Goal: Task Accomplishment & Management: Manage account settings

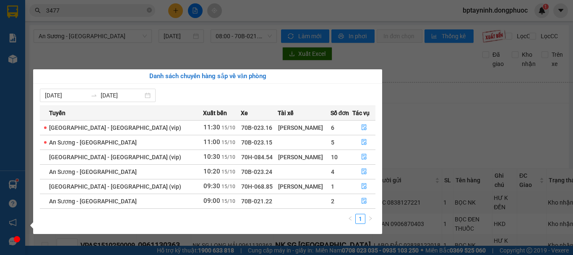
scroll to position [36, 0]
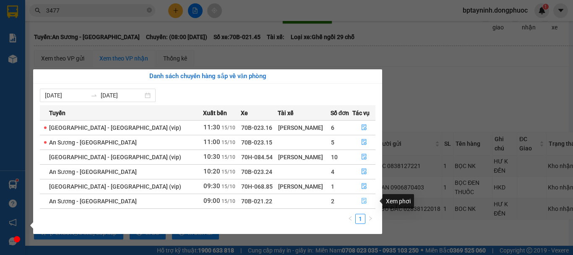
click at [362, 200] on icon "file-done" at bounding box center [364, 201] width 5 height 6
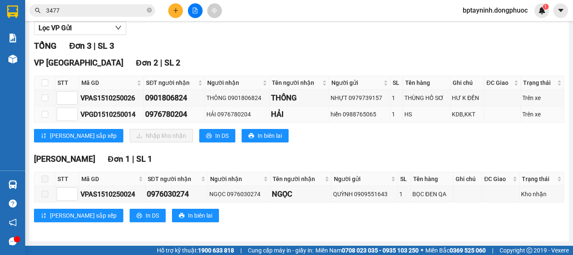
scroll to position [30, 0]
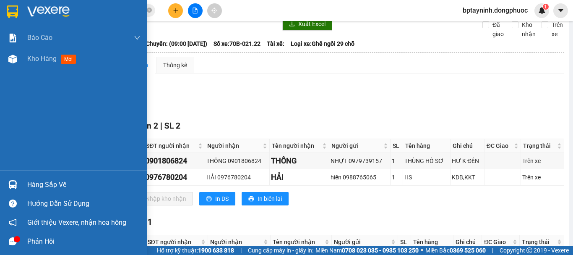
click at [32, 181] on div "Hàng sắp về" at bounding box center [83, 184] width 113 height 13
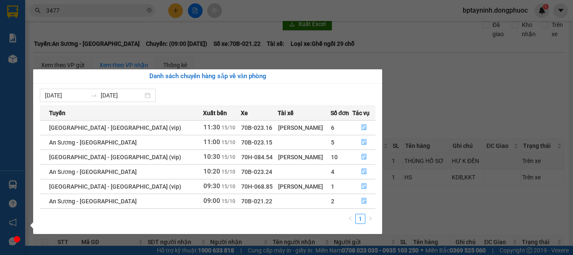
click at [441, 91] on section "Kết quả tìm kiếm ( 5093 ) Bộ lọc Mã ĐH Trạng thái Món hàng Tổng cước Chưa cước …" at bounding box center [286, 127] width 573 height 255
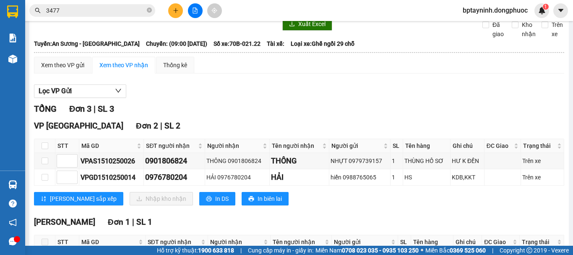
scroll to position [0, 0]
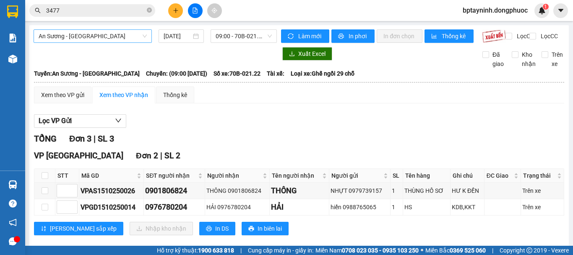
click at [138, 33] on span "An Sương - [GEOGRAPHIC_DATA]" at bounding box center [93, 36] width 108 height 13
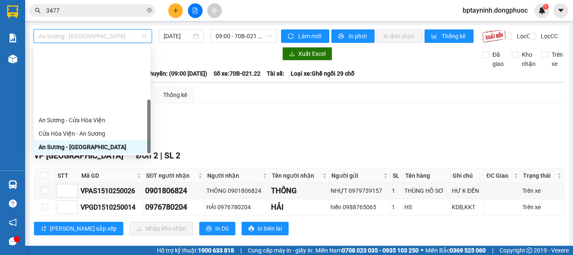
scroll to position [94, 0]
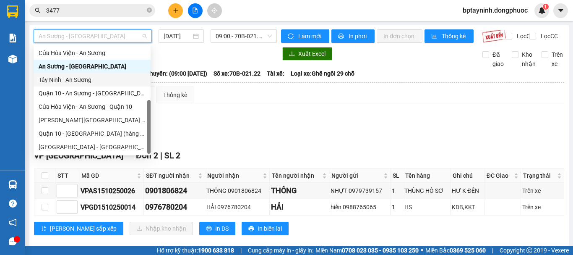
click at [98, 85] on div "Tây Ninh - An Sương" at bounding box center [92, 79] width 117 height 13
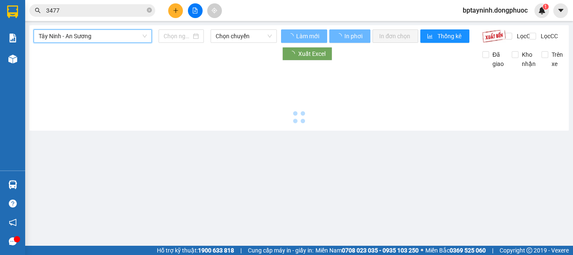
click at [245, 34] on span "Chọn chuyến" at bounding box center [244, 36] width 56 height 13
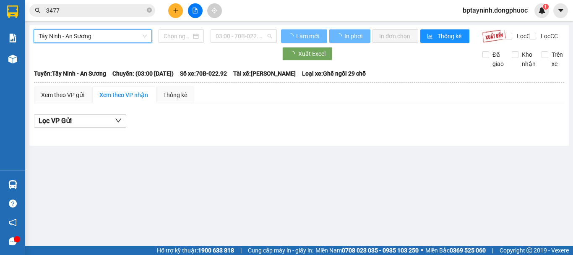
type input "[DATE]"
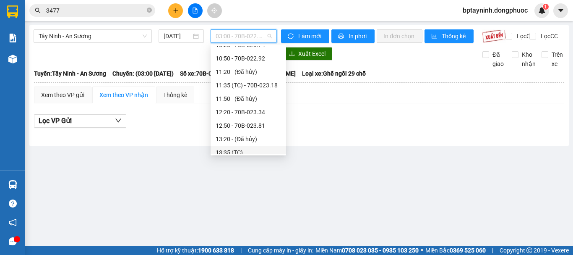
scroll to position [306, 0]
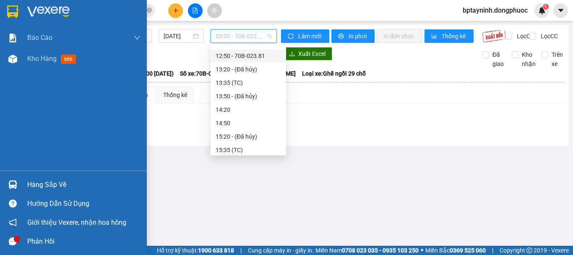
click at [38, 185] on div "Hàng sắp về" at bounding box center [83, 184] width 113 height 13
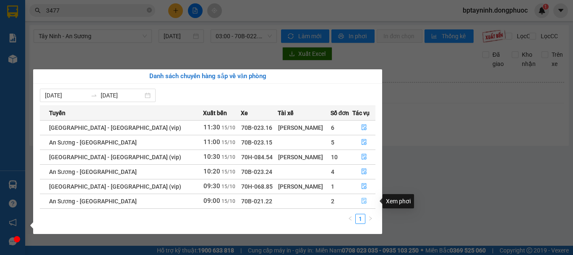
click at [362, 202] on icon "file-done" at bounding box center [364, 201] width 6 height 6
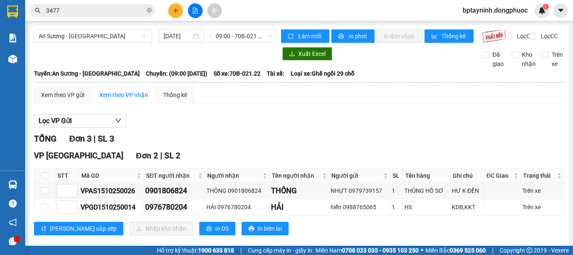
scroll to position [70, 0]
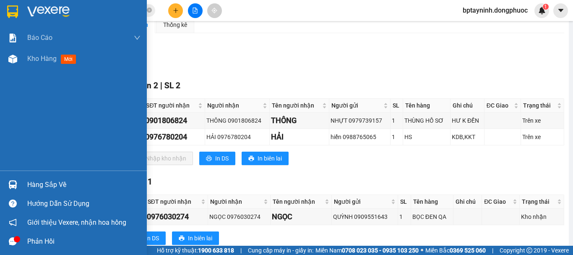
click at [80, 182] on div "Hàng sắp về" at bounding box center [83, 184] width 113 height 13
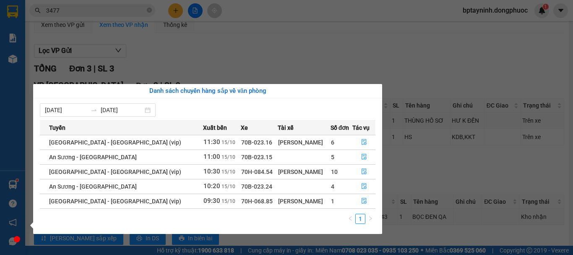
click at [271, 54] on section "Kết quả tìm kiếm ( 5093 ) Bộ lọc Mã ĐH Trạng thái Món hàng Tổng cước Chưa cước …" at bounding box center [286, 127] width 573 height 255
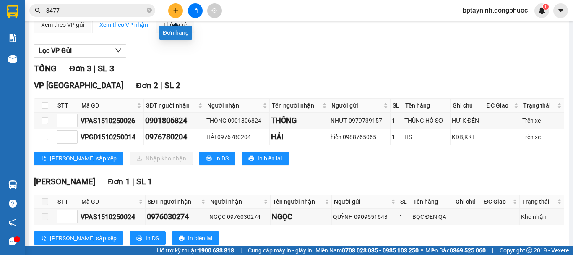
click at [175, 10] on icon "plus" at bounding box center [176, 11] width 6 height 6
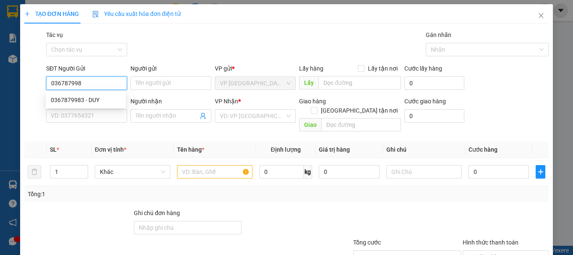
type input "0367879983"
drag, startPoint x: 87, startPoint y: 97, endPoint x: 78, endPoint y: 96, distance: 8.5
click at [87, 98] on div "0367879983 - DUY" at bounding box center [86, 99] width 70 height 9
type input "DUY"
type input "0707070300"
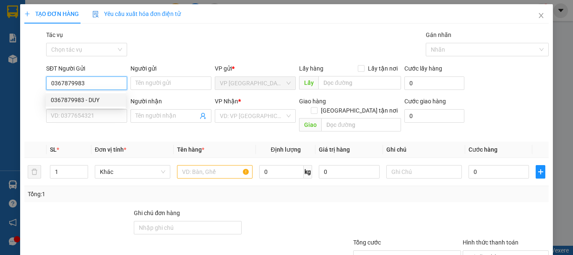
type input "QUÝ"
type input "20.000"
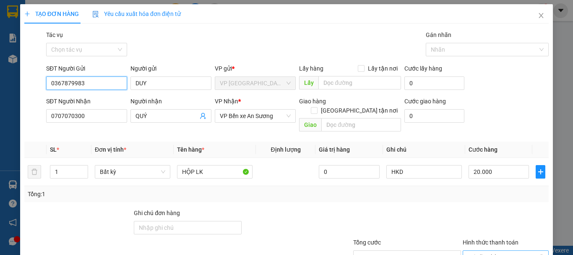
scroll to position [56, 0]
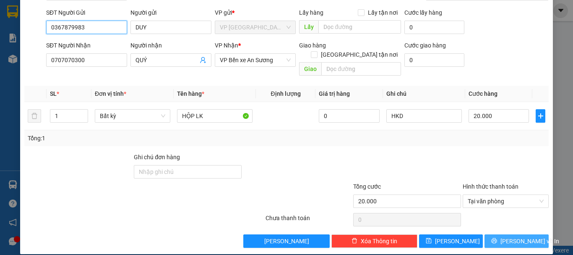
type input "0367879983"
click at [510, 236] on span "[PERSON_NAME] và In" at bounding box center [529, 240] width 59 height 9
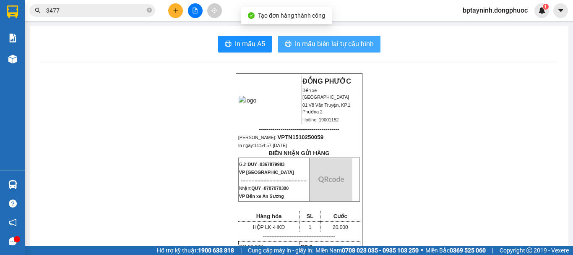
click at [323, 43] on span "In mẫu biên lai tự cấu hình" at bounding box center [334, 44] width 79 height 10
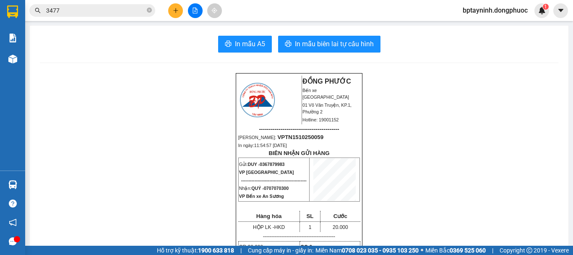
click at [176, 11] on icon "plus" at bounding box center [176, 11] width 6 height 6
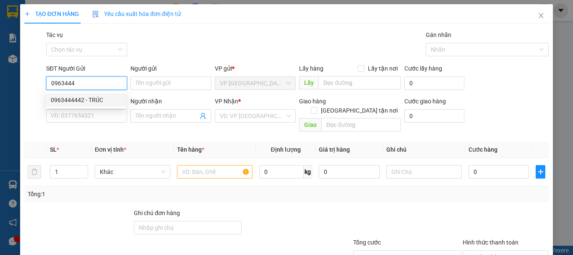
click at [91, 102] on div "0963444442 - TRÚC" at bounding box center [86, 99] width 70 height 9
type input "0963444442"
type input "TRÚC"
type input "0373820715"
type input "HUY"
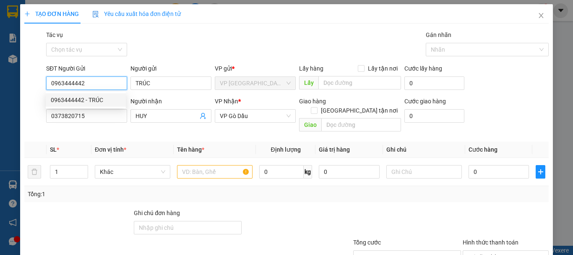
type input "20.000"
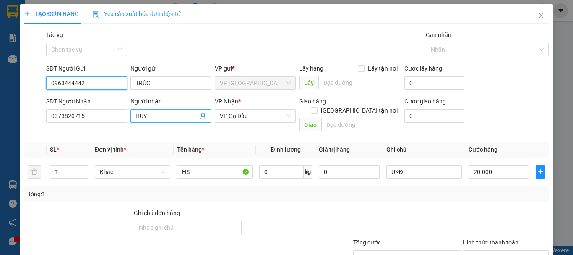
type input "0963444442"
click at [200, 113] on icon "user-add" at bounding box center [202, 116] width 5 height 6
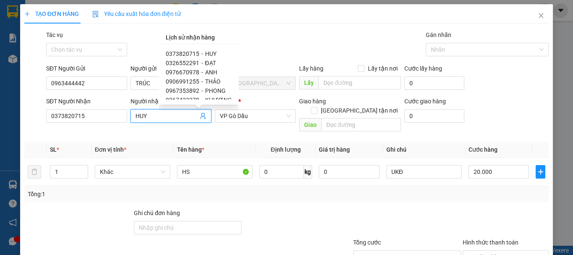
click at [201, 151] on div "0908641740 - TRÚC" at bounding box center [199, 155] width 66 height 9
type input "0908641740"
type input "TRÚC"
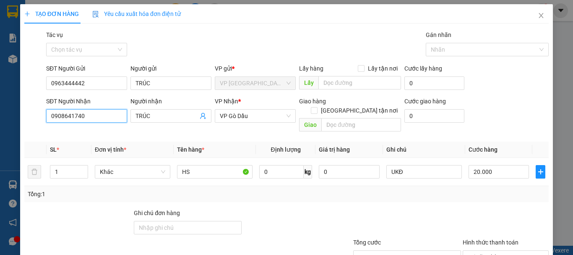
drag, startPoint x: 98, startPoint y: 113, endPoint x: 29, endPoint y: 123, distance: 69.9
click at [34, 122] on div "SĐT Người Nhận 0908641740 0908641740 Người nhận TRÚC VP Nhận * VP Gò Dầu Giao h…" at bounding box center [286, 115] width 526 height 39
type input "0362852331"
click at [158, 114] on input "TRÚC" at bounding box center [166, 115] width 62 height 9
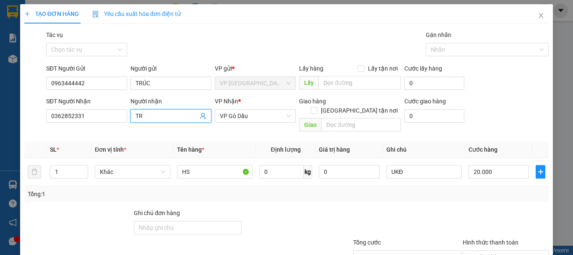
type input "T"
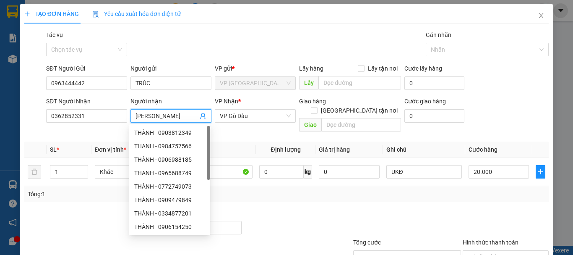
type input "[PERSON_NAME]"
click at [229, 141] on th "Tên hàng *" at bounding box center [215, 149] width 82 height 16
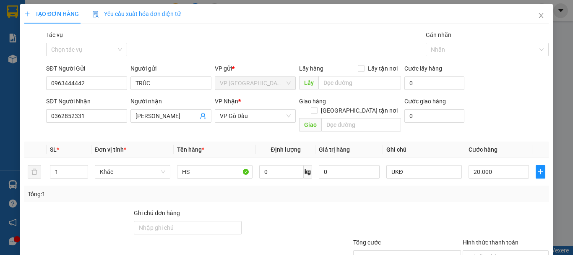
click at [529, 189] on div "Tổng: 1" at bounding box center [287, 193] width 518 height 9
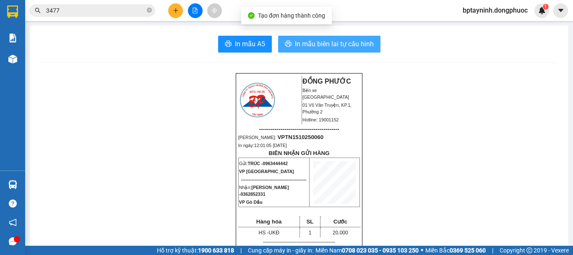
click at [319, 42] on span "In mẫu biên lai tự cấu hình" at bounding box center [334, 44] width 79 height 10
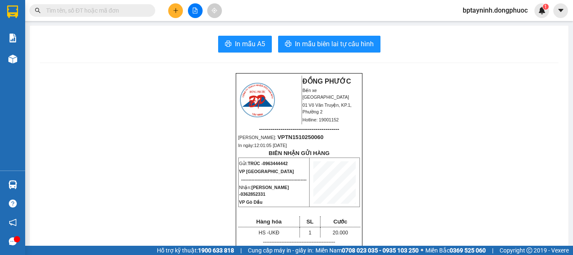
click at [111, 8] on input "text" at bounding box center [95, 10] width 99 height 9
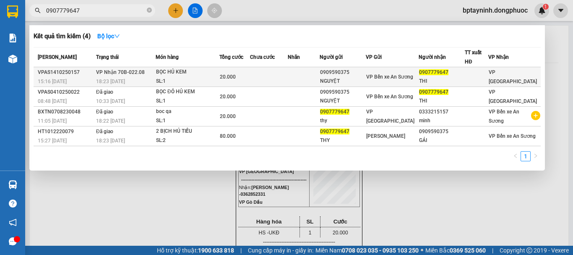
type input "0907779647"
click at [200, 71] on div "BỌC HỦ KEM" at bounding box center [187, 72] width 63 height 9
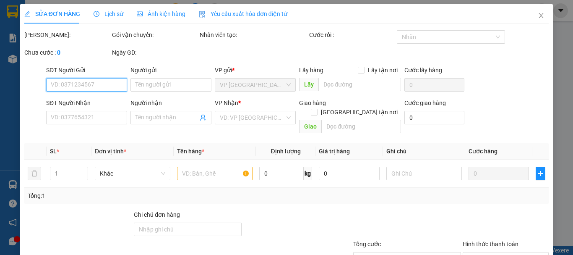
scroll to position [57, 0]
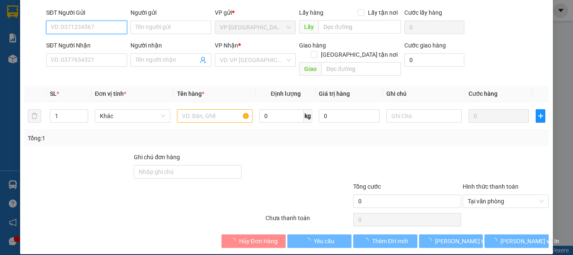
type input "0909590375"
type input "NGUYỆT"
type input "0907779647"
type input "THI"
type input "20.000"
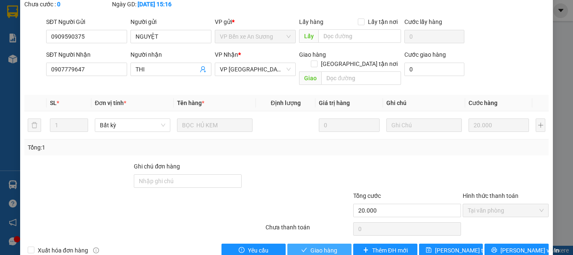
click at [323, 245] on span "Giao hàng" at bounding box center [323, 249] width 27 height 9
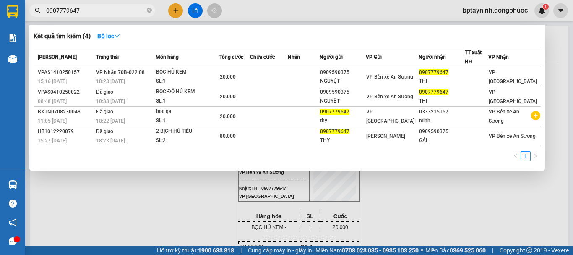
click at [125, 9] on input "0907779647" at bounding box center [95, 10] width 99 height 9
drag, startPoint x: 47, startPoint y: 9, endPoint x: 103, endPoint y: 37, distance: 62.1
click at [13, 10] on section "Kết quả tìm kiếm ( 4 ) Bộ lọc Mã ĐH Trạng thái Món hàng Tổng cước Chưa cước Nhã…" at bounding box center [286, 127] width 573 height 255
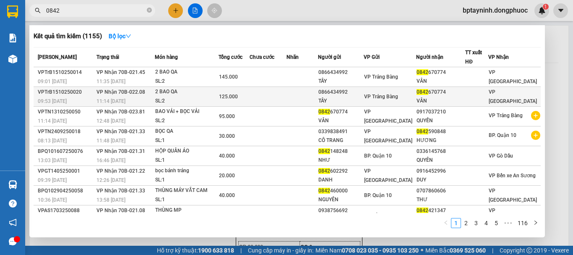
type input "0842"
click at [103, 99] on span "11:14 [DATE]" at bounding box center [110, 101] width 29 height 6
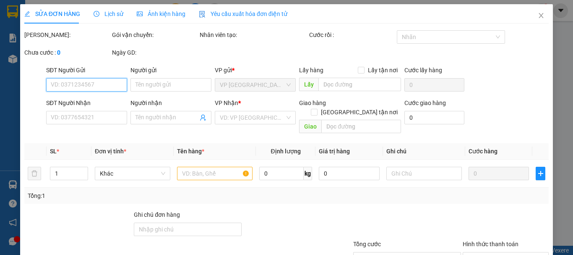
type input "0866434992"
type input "TÂY"
type input "0842670774"
type input "VÂN"
type input "125.000"
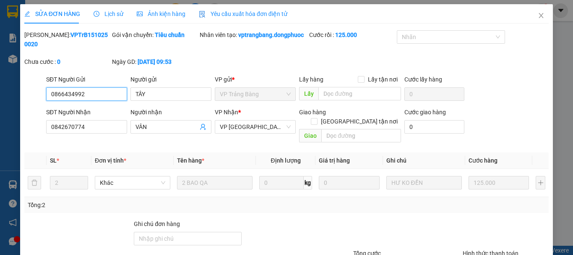
scroll to position [67, 0]
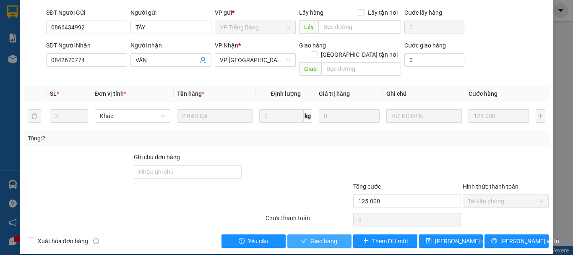
click at [319, 236] on span "Giao hàng" at bounding box center [323, 240] width 27 height 9
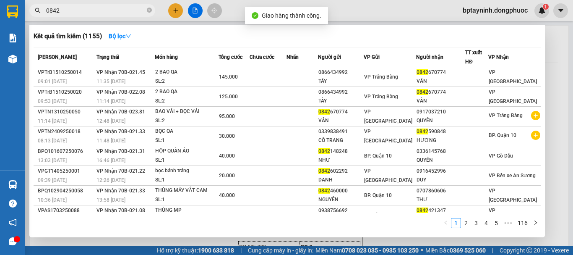
click at [97, 14] on input "0842" at bounding box center [95, 10] width 99 height 9
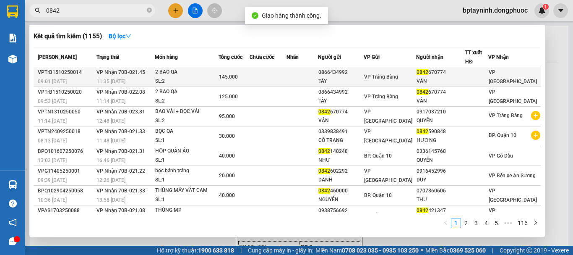
click at [135, 78] on div "11:35 - 15/10" at bounding box center [125, 81] width 58 height 9
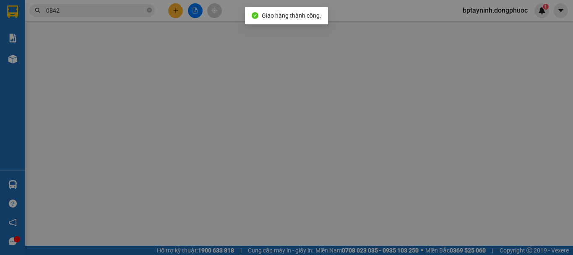
type input "0866434992"
type input "TÂY"
type input "0842670774"
type input "VÂN"
type input "145.000"
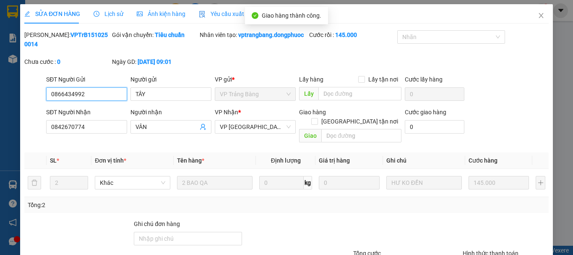
scroll to position [67, 0]
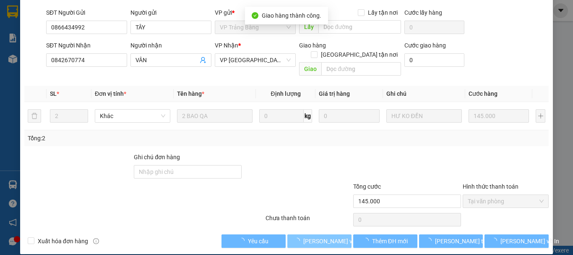
click at [315, 236] on span "[PERSON_NAME] và Giao hàng" at bounding box center [343, 240] width 81 height 9
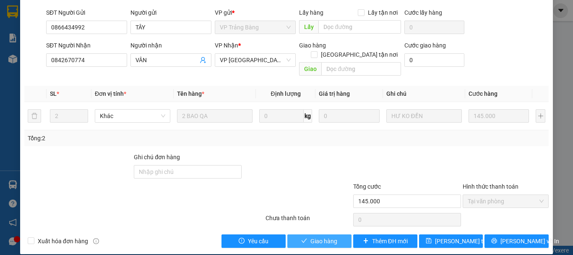
click at [312, 236] on span "Giao hàng" at bounding box center [323, 240] width 27 height 9
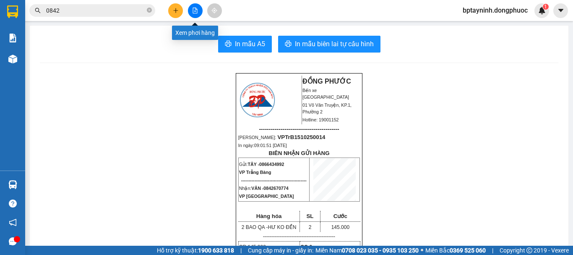
click at [197, 10] on icon "file-add" at bounding box center [195, 11] width 6 height 6
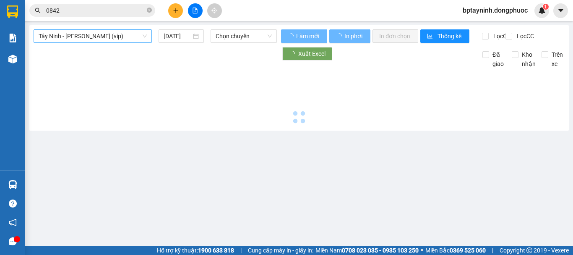
click at [119, 34] on span "Tây Ninh - Hồ Chí Minh (vip)" at bounding box center [93, 36] width 108 height 13
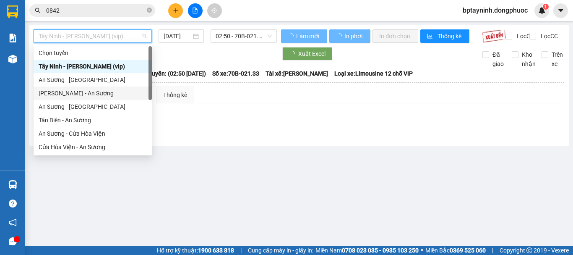
scroll to position [94, 0]
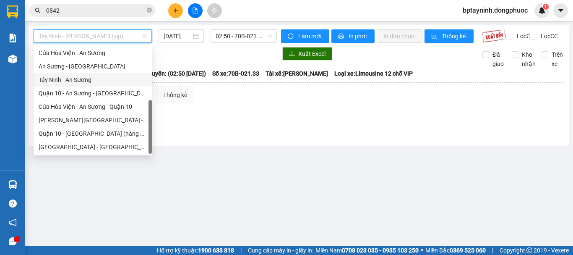
scroll to position [24, 0]
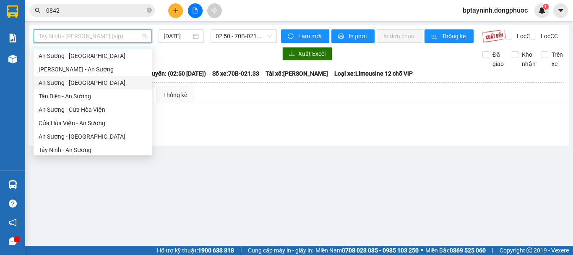
drag, startPoint x: 70, startPoint y: 84, endPoint x: 78, endPoint y: 74, distance: 12.6
click at [70, 84] on div "An Sương - Tân Biên" at bounding box center [93, 82] width 108 height 9
type input "[DATE]"
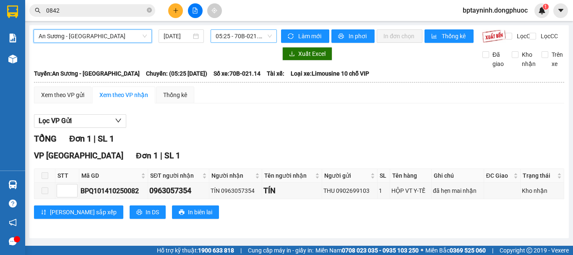
click at [249, 40] on span "05:25 - 70B-021.14" at bounding box center [244, 36] width 56 height 13
click at [177, 8] on icon "plus" at bounding box center [176, 11] width 6 height 6
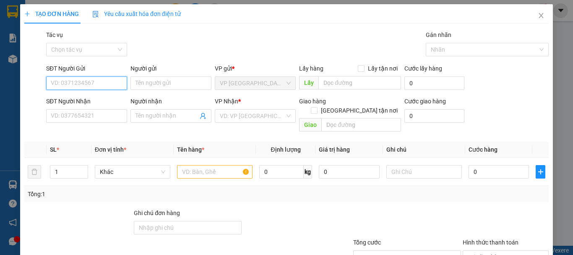
click at [111, 80] on input "SĐT Người Gửi" at bounding box center [86, 82] width 81 height 13
type input "0384904287"
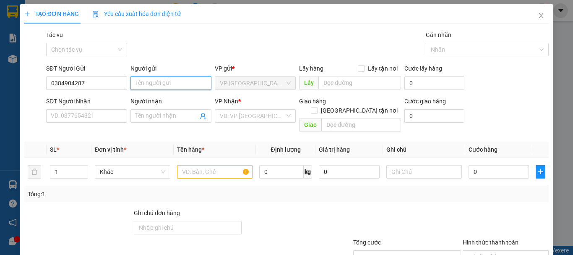
click at [145, 85] on input "Người gửi" at bounding box center [170, 82] width 81 height 13
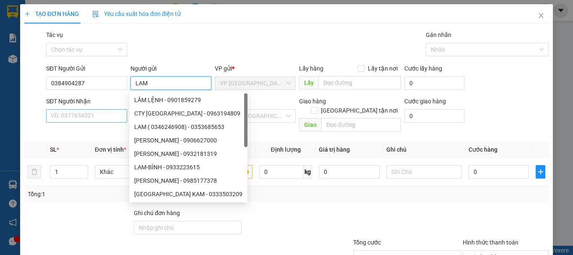
type input "LAM"
click at [85, 113] on input "SĐT Người Nhận" at bounding box center [86, 115] width 81 height 13
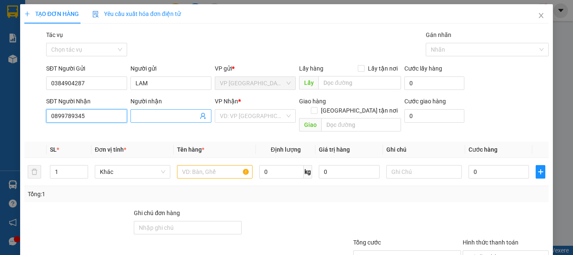
type input "0899789345"
click at [138, 120] on input "Người nhận" at bounding box center [166, 115] width 62 height 9
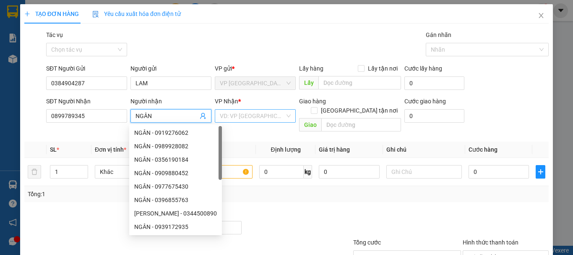
type input "NGÂN"
click at [254, 116] on input "search" at bounding box center [252, 115] width 65 height 13
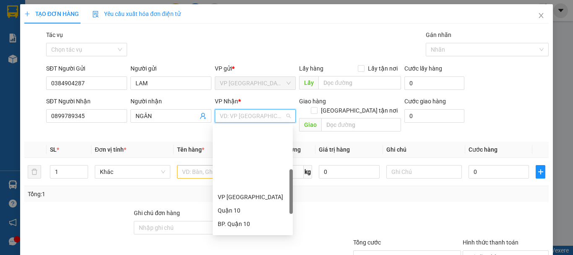
scroll to position [140, 0]
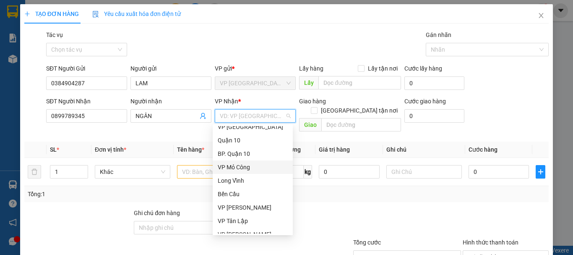
click at [253, 167] on div "VP Mỏ Công" at bounding box center [253, 166] width 70 height 9
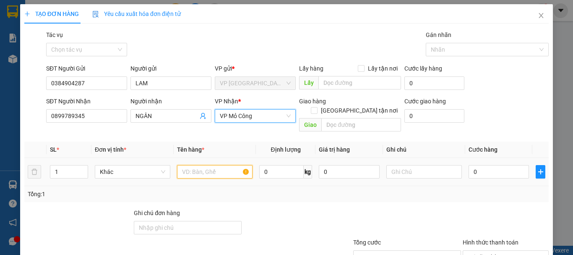
click at [214, 165] on input "text" at bounding box center [214, 171] width 75 height 13
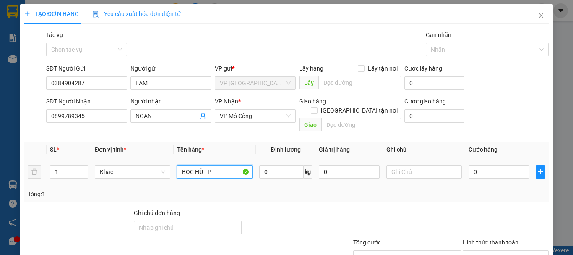
type input "BỌC HŨ TP"
click at [492, 158] on td "0" at bounding box center [498, 172] width 67 height 28
click at [493, 165] on input "0" at bounding box center [498, 171] width 60 height 13
type input "2"
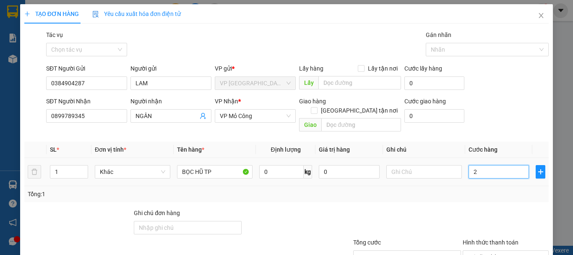
type input "25"
click at [486, 208] on div at bounding box center [506, 222] width 88 height 29
type input "25.000"
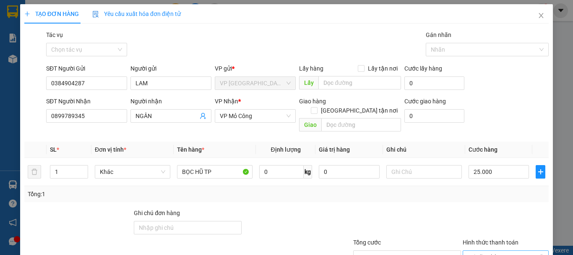
scroll to position [56, 0]
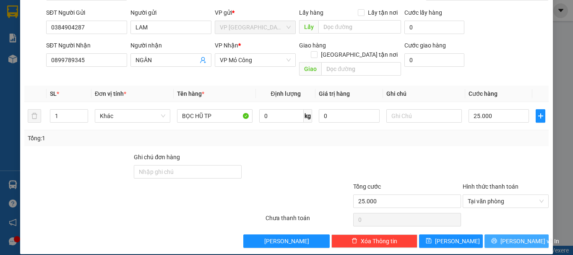
click at [509, 236] on span "[PERSON_NAME] và In" at bounding box center [529, 240] width 59 height 9
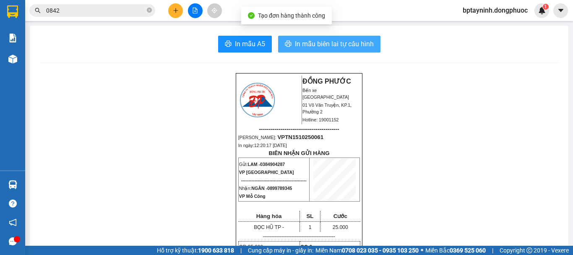
click at [312, 48] on span "In mẫu biên lai tự cấu hình" at bounding box center [334, 44] width 79 height 10
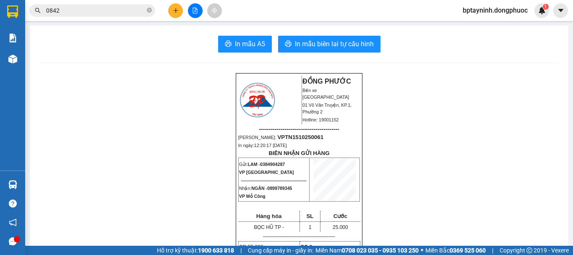
click at [73, 13] on input "0842" at bounding box center [95, 10] width 99 height 9
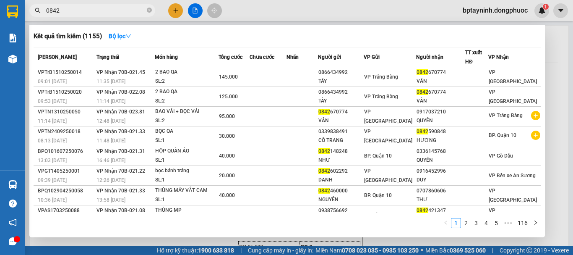
drag, startPoint x: 73, startPoint y: 13, endPoint x: 0, endPoint y: 24, distance: 74.2
click at [0, 24] on section "Kết quả tìm kiếm ( 1155 ) Bộ lọc Mã ĐH Trạng thái Món hàng Tổng cước Chưa cước …" at bounding box center [286, 127] width 573 height 255
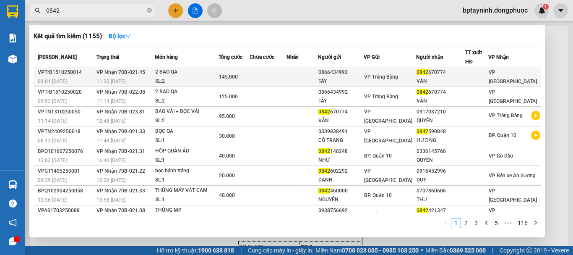
type input "0"
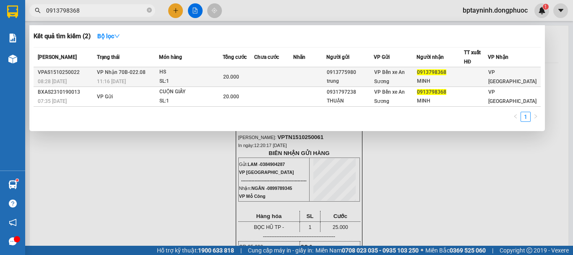
type input "0913798368"
click at [361, 80] on div "trung" at bounding box center [350, 81] width 47 height 9
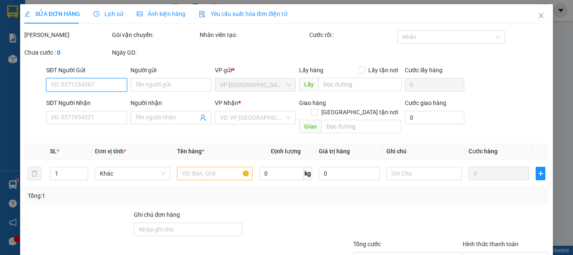
type input "0913775980"
type input "trung"
type input "0913798368"
type input "MINH"
type input "20.000"
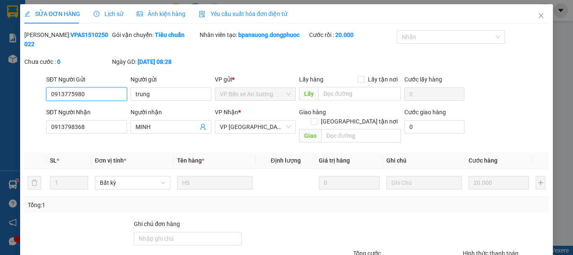
scroll to position [57, 0]
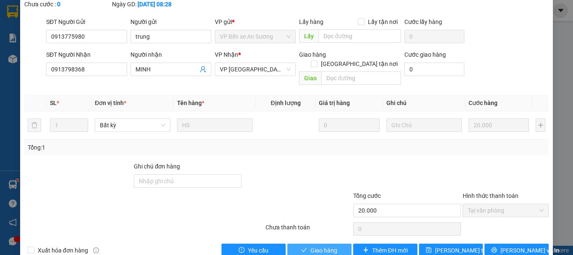
click at [328, 245] on span "Giao hàng" at bounding box center [323, 249] width 27 height 9
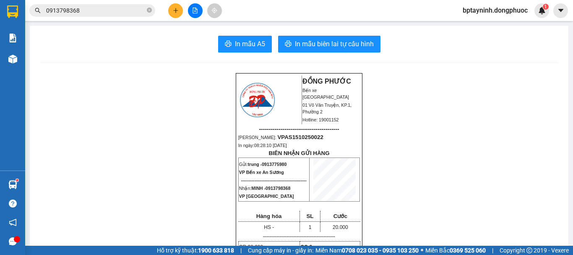
click at [174, 11] on icon "plus" at bounding box center [176, 11] width 6 height 6
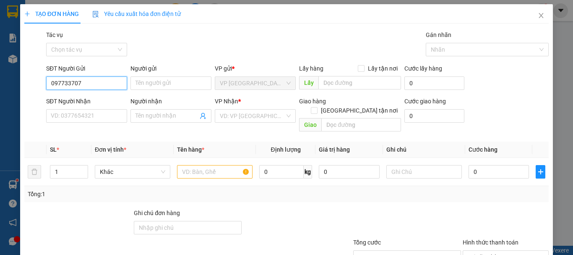
type input "0977337070"
click at [109, 100] on div "0977337070 - THƯỜNG" at bounding box center [86, 99] width 70 height 9
type input "THƯỜNG"
type input "0963824605"
type input "XNTY24H"
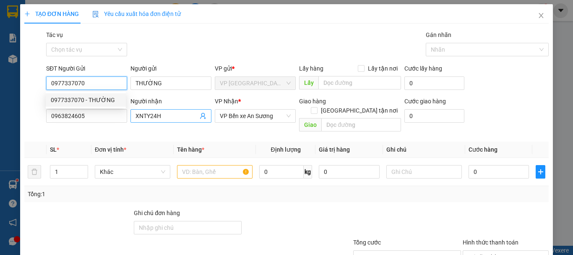
type input "20.000"
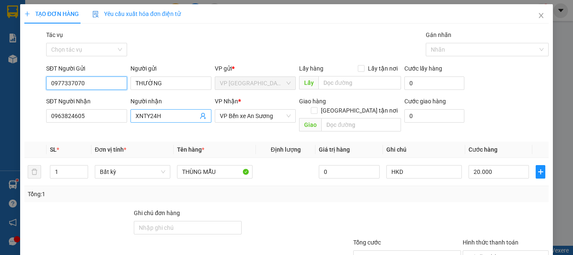
type input "0977337070"
click at [203, 115] on icon "user-add" at bounding box center [203, 115] width 7 height 7
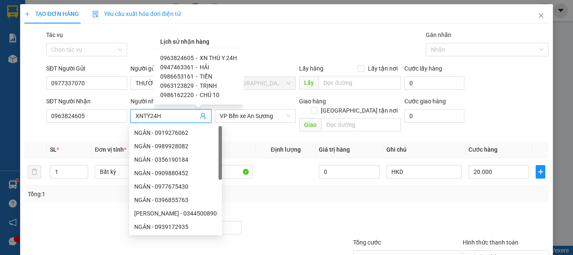
scroll to position [0, 0]
click at [216, 59] on span "XN THÚ Y 24H" at bounding box center [218, 57] width 37 height 7
type input "XN THÚ Y 24H"
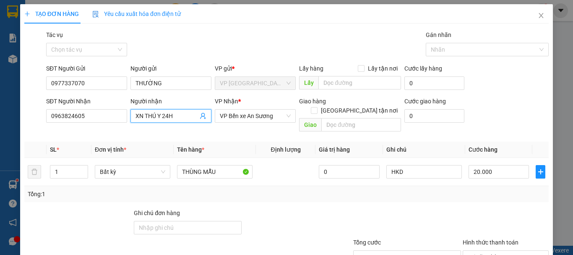
click at [204, 115] on icon "user-add" at bounding box center [203, 115] width 7 height 7
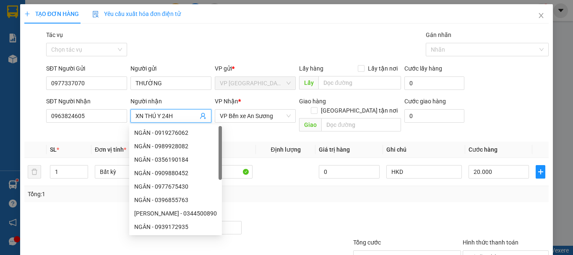
click at [202, 114] on icon "user-add" at bounding box center [203, 115] width 7 height 7
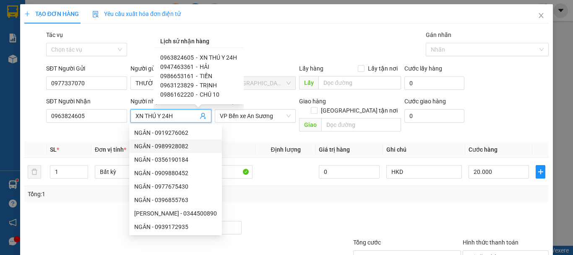
click at [247, 141] on th "Tên hàng *" at bounding box center [215, 149] width 82 height 16
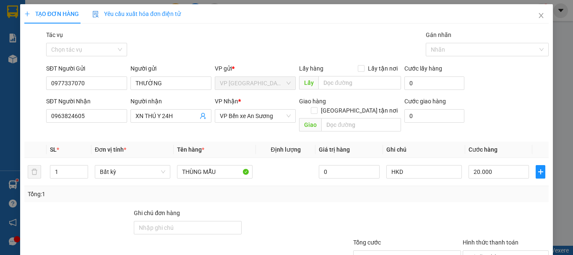
click at [508, 123] on div "SĐT Người Nhận 0963824605 Người nhận XN THÚ Y 24H VP Nhận * VP Bến xe An Sương …" at bounding box center [297, 115] width 506 height 39
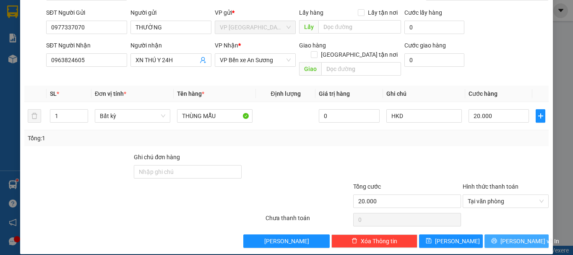
click at [509, 236] on span "[PERSON_NAME] và In" at bounding box center [529, 240] width 59 height 9
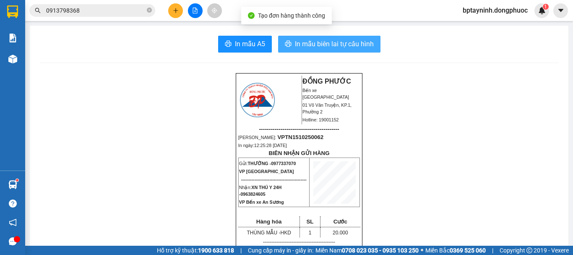
click at [295, 41] on span "In mẫu biên lai tự cấu hình" at bounding box center [334, 44] width 79 height 10
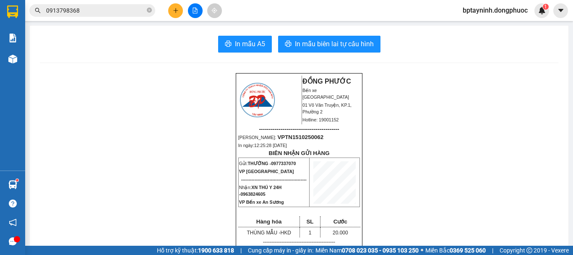
click at [93, 7] on input "0913798368" at bounding box center [95, 10] width 99 height 9
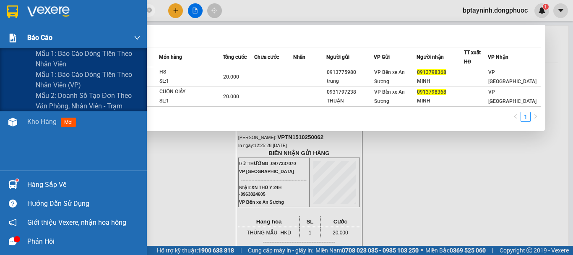
drag, startPoint x: 91, startPoint y: 8, endPoint x: 58, endPoint y: 43, distance: 48.3
click at [0, 34] on section "Kết quả tìm kiếm ( 2 ) Bộ lọc Mã ĐH Trạng thái Món hàng Tổng cước Chưa cước Nhã…" at bounding box center [286, 127] width 573 height 255
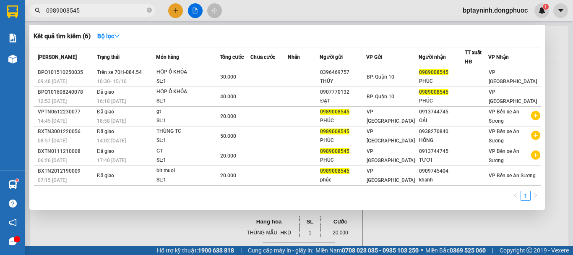
type input "0989008545"
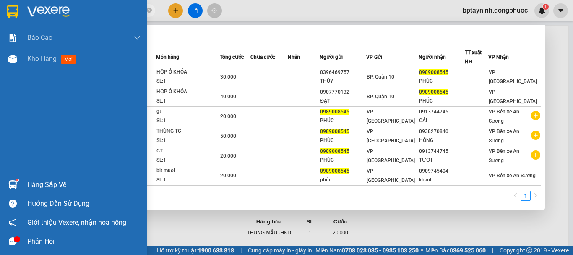
click at [36, 181] on div "Hàng sắp về" at bounding box center [83, 184] width 113 height 13
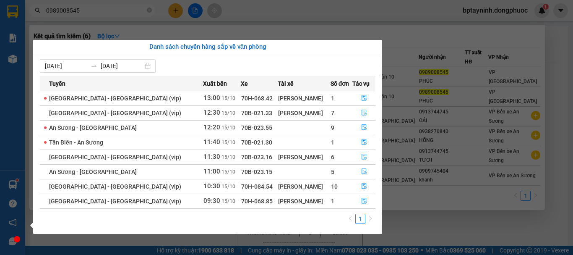
click at [445, 234] on section "Kết quả tìm kiếm ( 6 ) Bộ lọc Mã ĐH Trạng thái Món hàng Tổng cước Chưa cước Nhã…" at bounding box center [286, 127] width 573 height 255
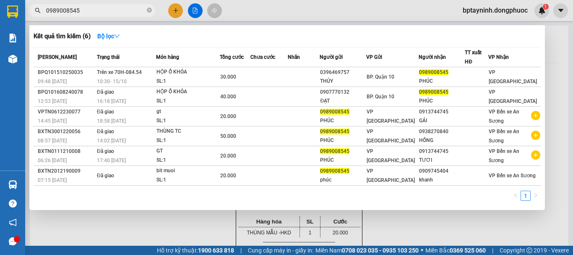
click at [441, 225] on div at bounding box center [286, 127] width 573 height 255
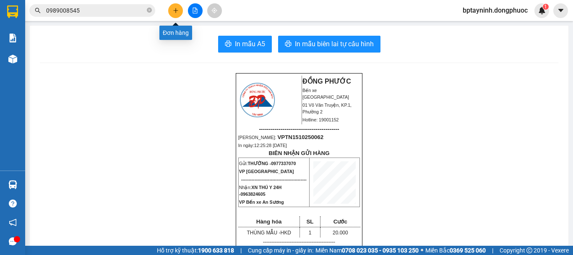
click at [192, 10] on icon "file-add" at bounding box center [195, 11] width 6 height 6
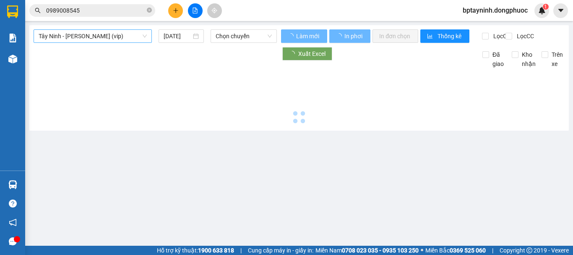
click at [128, 41] on span "Tây Ninh - Hồ Chí Minh (vip)" at bounding box center [93, 36] width 108 height 13
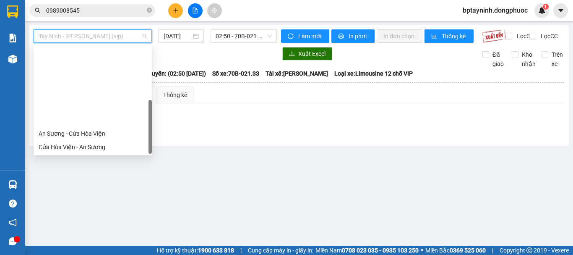
scroll to position [94, 0]
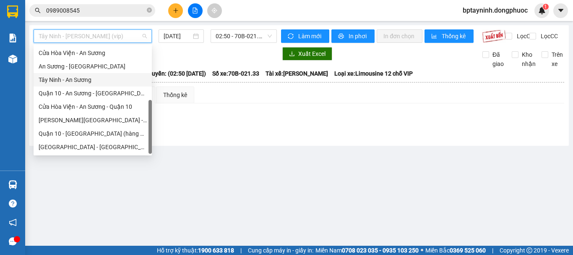
click at [101, 79] on div "Tây Ninh - An Sương" at bounding box center [93, 79] width 108 height 9
type input "[DATE]"
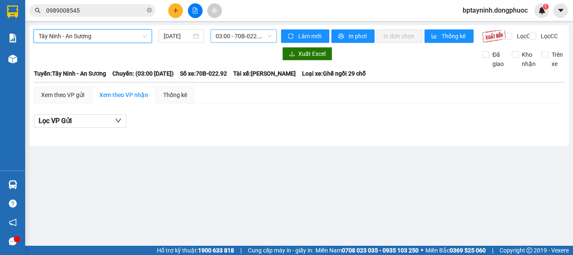
click at [234, 35] on span "03:00 - 70B-022.92" at bounding box center [244, 36] width 56 height 13
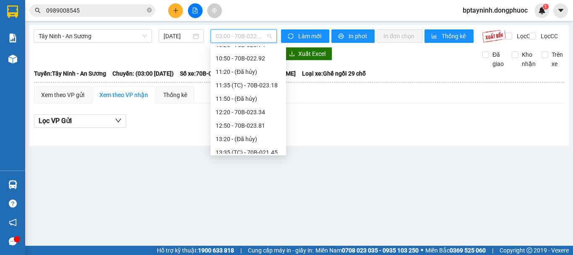
scroll to position [306, 0]
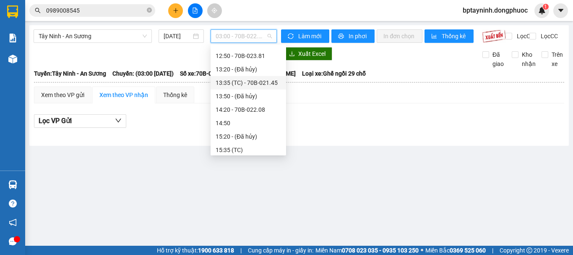
click at [379, 145] on div "Tây Ninh - An Sương 15/10/2025 03:00 - 70B-022.92 Làm mới In phơi In đơn chọn T…" at bounding box center [298, 85] width 539 height 120
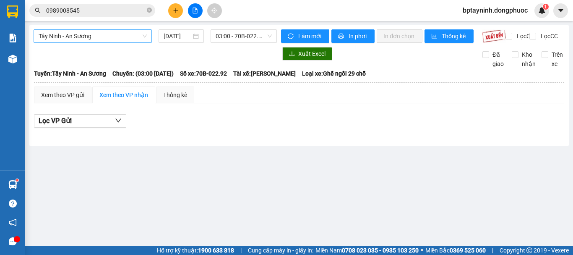
click at [99, 41] on span "Tây Ninh - An Sương" at bounding box center [93, 36] width 108 height 13
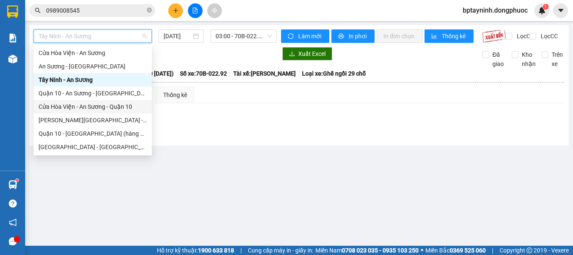
click at [99, 106] on div "Cửa Hòa Viện - An Sương - Quận 10" at bounding box center [93, 106] width 108 height 9
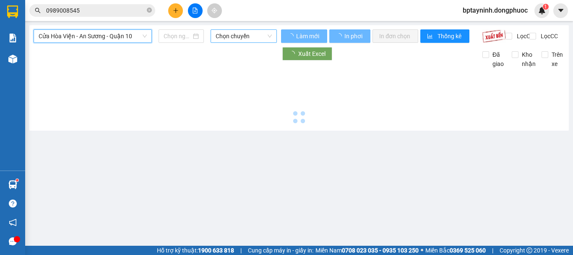
click at [246, 34] on span "Chọn chuyến" at bounding box center [244, 36] width 56 height 13
type input "[DATE]"
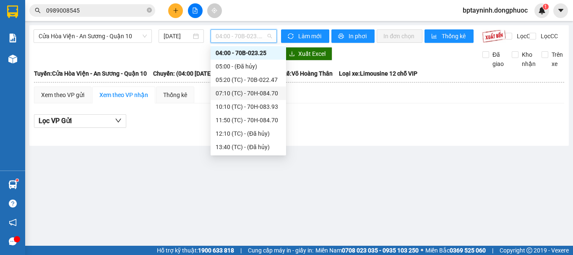
scroll to position [54, 0]
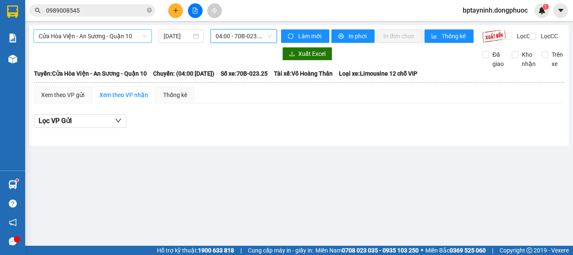
click at [114, 32] on span "Cửa Hòa Viện - An Sương - Quận 10" at bounding box center [93, 36] width 108 height 13
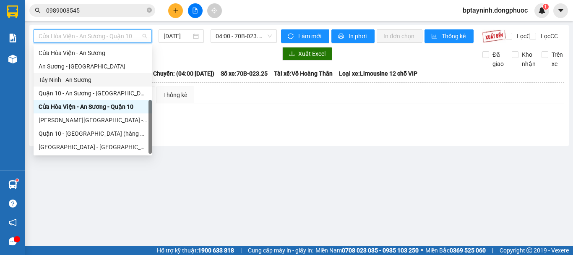
click at [104, 81] on div "Tây Ninh - An Sương" at bounding box center [93, 79] width 108 height 9
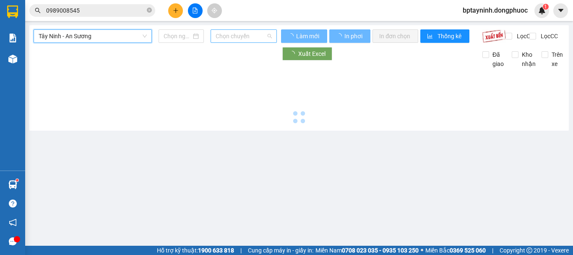
drag, startPoint x: 257, startPoint y: 33, endPoint x: 267, endPoint y: 31, distance: 9.8
click at [262, 32] on span "Chọn chuyến" at bounding box center [244, 36] width 56 height 13
type input "[DATE]"
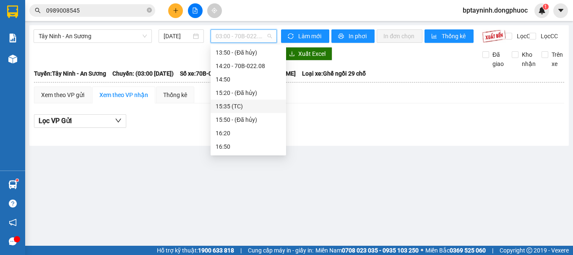
scroll to position [280, 0]
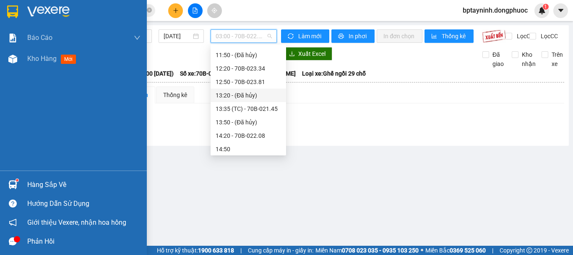
click at [42, 189] on div "Hàng sắp về" at bounding box center [83, 184] width 113 height 13
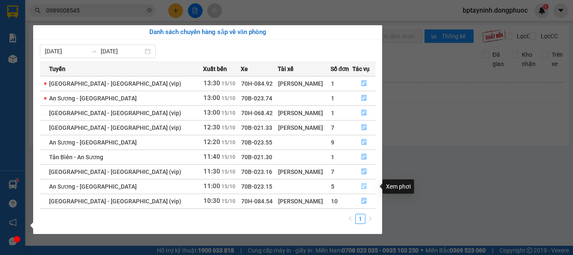
click at [361, 186] on icon "file-done" at bounding box center [364, 186] width 6 height 6
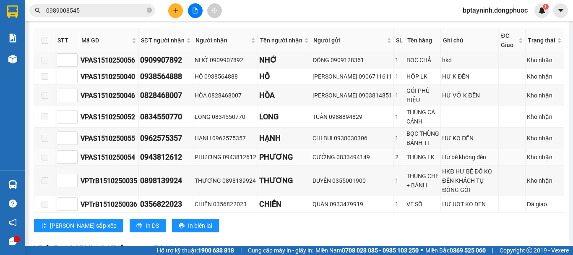
scroll to position [349, 0]
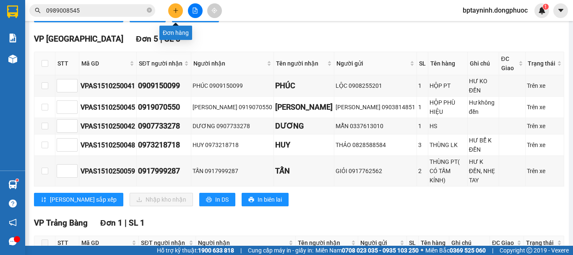
click at [174, 11] on icon "plus" at bounding box center [176, 11] width 6 height 6
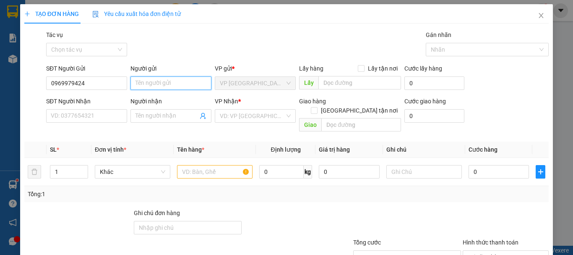
click at [143, 80] on input "Người gửi" at bounding box center [170, 82] width 81 height 13
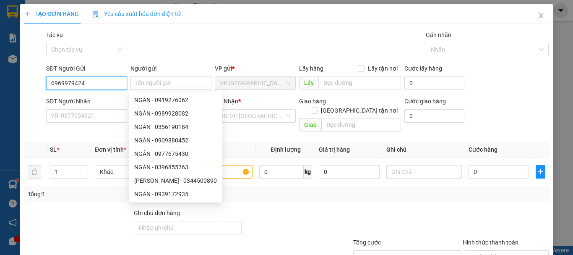
click at [60, 83] on input "0969979424" at bounding box center [86, 82] width 81 height 13
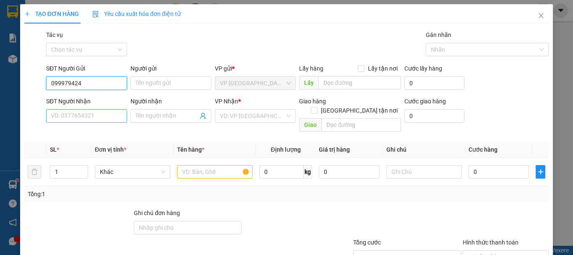
type input "0989979424"
click at [98, 99] on div "0989979424 - TÂN" at bounding box center [86, 99] width 70 height 9
type input "TÂN"
type input "0901649292"
type input "MINH"
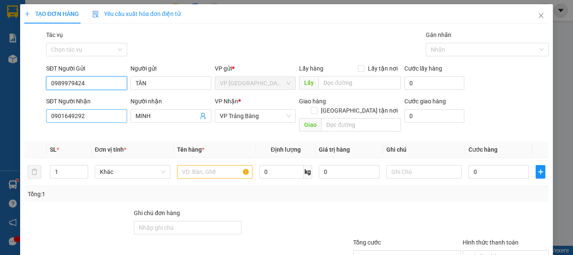
type input "20.000"
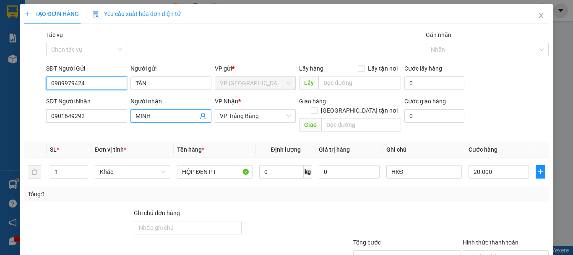
type input "0989979424"
click at [204, 115] on span "MINH" at bounding box center [170, 115] width 81 height 13
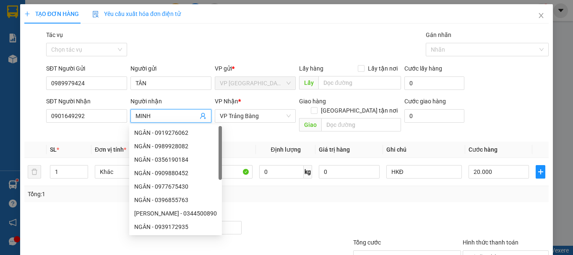
click at [202, 115] on icon "user-add" at bounding box center [202, 116] width 5 height 6
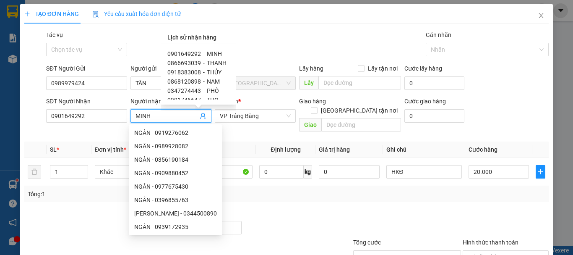
click at [209, 72] on span "THỦY" at bounding box center [214, 72] width 15 height 7
type input "0918383008"
type input "THỦY"
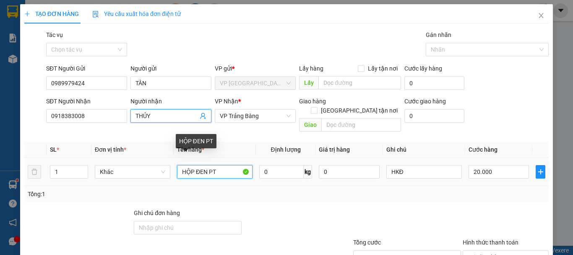
drag, startPoint x: 204, startPoint y: 164, endPoint x: 179, endPoint y: 168, distance: 25.4
click at [179, 168] on input "HỘP ĐEN PT" at bounding box center [214, 171] width 75 height 13
click at [224, 165] on input "HỘP ĐEN PT" at bounding box center [214, 171] width 75 height 13
drag, startPoint x: 206, startPoint y: 162, endPoint x: 196, endPoint y: 163, distance: 10.5
click at [196, 165] on input "HỘP ĐEN PT" at bounding box center [214, 171] width 75 height 13
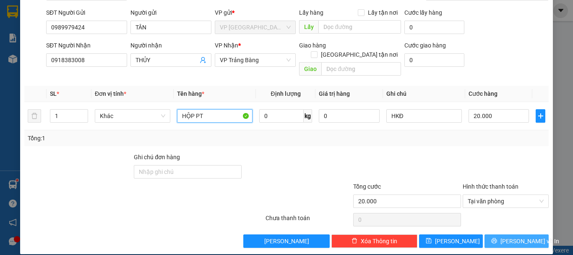
scroll to position [56, 0]
type input "HỘP PT"
click at [499, 234] on button "[PERSON_NAME] và In" at bounding box center [516, 240] width 64 height 13
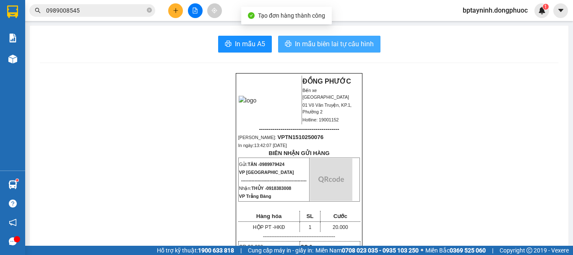
click at [336, 47] on span "In mẫu biên lai tự cấu hình" at bounding box center [334, 44] width 79 height 10
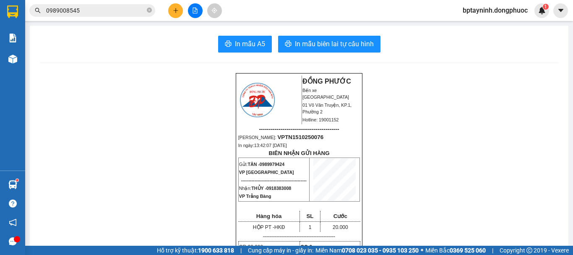
click at [176, 12] on icon "plus" at bounding box center [176, 11] width 6 height 6
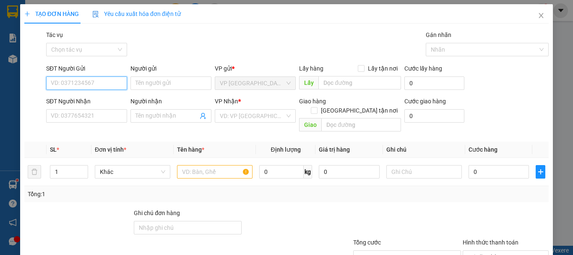
click at [100, 82] on input "SĐT Người Gửi" at bounding box center [86, 82] width 81 height 13
type input "0977008080"
click at [100, 106] on div "0977008080 - MẠNH" at bounding box center [86, 99] width 80 height 13
type input "MẠNH"
type input "0966585678"
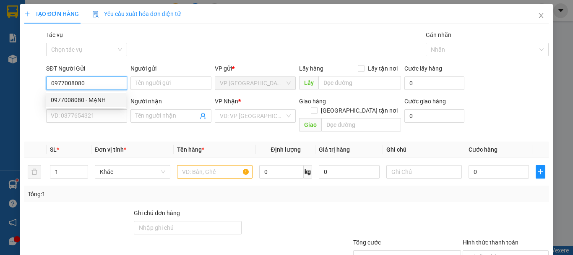
type input "trung"
type input "20.000"
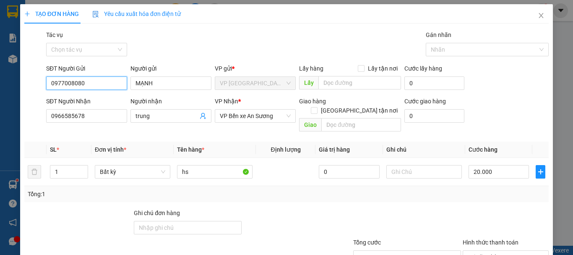
type input "0977008080"
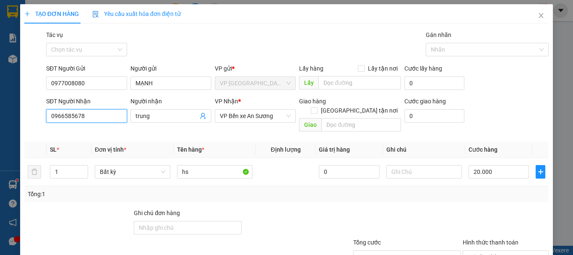
click at [22, 133] on div "TẠO ĐƠN HÀNG Yêu cầu xuất hóa đơn điện tử Transit Pickup Surcharge Ids Transit …" at bounding box center [286, 156] width 533 height 305
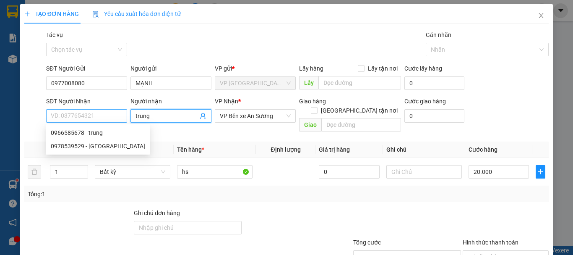
drag, startPoint x: 153, startPoint y: 114, endPoint x: 112, endPoint y: 117, distance: 41.2
click at [113, 117] on div "SĐT Người Nhận VD: 0377654321 Người nhận trung trung VP Nhận * VP Bến xe An Sươ…" at bounding box center [297, 115] width 506 height 39
click at [95, 111] on input "SĐT Người Nhận" at bounding box center [86, 115] width 81 height 13
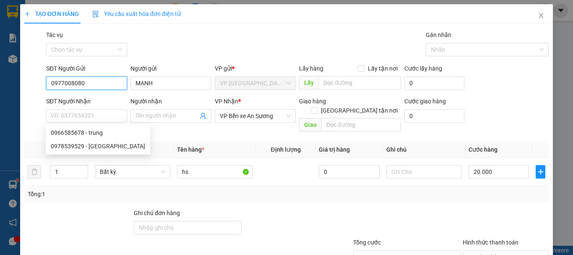
drag, startPoint x: 27, startPoint y: 83, endPoint x: 10, endPoint y: 86, distance: 17.1
click at [10, 86] on div "TẠO ĐƠN HÀNG Yêu cầu xuất hóa đơn điện tử Transit Pickup Surcharge Ids Transit …" at bounding box center [286, 127] width 573 height 255
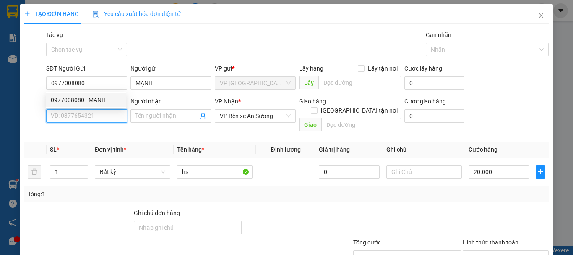
click at [95, 112] on input "SĐT Người Nhận" at bounding box center [86, 115] width 81 height 13
paste input "0977008080"
type input "0977008080"
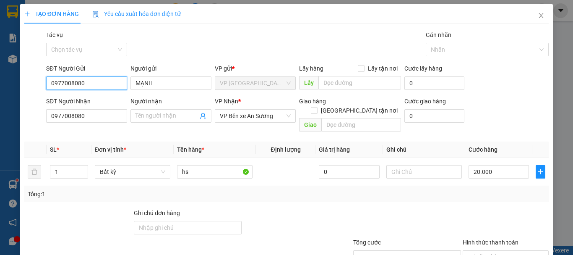
drag, startPoint x: 47, startPoint y: 88, endPoint x: 29, endPoint y: 94, distance: 18.8
click at [29, 94] on form "SĐT Người Gửi 0977008080 0977008080 Người gửi MẠNH VP gửi * VP Tây Ninh Lấy hà…" at bounding box center [286, 99] width 524 height 71
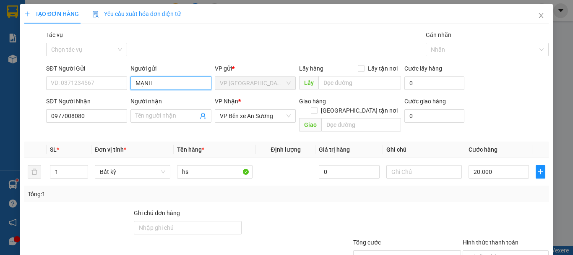
drag, startPoint x: 158, startPoint y: 86, endPoint x: 86, endPoint y: 92, distance: 72.0
click at [87, 92] on div "SĐT Người Gửi VD: 0371234567 Người gửi MẠNH MẠNH VP gửi * VP Tây Ninh Lấy hàn…" at bounding box center [297, 78] width 506 height 29
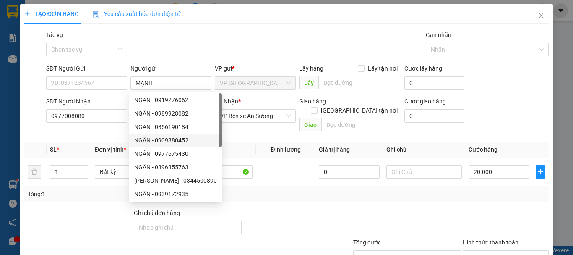
click at [70, 132] on div "Transit Pickup Surcharge Ids Transit Deliver Surcharge Ids Transit Deliver Surc…" at bounding box center [286, 166] width 524 height 273
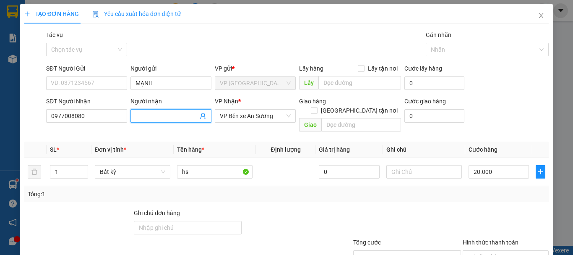
click at [141, 115] on input "Người nhận" at bounding box center [166, 115] width 62 height 9
paste input "MẠNH"
type input "MẠNH"
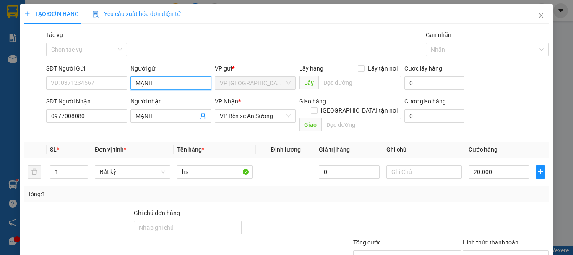
drag, startPoint x: 161, startPoint y: 88, endPoint x: 90, endPoint y: 90, distance: 70.9
click at [90, 90] on div "SĐT Người Gửi VD: 0371234567 Người gửi MẠNH MẠNH VP gửi * VP Tây Ninh Lấy hàn…" at bounding box center [297, 78] width 506 height 29
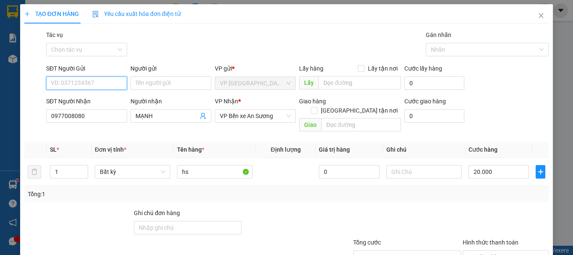
click at [81, 84] on input "SĐT Người Gửi" at bounding box center [86, 82] width 81 height 13
type input "0962637399"
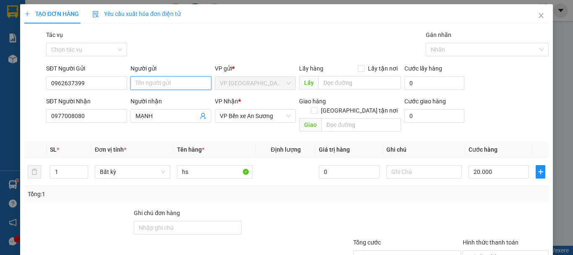
click at [143, 80] on input "Người gửi" at bounding box center [170, 82] width 81 height 13
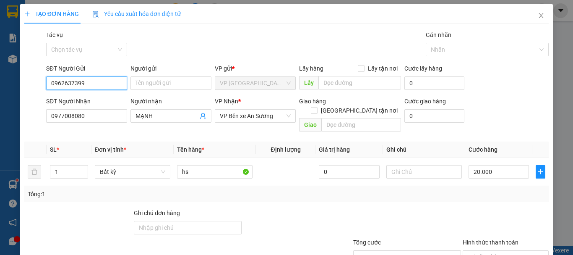
click at [108, 78] on input "0962637399" at bounding box center [86, 82] width 81 height 13
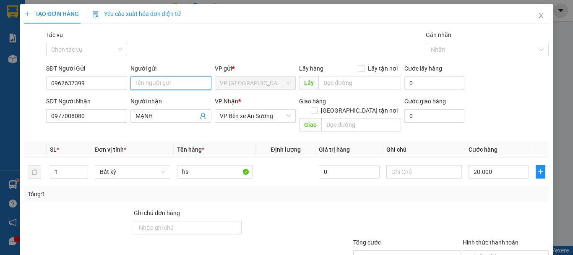
click at [154, 79] on input "Người gửi" at bounding box center [170, 82] width 81 height 13
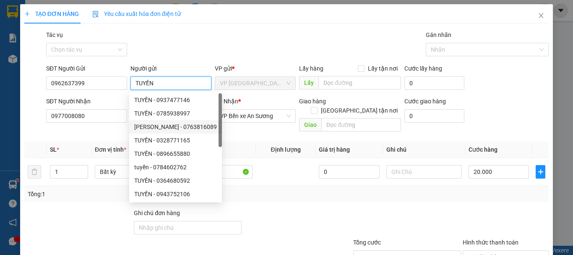
click at [164, 131] on div "TUYỀN - 0937477146 TUYỀN - 0785938997 NGỌC TUYỀN - 0763816089 TUYỀN - 032877116…" at bounding box center [175, 160] width 93 height 134
type input "TUYỀN"
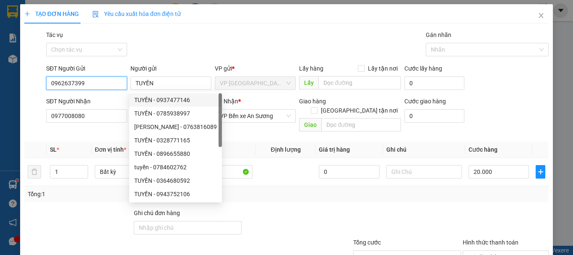
click at [108, 86] on input "0962637399" at bounding box center [86, 82] width 81 height 13
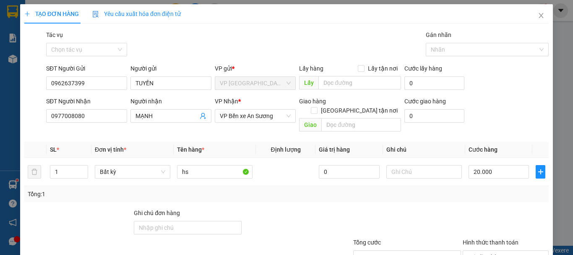
click at [255, 132] on div "Transit Pickup Surcharge Ids Transit Deliver Surcharge Ids Transit Deliver Surc…" at bounding box center [286, 166] width 524 height 273
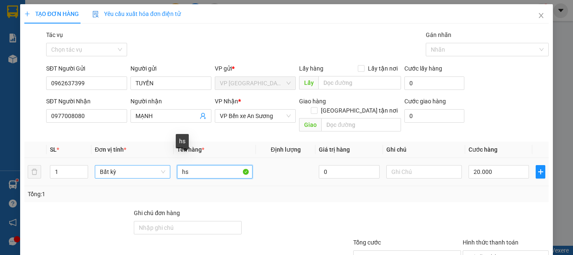
drag, startPoint x: 195, startPoint y: 161, endPoint x: 154, endPoint y: 168, distance: 42.5
click at [154, 168] on tr "1 Bất kỳ hs 0 20.000" at bounding box center [286, 172] width 524 height 28
type input "BỌC XANH QA"
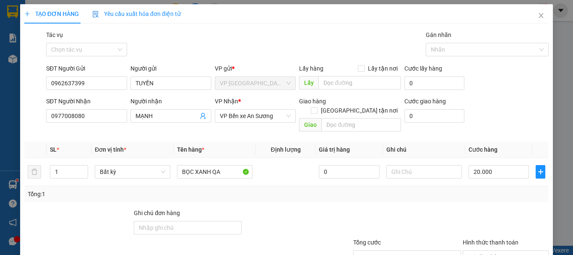
drag, startPoint x: 487, startPoint y: 126, endPoint x: 506, endPoint y: 185, distance: 61.9
click at [506, 189] on div "Tổng: 1" at bounding box center [287, 193] width 518 height 9
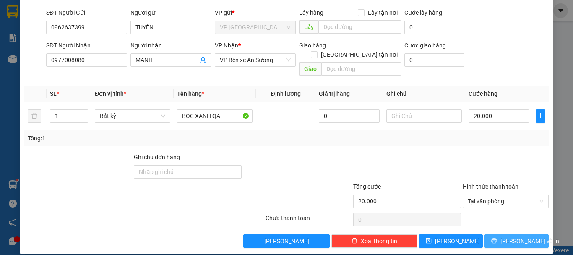
click at [518, 236] on span "[PERSON_NAME] và In" at bounding box center [529, 240] width 59 height 9
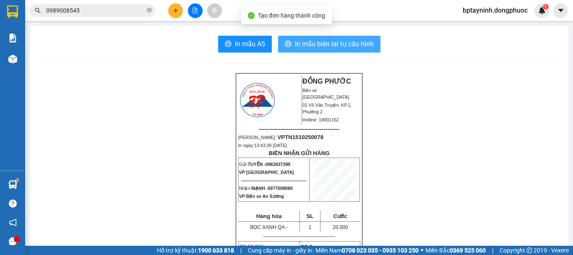
click at [330, 43] on span "In mẫu biên lai tự cấu hình" at bounding box center [334, 44] width 79 height 10
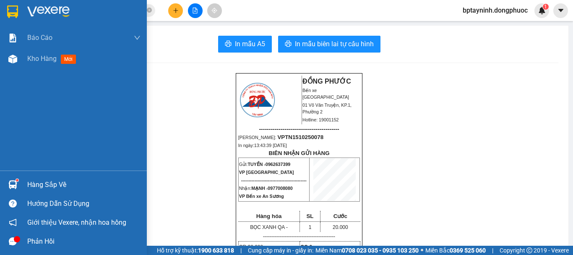
click at [42, 182] on div "Hàng sắp về" at bounding box center [83, 184] width 113 height 13
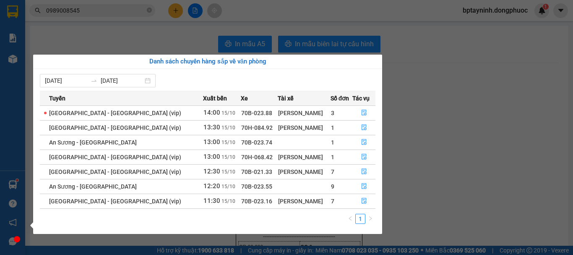
click at [167, 19] on section "Kết quả tìm kiếm ( 6 ) Bộ lọc Mã ĐH Trạng thái Món hàng Tổng cước Chưa cước Nhã…" at bounding box center [286, 127] width 573 height 255
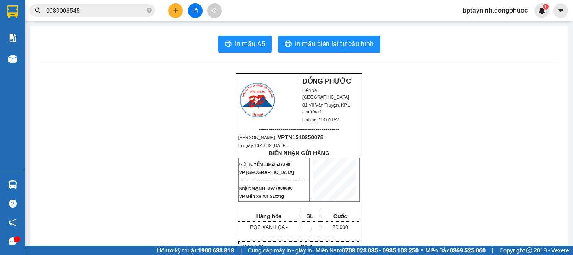
click at [190, 14] on button at bounding box center [195, 10] width 15 height 15
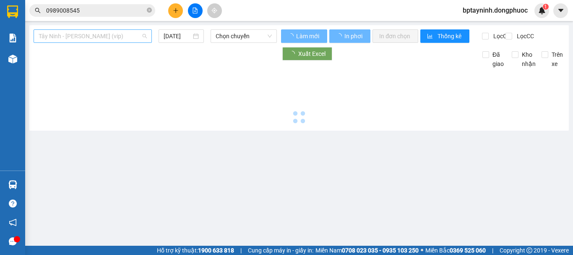
click at [105, 38] on span "Tây Ninh - Hồ Chí Minh (vip)" at bounding box center [93, 36] width 108 height 13
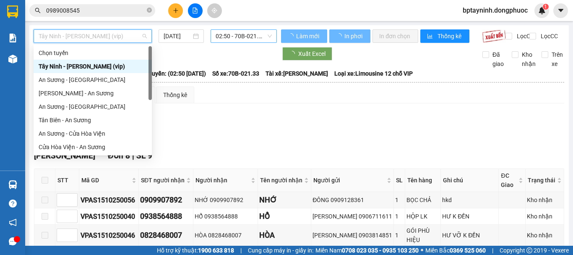
drag, startPoint x: 107, startPoint y: 68, endPoint x: 217, endPoint y: 41, distance: 113.1
click at [108, 68] on div "Tây Ninh - Hồ Chí Minh (vip)" at bounding box center [93, 66] width 108 height 9
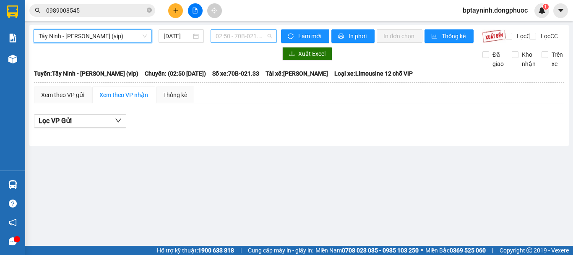
drag, startPoint x: 227, startPoint y: 35, endPoint x: 231, endPoint y: 40, distance: 6.0
click at [228, 35] on span "02:50 - 70B-021.33" at bounding box center [244, 36] width 56 height 13
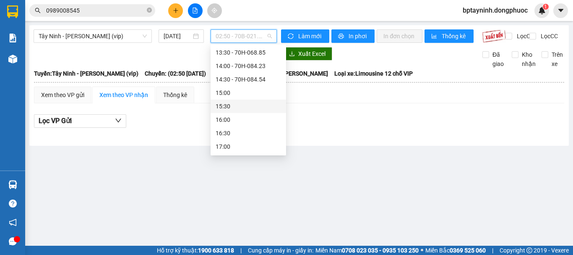
scroll to position [280, 0]
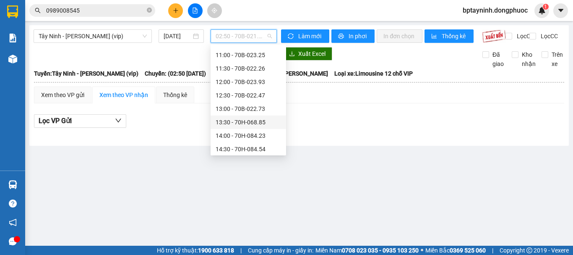
click at [262, 120] on div "13:30 - 70H-068.85" at bounding box center [248, 121] width 65 height 9
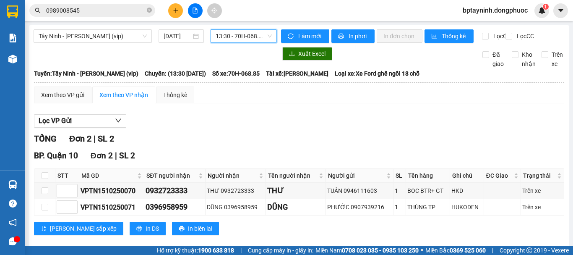
scroll to position [20, 0]
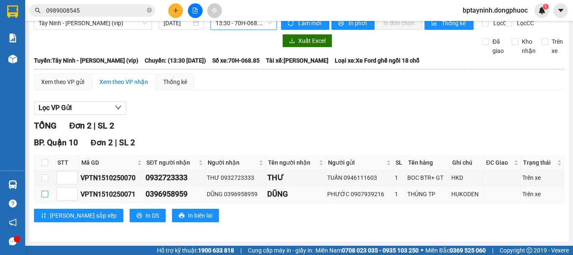
click at [42, 195] on input "checkbox" at bounding box center [45, 193] width 7 height 7
checkbox input "true"
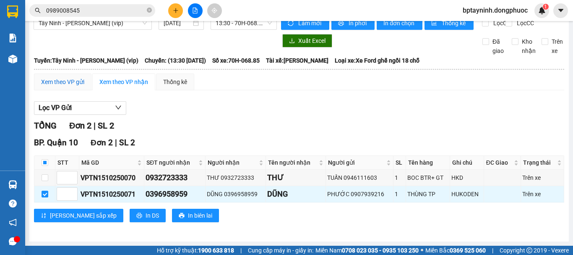
click at [65, 83] on div "Xem theo VP gửi" at bounding box center [62, 81] width 43 height 9
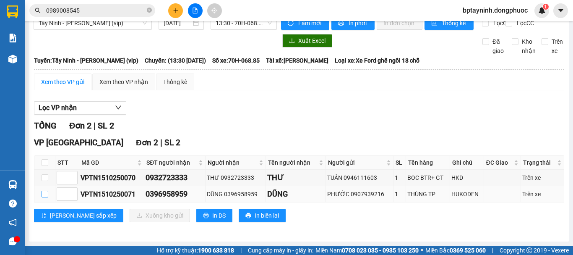
click at [45, 194] on input "checkbox" at bounding box center [45, 193] width 7 height 7
checkbox input "true"
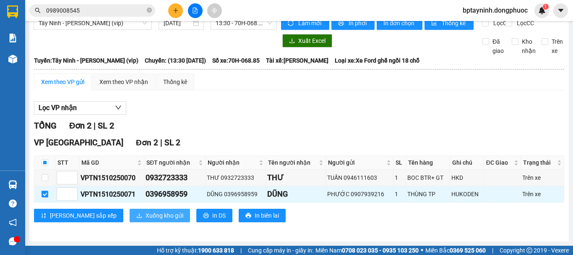
click at [146, 215] on span "Xuống kho gửi" at bounding box center [165, 215] width 38 height 9
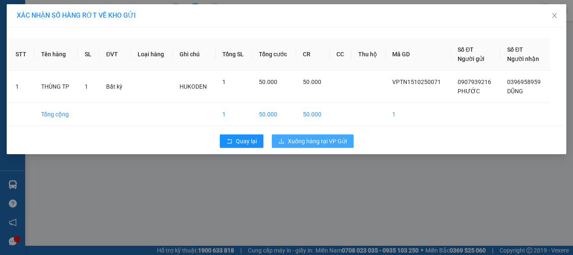
click at [313, 136] on span "Xuống hàng tại VP Gửi" at bounding box center [317, 140] width 59 height 9
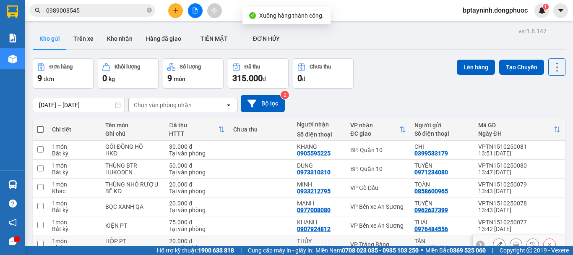
scroll to position [99, 0]
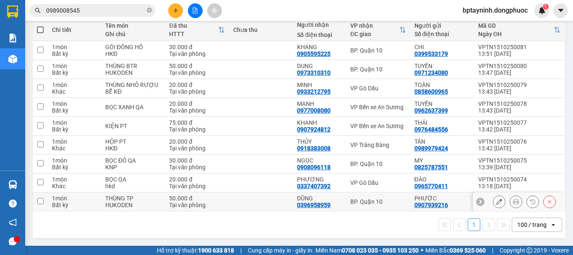
click at [372, 200] on div "BP. Quận 10" at bounding box center [377, 201] width 55 height 7
checkbox input "true"
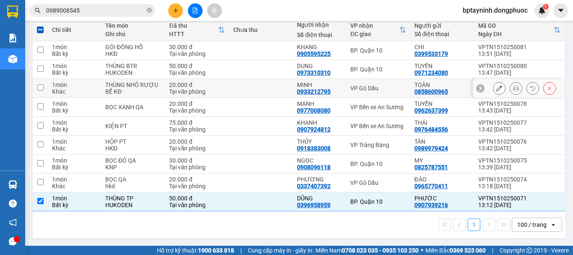
scroll to position [29, 0]
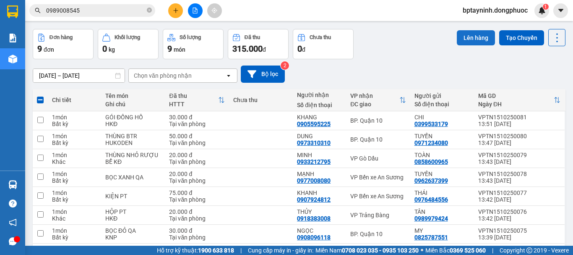
click at [466, 32] on button "Lên hàng" at bounding box center [476, 37] width 38 height 15
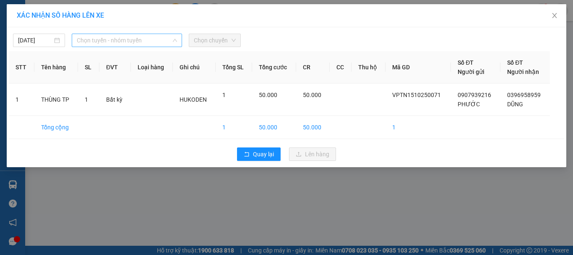
drag, startPoint x: 104, startPoint y: 40, endPoint x: 121, endPoint y: 81, distance: 44.3
click at [104, 42] on span "Chọn tuyến - nhóm tuyến" at bounding box center [127, 40] width 100 height 13
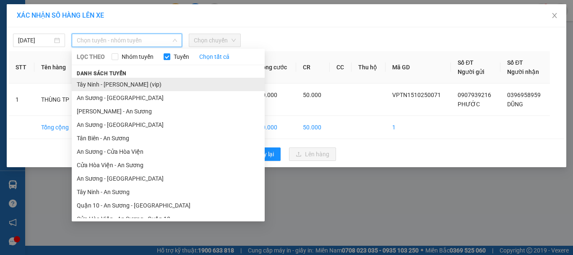
click at [138, 84] on li "Tây Ninh - Hồ Chí Minh (vip)" at bounding box center [168, 84] width 193 height 13
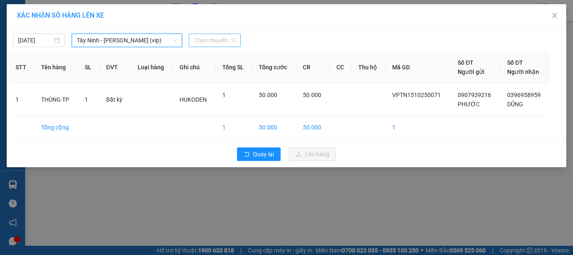
click at [226, 39] on span "Chọn chuyến" at bounding box center [215, 40] width 42 height 13
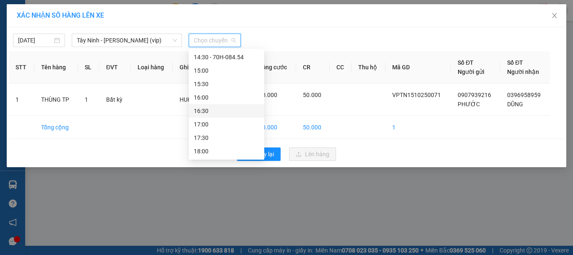
scroll to position [306, 0]
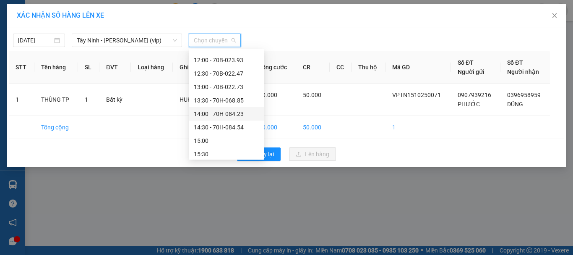
click at [242, 114] on div "14:00 - 70H-084.23" at bounding box center [226, 113] width 65 height 9
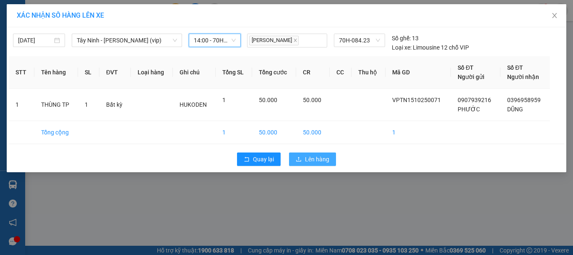
drag, startPoint x: 312, startPoint y: 158, endPoint x: 318, endPoint y: 162, distance: 7.8
click at [313, 159] on span "Lên hàng" at bounding box center [317, 158] width 24 height 9
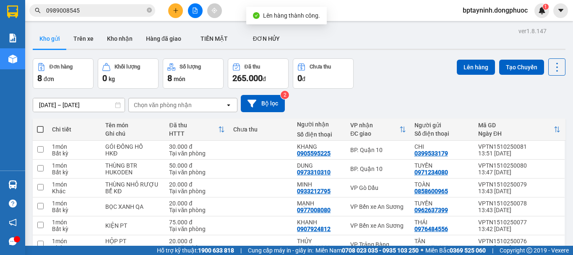
click at [373, 104] on div "13/10/2025 – 15/10/2025 Press the down arrow key to interact with the calendar …" at bounding box center [299, 103] width 533 height 17
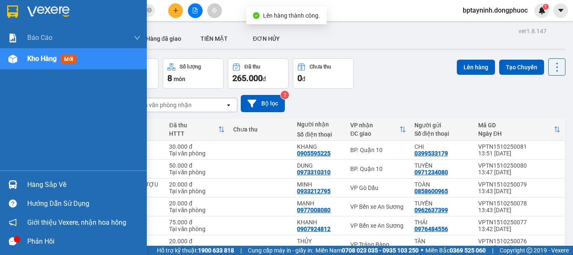
click at [41, 178] on div "Hàng sắp về Hướng dẫn sử dụng Giới thiệu Vexere, nhận hoa hồng Phản hồi" at bounding box center [73, 210] width 147 height 80
click at [48, 180] on div "Hàng sắp về" at bounding box center [83, 184] width 113 height 13
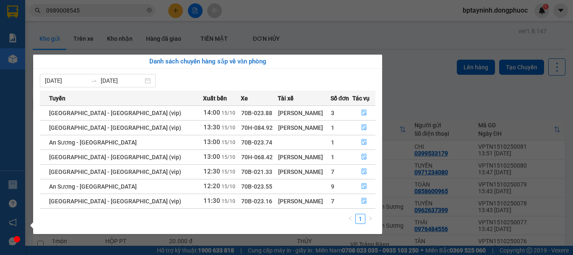
click at [410, 93] on section "Kết quả tìm kiếm ( 6 ) Bộ lọc Mã ĐH Trạng thái Món hàng Tổng cước Chưa cước Nhã…" at bounding box center [286, 127] width 573 height 255
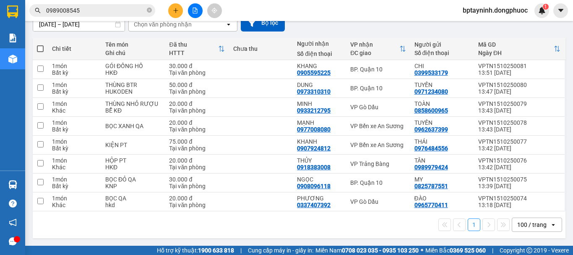
scroll to position [10, 0]
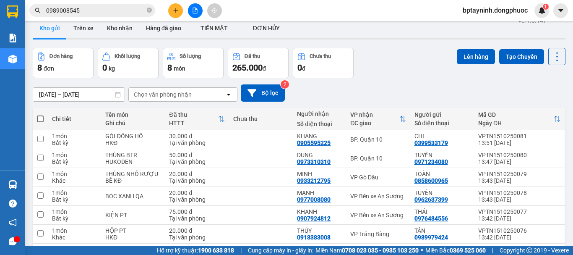
click at [177, 12] on button at bounding box center [175, 10] width 15 height 15
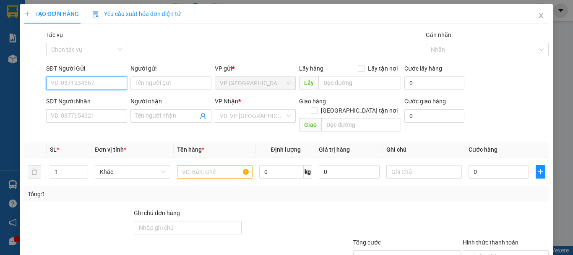
click at [102, 82] on input "SĐT Người Gửi" at bounding box center [86, 82] width 81 height 13
type input "0"
type input "0916141557"
click at [99, 97] on div "0916141557 - HOÀNG" at bounding box center [86, 99] width 70 height 9
type input "HOÀNG"
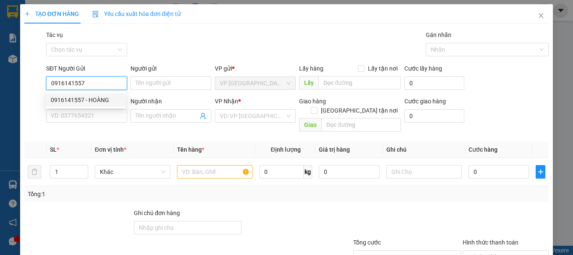
type input "0913667898"
type input "SANG"
type input "25.000"
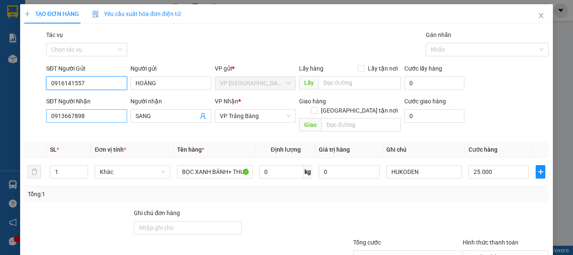
type input "0916141557"
drag, startPoint x: 100, startPoint y: 117, endPoint x: 0, endPoint y: 125, distance: 100.6
click at [0, 125] on div "TẠO ĐƠN HÀNG Yêu cầu xuất hóa đơn điện tử Transit Pickup Surcharge Ids Transit …" at bounding box center [286, 127] width 573 height 255
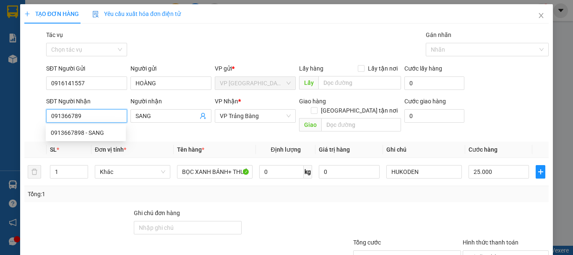
type input "0913667898"
click at [101, 130] on div "0913667898 - SANG" at bounding box center [86, 132] width 70 height 9
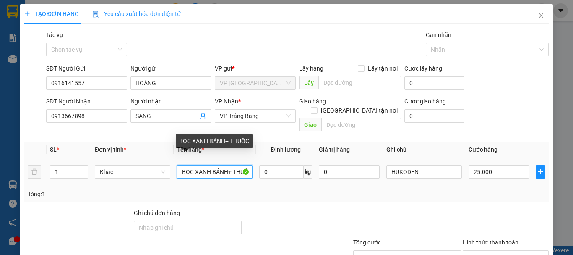
drag, startPoint x: 235, startPoint y: 165, endPoint x: 181, endPoint y: 172, distance: 54.9
click at [181, 172] on td "BỌC XANH BÁNH+ THUỐC" at bounding box center [215, 172] width 82 height 28
type input "HUỐC"
click at [136, 166] on tr "1 Khác HUỐC 0 kg 0 HUKODEN 25.000" at bounding box center [286, 172] width 524 height 28
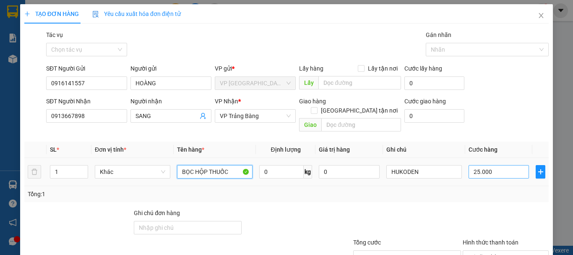
type input "BỌC HỘP THUỐC"
click at [500, 165] on input "25.000" at bounding box center [498, 171] width 60 height 13
type input "2"
type input "20"
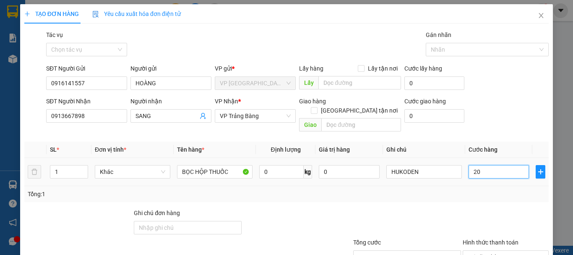
type input "20"
type input "20.000"
click at [484, 208] on div at bounding box center [506, 222] width 88 height 29
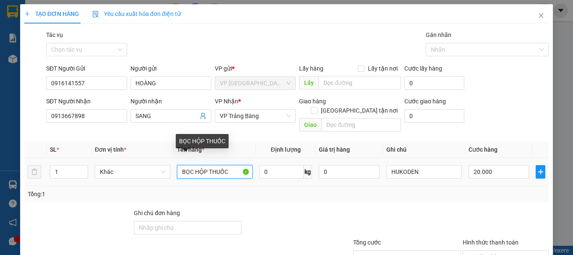
drag, startPoint x: 191, startPoint y: 164, endPoint x: 131, endPoint y: 172, distance: 60.9
click at [159, 168] on tr "1 Khác BỌC HỘP THUỐC 0 kg 0 HUKODEN 20.000" at bounding box center [286, 172] width 524 height 28
type input "HỘP THUỐC"
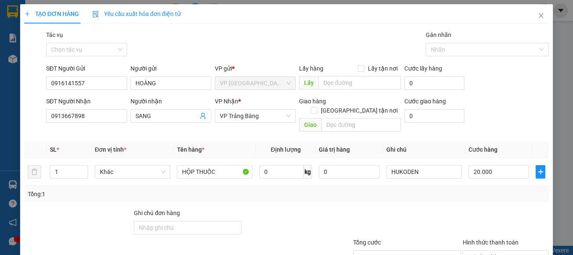
click at [508, 208] on div at bounding box center [506, 222] width 88 height 29
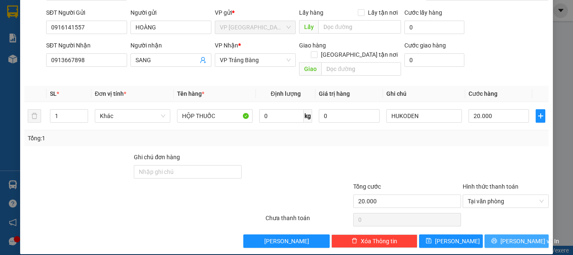
click at [515, 236] on span "[PERSON_NAME] và In" at bounding box center [529, 240] width 59 height 9
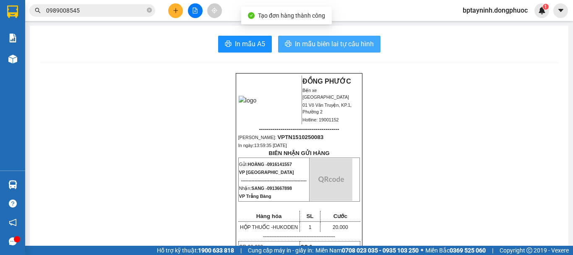
click at [335, 41] on span "In mẫu biên lai tự cấu hình" at bounding box center [334, 44] width 79 height 10
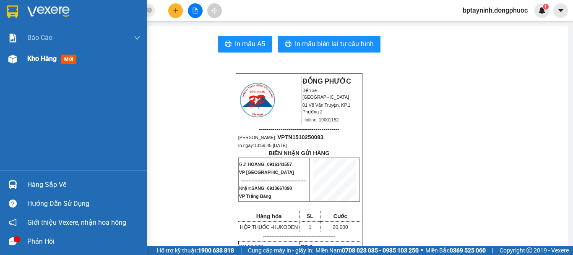
click at [41, 60] on span "Kho hàng" at bounding box center [41, 59] width 29 height 8
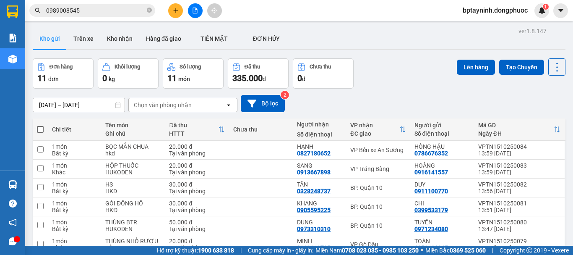
click at [198, 16] on button at bounding box center [195, 10] width 15 height 15
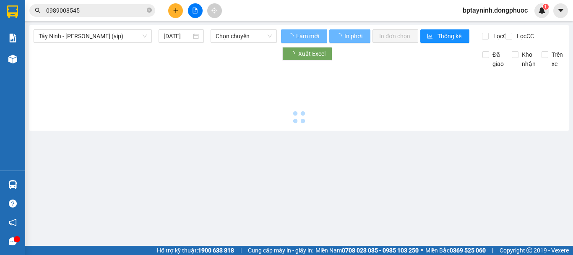
click at [134, 40] on span "Tây Ninh - Hồ Chí Minh (vip)" at bounding box center [93, 36] width 108 height 13
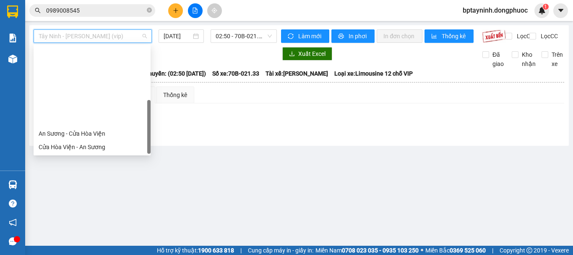
scroll to position [94, 0]
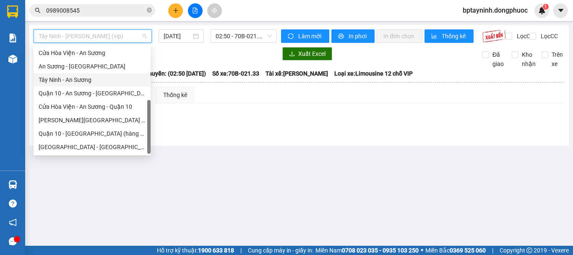
click at [100, 81] on div "Tây Ninh - An Sương" at bounding box center [92, 79] width 107 height 9
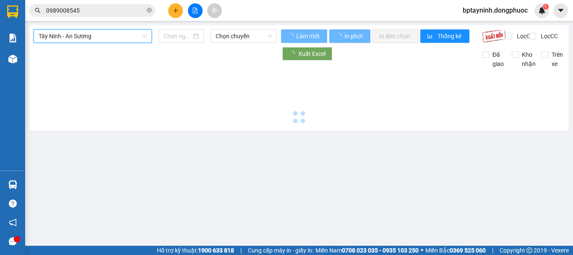
type input "[DATE]"
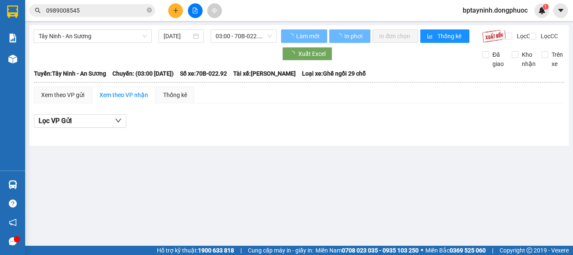
click at [245, 43] on div "Tây Ninh - An Sương 15/10/2025 03:00 - 70B-022.92" at bounding box center [155, 35] width 243 height 13
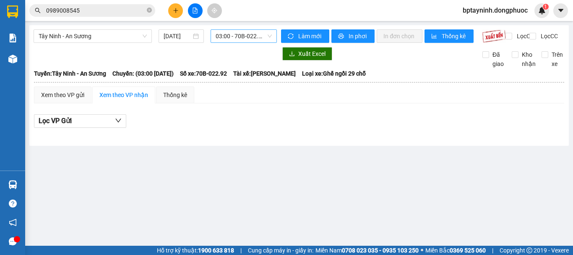
drag, startPoint x: 259, startPoint y: 34, endPoint x: 261, endPoint y: 40, distance: 6.6
click at [260, 34] on span "03:00 - 70B-022.92" at bounding box center [244, 36] width 56 height 13
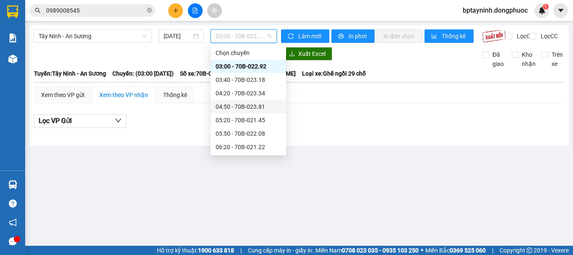
click at [263, 104] on div "04:50 - 70B-023.81" at bounding box center [248, 106] width 65 height 9
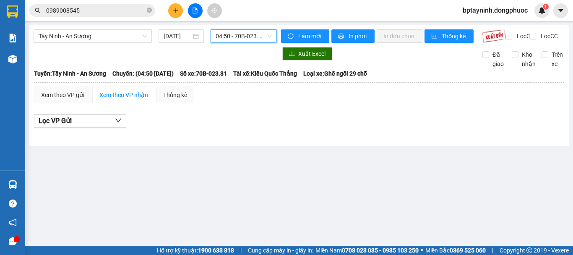
click at [257, 37] on span "04:50 - 70B-023.81" at bounding box center [244, 36] width 56 height 13
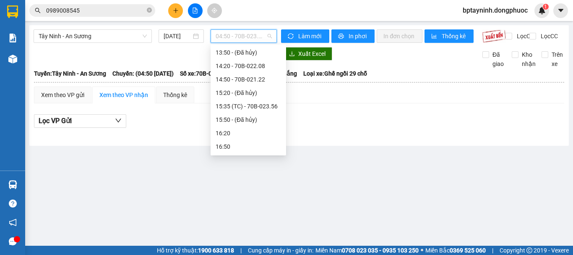
scroll to position [280, 0]
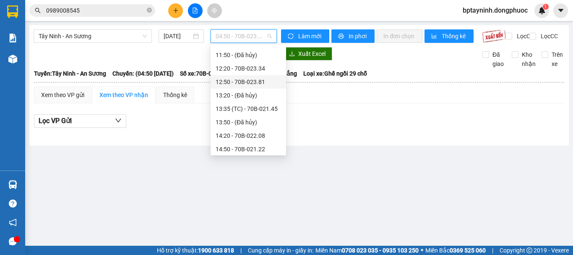
click at [258, 84] on div "12:50 - 70B-023.81" at bounding box center [248, 81] width 65 height 9
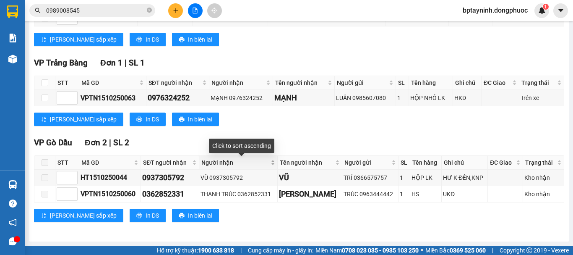
scroll to position [140, 0]
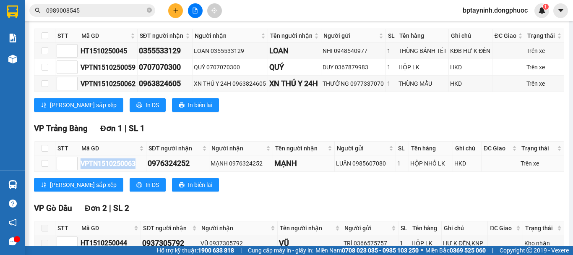
drag, startPoint x: 136, startPoint y: 169, endPoint x: 80, endPoint y: 175, distance: 56.6
click at [80, 172] on td "VPTN1510250063" at bounding box center [112, 163] width 67 height 16
copy div "VPTN1510250063"
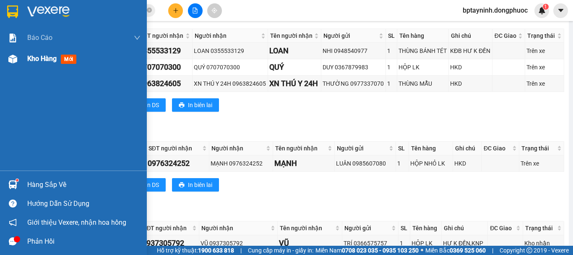
click at [22, 62] on div "Kho hàng mới" at bounding box center [73, 58] width 147 height 21
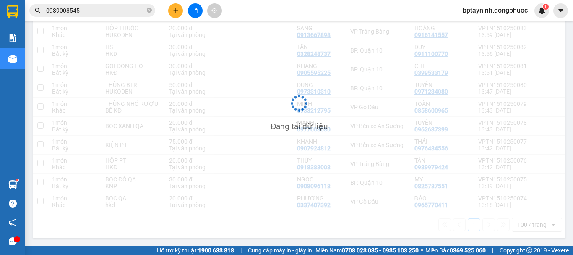
scroll to position [39, 0]
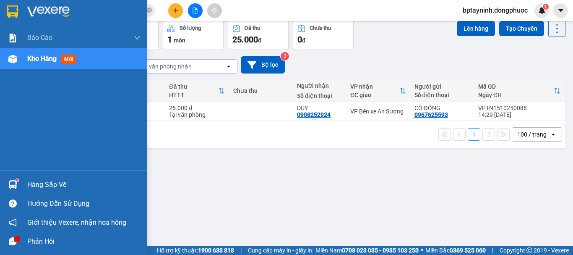
click at [18, 183] on div at bounding box center [12, 184] width 15 height 15
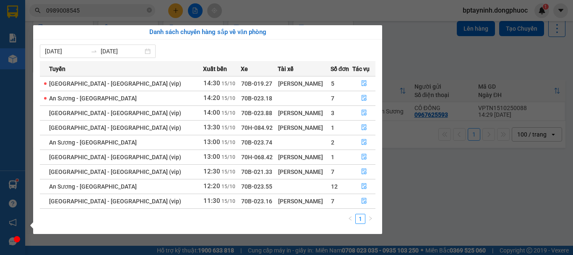
click at [444, 181] on section "Kết quả tìm kiếm ( 6 ) Bộ lọc Mã ĐH Trạng thái Món hàng Tổng cước Chưa cước Nhã…" at bounding box center [286, 127] width 573 height 255
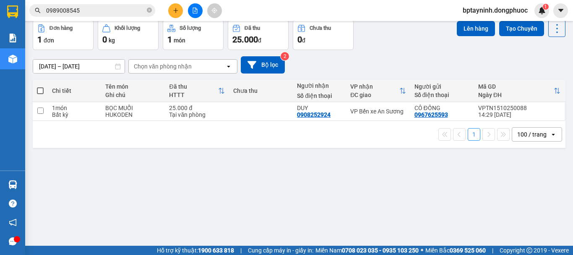
click at [193, 12] on icon "file-add" at bounding box center [195, 11] width 6 height 6
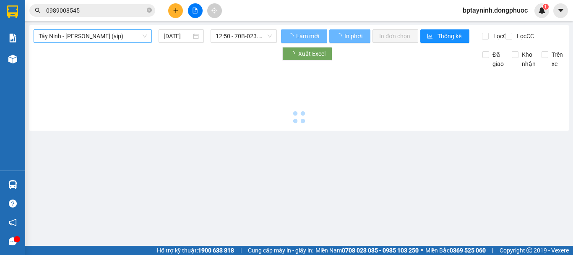
click at [140, 33] on span "Tây Ninh - Hồ Chí Minh (vip)" at bounding box center [93, 36] width 108 height 13
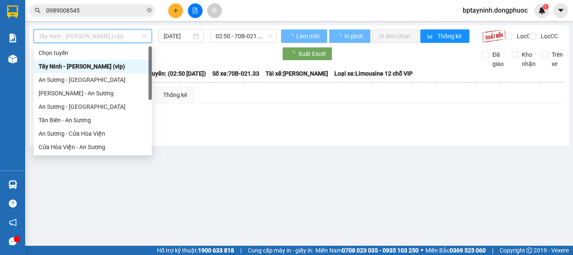
scroll to position [94, 0]
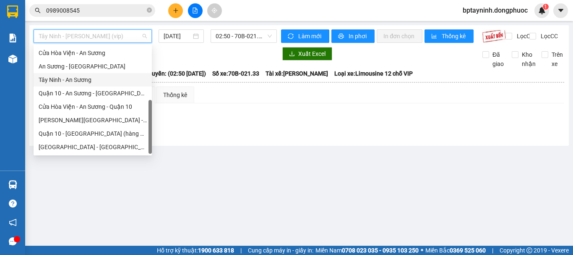
drag, startPoint x: 91, startPoint y: 79, endPoint x: 143, endPoint y: 67, distance: 53.8
click at [91, 78] on div "Tây Ninh - An Sương" at bounding box center [93, 79] width 108 height 9
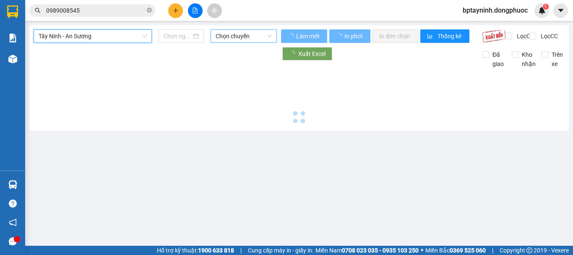
type input "[DATE]"
click at [243, 29] on div "Chọn chuyến" at bounding box center [244, 35] width 66 height 13
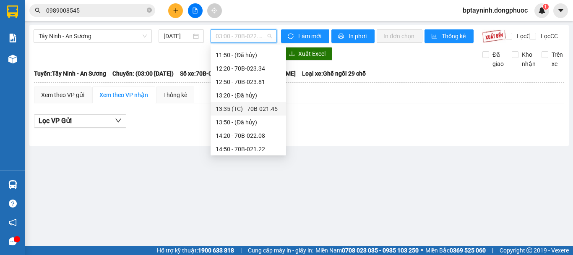
scroll to position [349, 0]
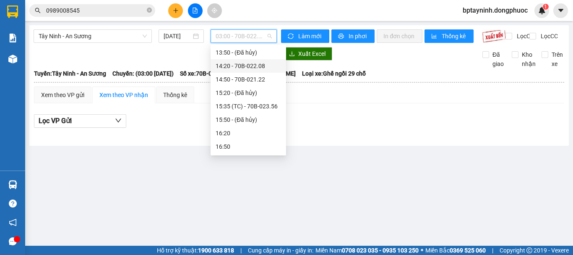
click at [265, 68] on div "14:20 - 70B-022.08" at bounding box center [248, 65] width 65 height 9
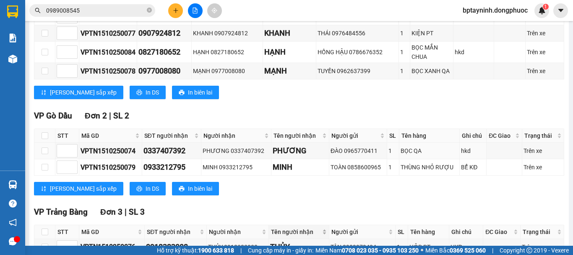
scroll to position [349, 0]
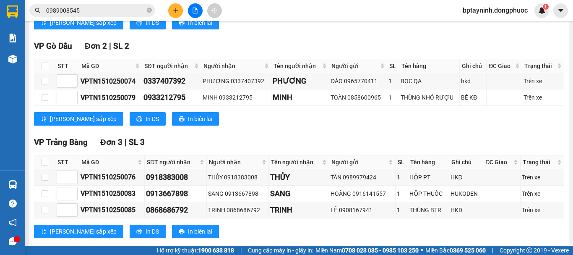
click at [340, 132] on div "VP Gò Dầu Đơn 2 | SL 2 STT Mã GD SĐT người nhận Người nhận Tên người nhận Người…" at bounding box center [299, 86] width 530 height 92
click at [286, 123] on div "Lưu sắp xếp In DS In biên lai" at bounding box center [299, 118] width 530 height 13
click at [174, 8] on icon "plus" at bounding box center [176, 11] width 6 height 6
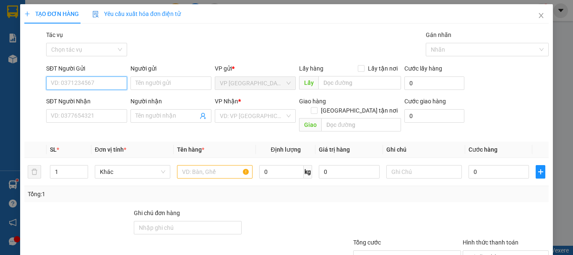
click at [89, 82] on input "SĐT Người Gửi" at bounding box center [86, 82] width 81 height 13
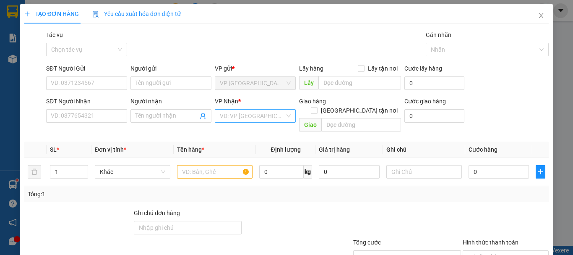
click at [242, 117] on input "search" at bounding box center [252, 115] width 65 height 13
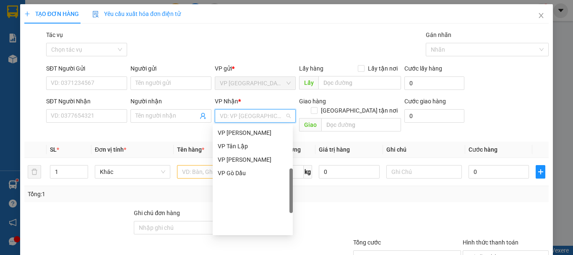
scroll to position [145, 0]
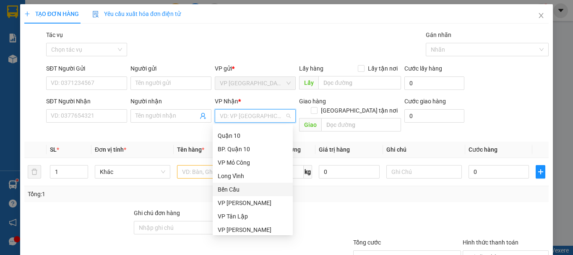
click at [357, 197] on div "Transit Pickup Surcharge Ids Transit Deliver Surcharge Ids Transit Deliver Surc…" at bounding box center [286, 166] width 524 height 273
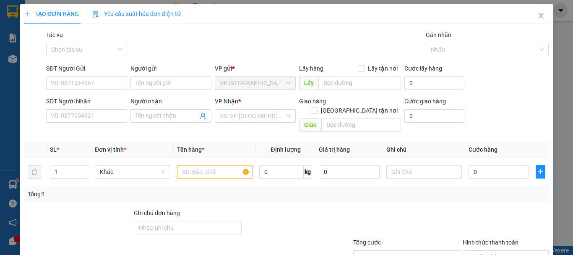
click at [238, 141] on th "Tên hàng *" at bounding box center [215, 149] width 82 height 16
click at [538, 14] on icon "close" at bounding box center [541, 15] width 7 height 7
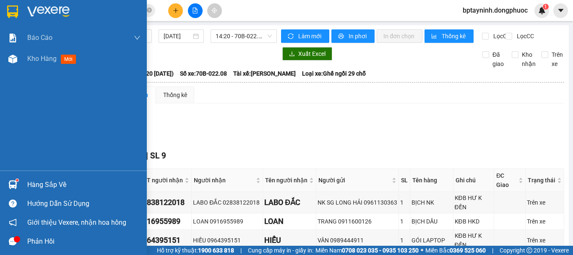
drag, startPoint x: 13, startPoint y: 185, endPoint x: 20, endPoint y: 176, distance: 11.1
click at [13, 184] on img at bounding box center [12, 184] width 9 height 9
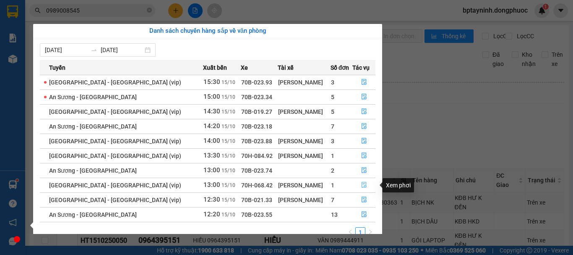
click at [362, 186] on icon "file-done" at bounding box center [364, 185] width 5 height 6
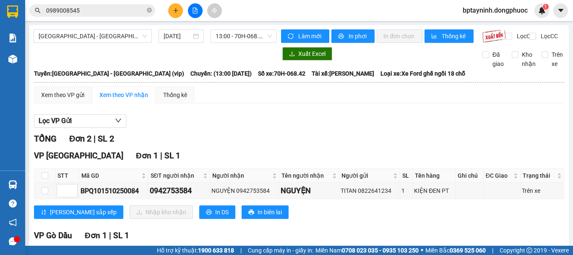
scroll to position [70, 0]
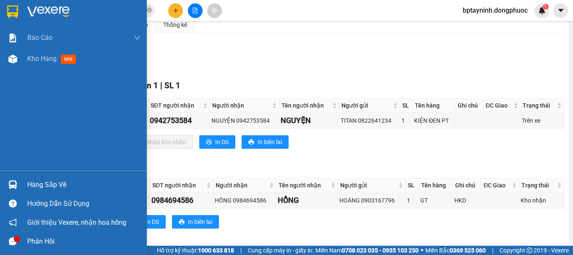
click at [19, 183] on div at bounding box center [12, 184] width 15 height 15
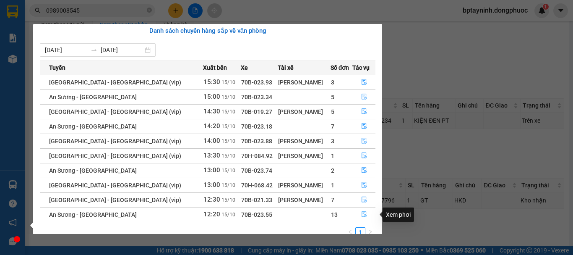
click at [362, 212] on icon "file-done" at bounding box center [364, 214] width 6 height 6
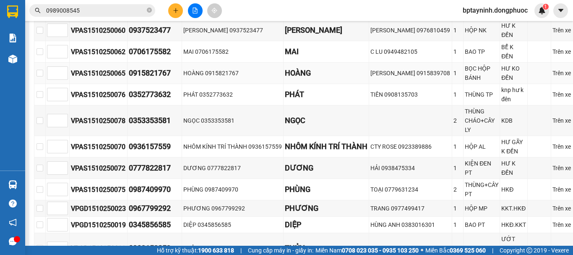
scroll to position [280, 0]
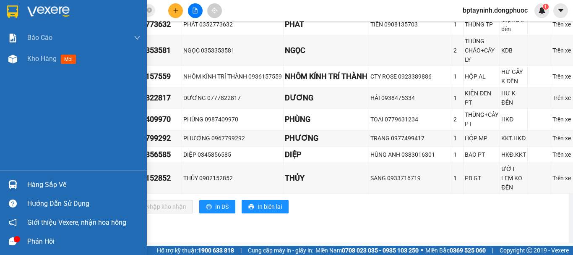
drag, startPoint x: 14, startPoint y: 187, endPoint x: 97, endPoint y: 173, distance: 84.6
click at [15, 186] on img at bounding box center [12, 184] width 9 height 9
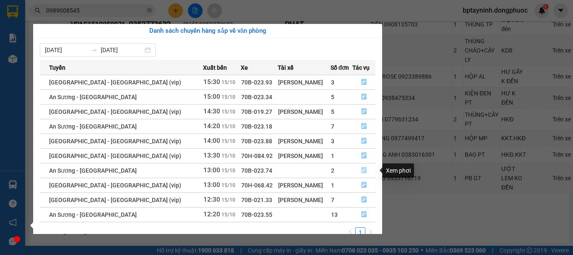
click at [361, 168] on icon "file-done" at bounding box center [364, 170] width 6 height 6
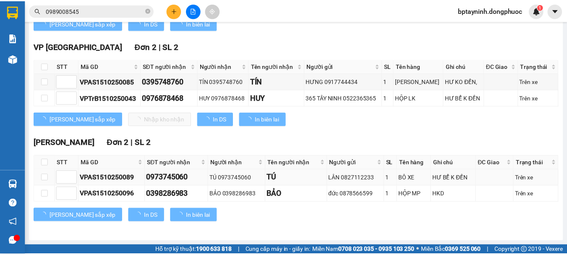
scroll to position [229, 0]
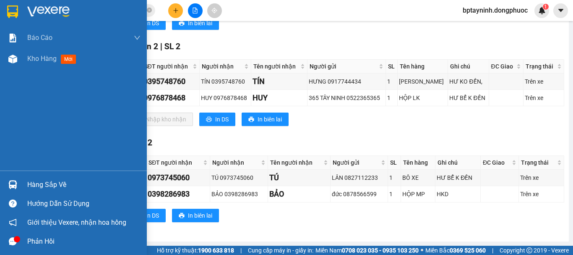
click at [25, 185] on div "Hàng sắp về" at bounding box center [73, 184] width 147 height 19
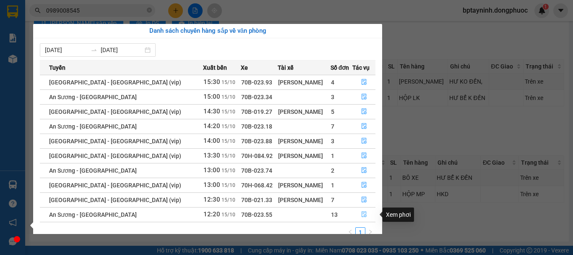
drag, startPoint x: 361, startPoint y: 213, endPoint x: 388, endPoint y: 211, distance: 27.0
click at [361, 213] on icon "file-done" at bounding box center [364, 214] width 6 height 6
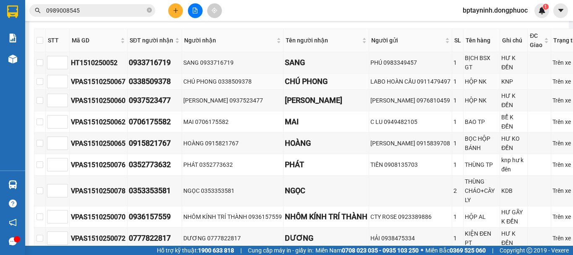
scroll to position [210, 0]
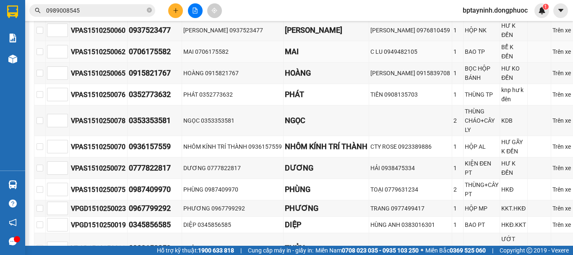
drag, startPoint x: 336, startPoint y: 83, endPoint x: 343, endPoint y: 60, distance: 23.7
click at [343, 57] on div "MAI" at bounding box center [326, 52] width 83 height 12
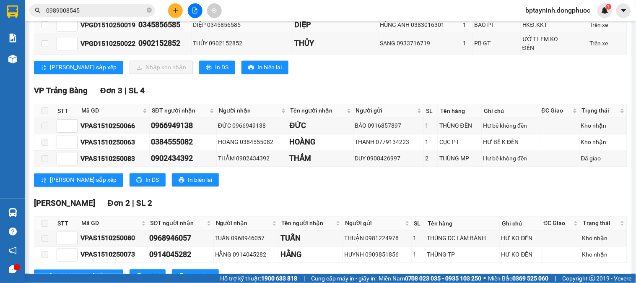
scroll to position [132, 0]
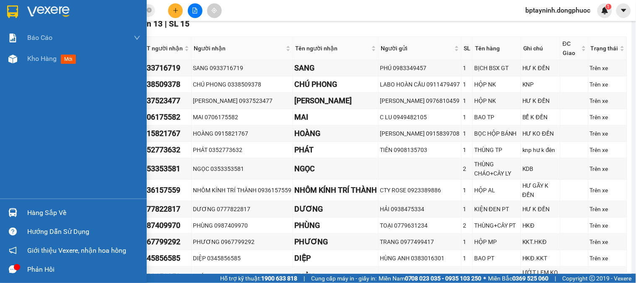
click at [49, 207] on div "Hàng sắp về" at bounding box center [83, 212] width 113 height 13
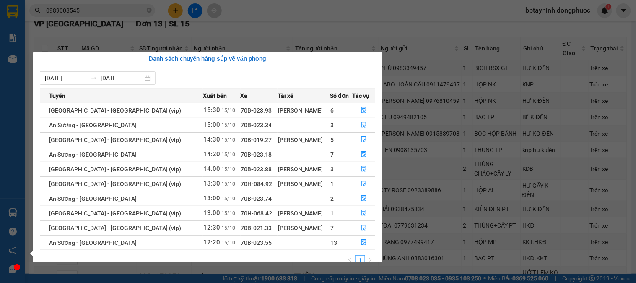
scroll to position [14, 0]
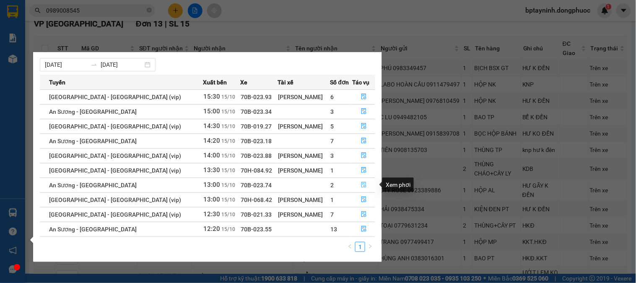
click at [362, 183] on icon "file-done" at bounding box center [364, 185] width 5 height 6
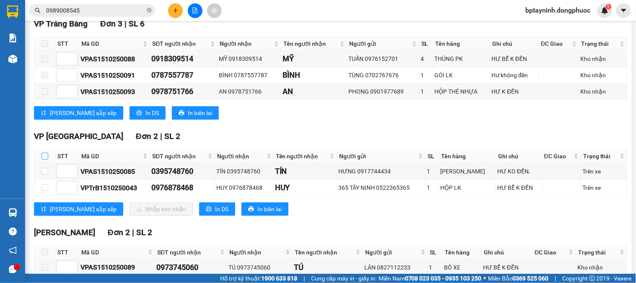
click at [48, 159] on input "checkbox" at bounding box center [45, 156] width 7 height 7
checkbox input "true"
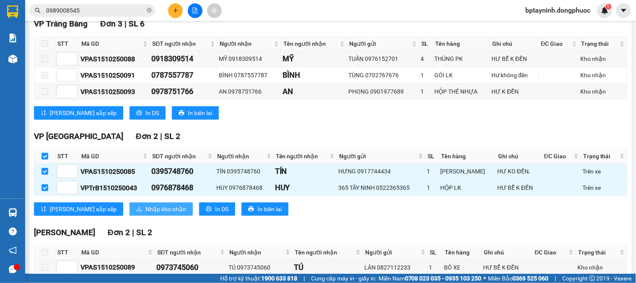
click at [146, 213] on span "Nhập kho nhận" at bounding box center [166, 208] width 41 height 9
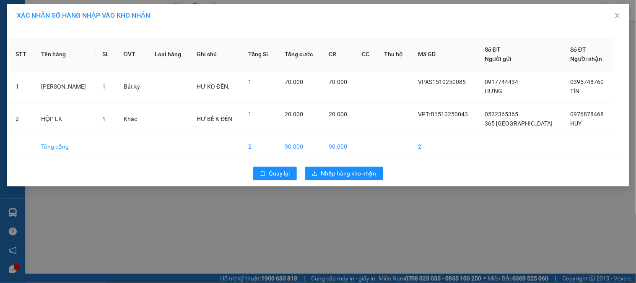
click at [378, 204] on div "XÁC NHẬN SỐ HÀNG NHẬP VÀO KHO NHẬN STT Tên hàng SL ĐVT Loại hàng Ghi chú Tổng S…" at bounding box center [318, 141] width 636 height 283
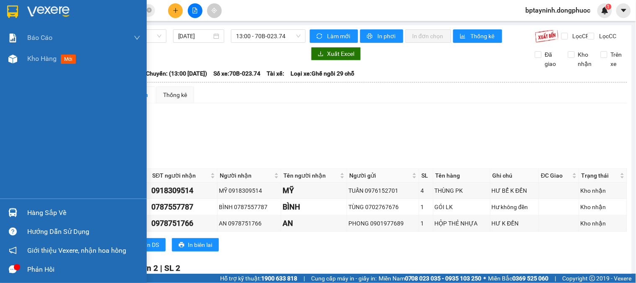
click at [48, 212] on div "Hàng sắp về" at bounding box center [83, 212] width 113 height 13
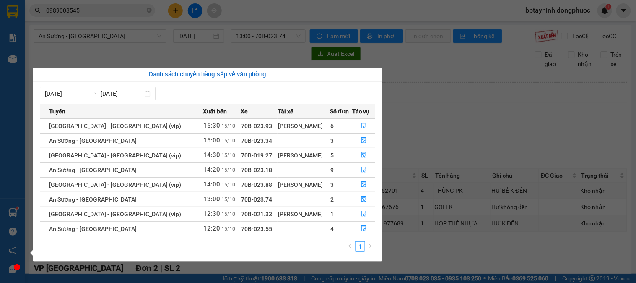
click at [464, 123] on section "Kết quả tìm kiếm ( 6 ) Bộ lọc Mã ĐH Trạng thái Món hàng Tổng cước Chưa cước Nhã…" at bounding box center [318, 141] width 636 height 283
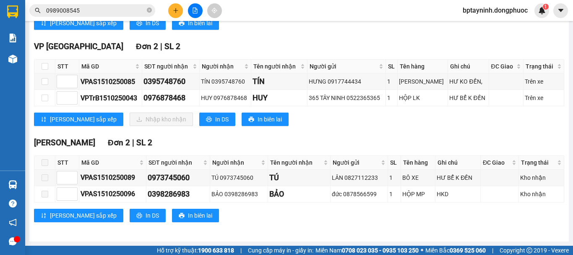
scroll to position [19, 0]
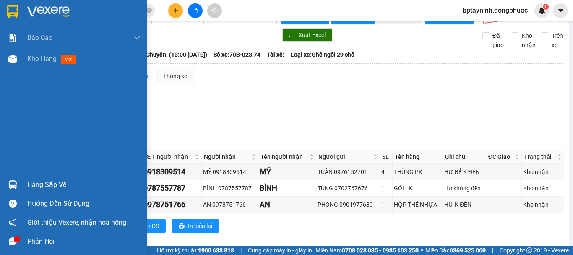
click at [68, 185] on div "Hàng sắp về" at bounding box center [83, 184] width 113 height 13
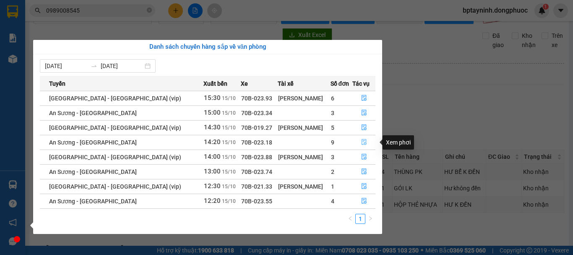
click at [362, 144] on icon "file-done" at bounding box center [364, 142] width 5 height 6
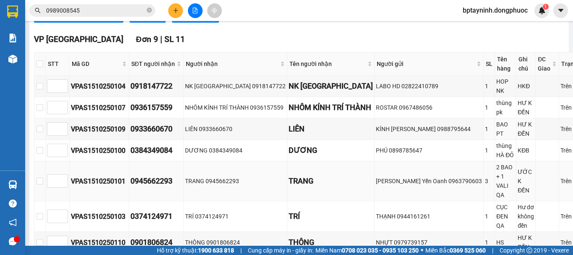
scroll to position [368, 0]
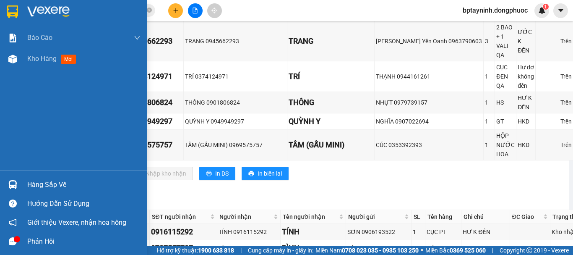
drag, startPoint x: 35, startPoint y: 181, endPoint x: 64, endPoint y: 177, distance: 29.2
click at [36, 181] on div "Hàng sắp về" at bounding box center [83, 184] width 113 height 13
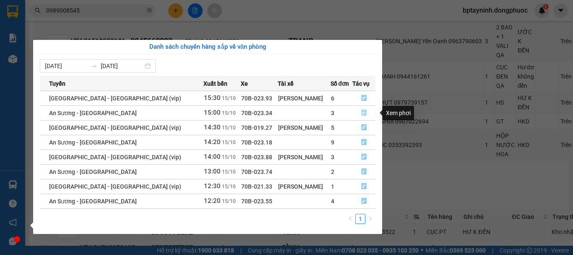
drag, startPoint x: 359, startPoint y: 113, endPoint x: 337, endPoint y: 129, distance: 27.5
click at [361, 113] on icon "file-done" at bounding box center [364, 112] width 6 height 6
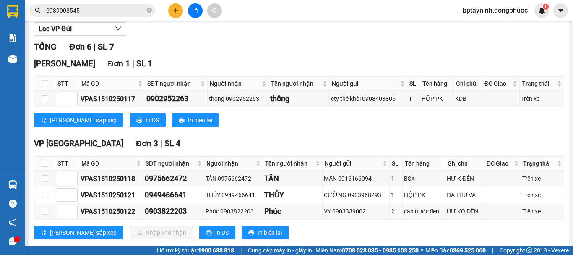
scroll to position [162, 0]
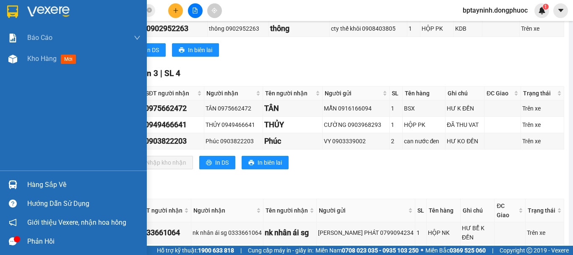
click at [25, 179] on div "Hàng sắp về" at bounding box center [73, 184] width 147 height 19
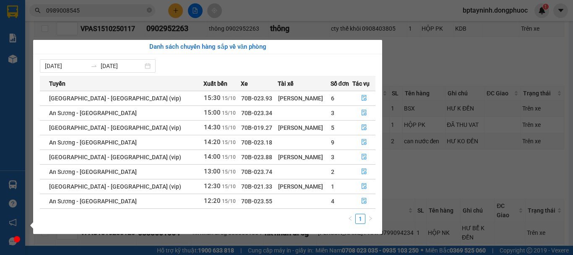
click at [401, 179] on section "Kết quả tìm kiếm ( 6 ) Bộ lọc Mã ĐH Trạng thái Món hàng Tổng cước Chưa cước Nhã…" at bounding box center [286, 127] width 573 height 255
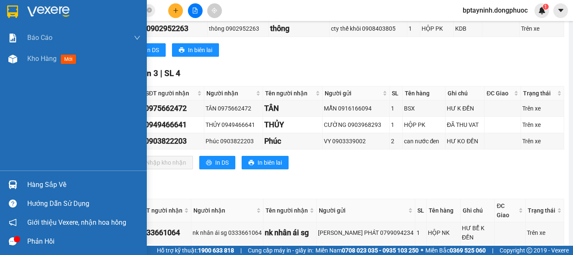
drag, startPoint x: 46, startPoint y: 180, endPoint x: 72, endPoint y: 177, distance: 26.6
click at [46, 180] on div "Hàng sắp về" at bounding box center [83, 184] width 113 height 13
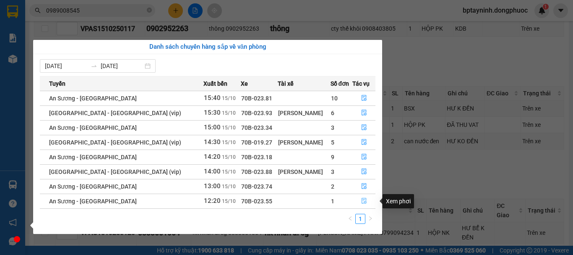
click at [362, 200] on icon "file-done" at bounding box center [364, 201] width 5 height 6
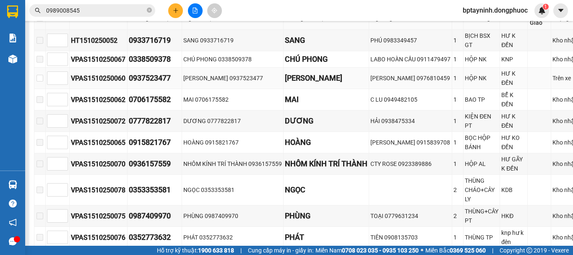
scroll to position [92, 0]
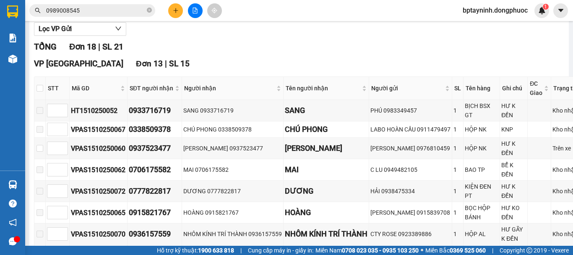
click at [43, 94] on th at bounding box center [39, 88] width 11 height 23
click at [41, 91] on input "checkbox" at bounding box center [39, 88] width 7 height 7
checkbox input "true"
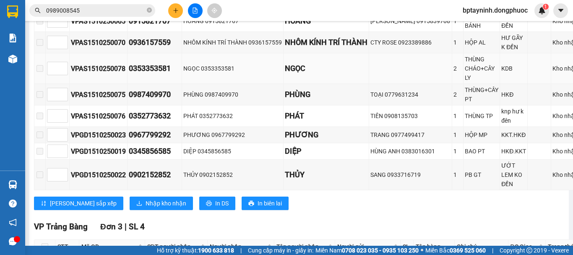
scroll to position [353, 0]
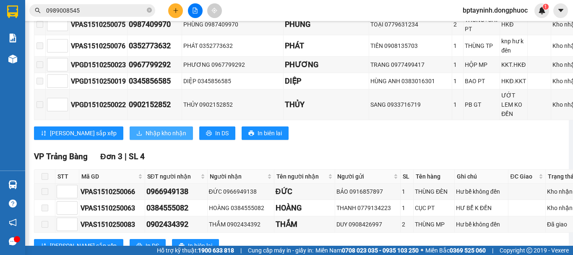
click at [146, 138] on span "Nhập kho nhận" at bounding box center [166, 132] width 41 height 9
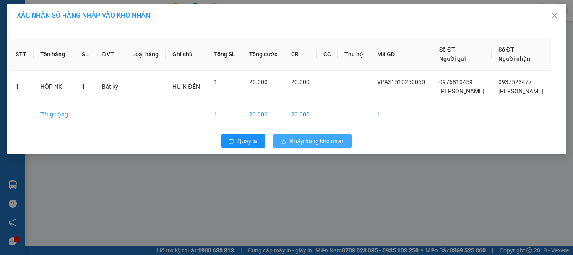
drag, startPoint x: 301, startPoint y: 140, endPoint x: 298, endPoint y: 160, distance: 20.3
click at [302, 140] on span "Nhập hàng kho nhận" at bounding box center [316, 140] width 55 height 9
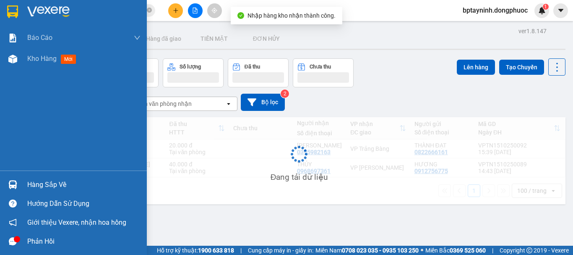
click at [18, 181] on div at bounding box center [12, 184] width 15 height 15
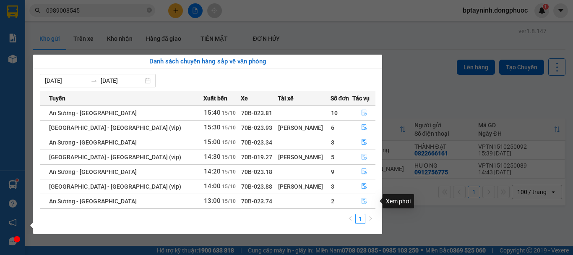
click at [362, 200] on icon "file-done" at bounding box center [364, 201] width 5 height 6
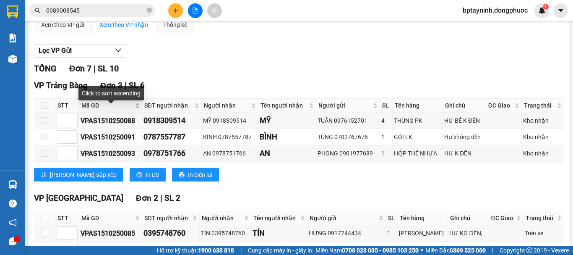
scroll to position [140, 0]
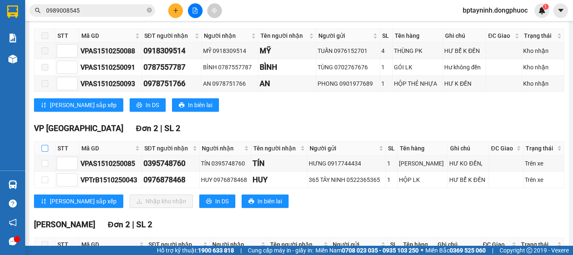
click at [47, 151] on input "checkbox" at bounding box center [45, 148] width 7 height 7
checkbox input "true"
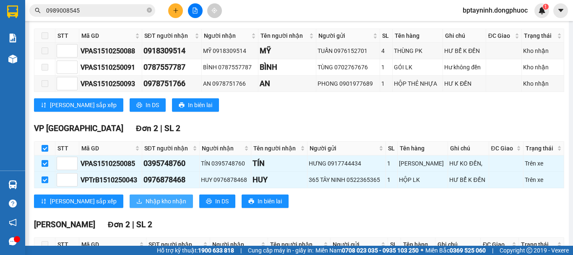
click at [147, 206] on span "Nhập kho nhận" at bounding box center [166, 200] width 41 height 9
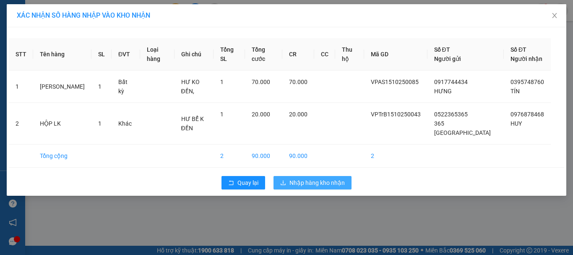
click at [298, 178] on span "Nhập hàng kho nhận" at bounding box center [316, 182] width 55 height 9
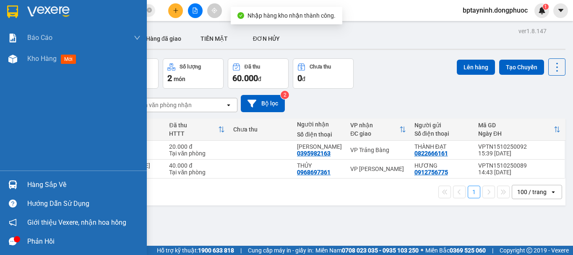
click at [3, 183] on div "Hàng sắp về" at bounding box center [73, 184] width 147 height 19
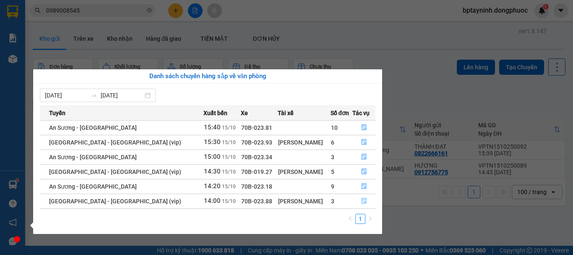
click at [363, 200] on icon "file-done" at bounding box center [364, 201] width 6 height 6
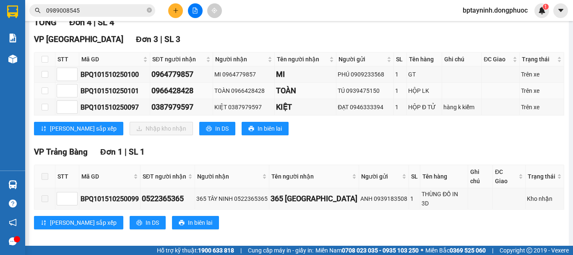
scroll to position [46, 0]
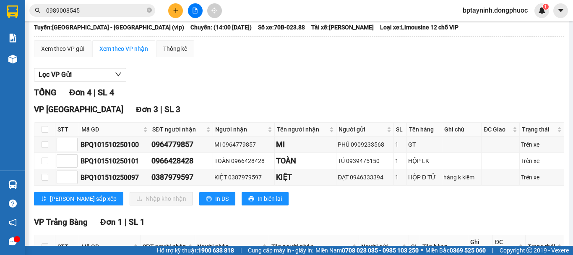
click at [9, 177] on div "Hàng sắp về" at bounding box center [12, 184] width 25 height 19
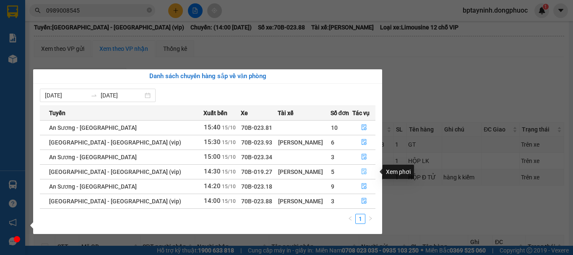
click at [365, 170] on button "button" at bounding box center [364, 171] width 22 height 13
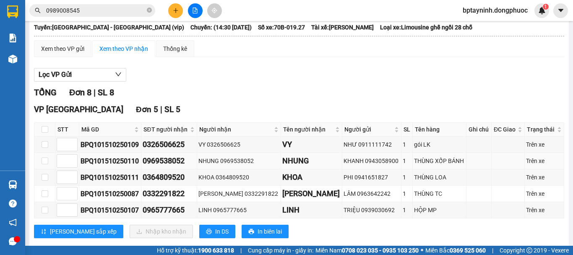
scroll to position [116, 0]
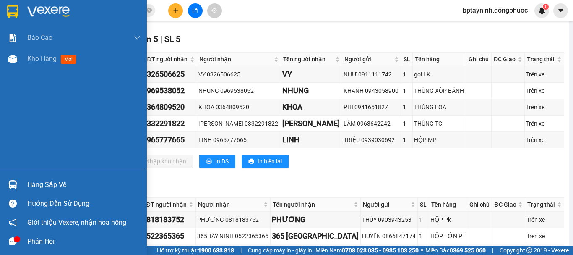
click at [39, 181] on div "Hàng sắp về" at bounding box center [83, 184] width 113 height 13
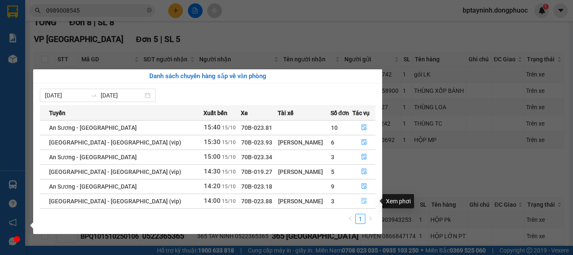
click at [362, 199] on icon "file-done" at bounding box center [364, 201] width 5 height 6
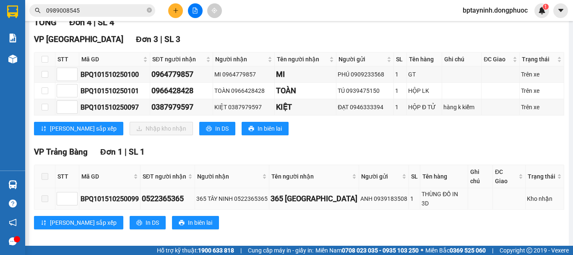
scroll to position [46, 0]
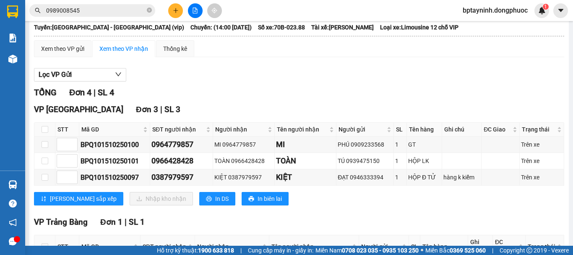
click at [16, 182] on img at bounding box center [12, 184] width 9 height 9
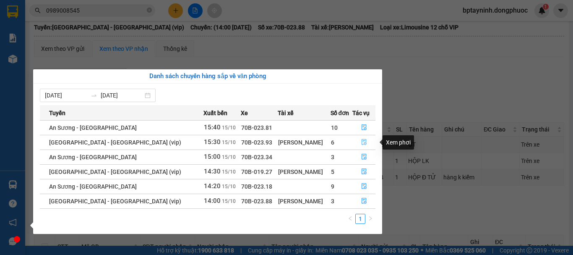
click at [362, 141] on icon "file-done" at bounding box center [364, 142] width 5 height 6
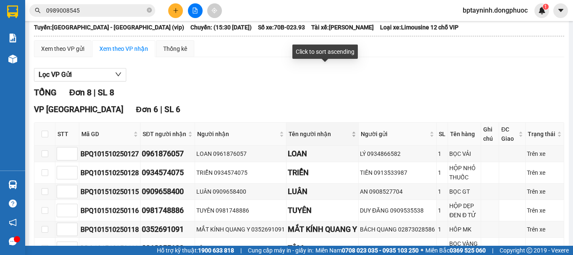
scroll to position [116, 0]
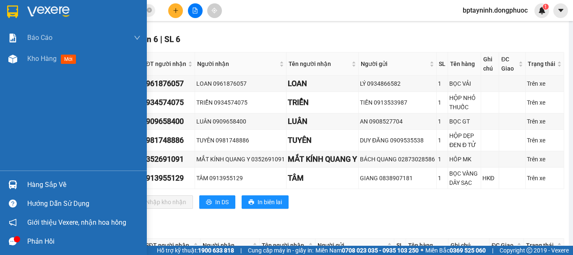
click at [18, 180] on div at bounding box center [12, 184] width 15 height 15
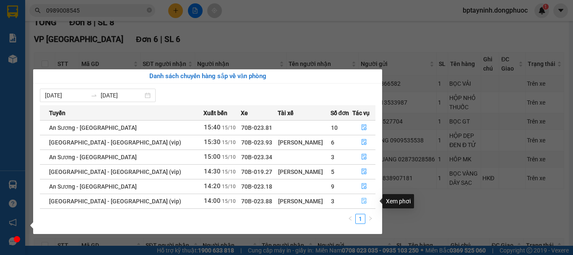
click at [367, 200] on button "button" at bounding box center [364, 200] width 22 height 13
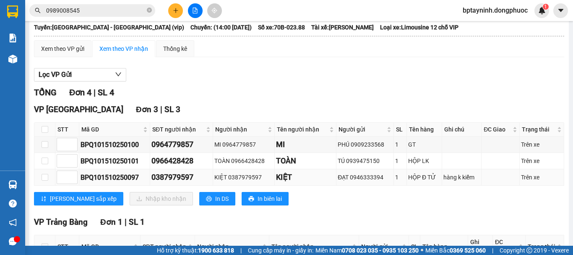
scroll to position [116, 0]
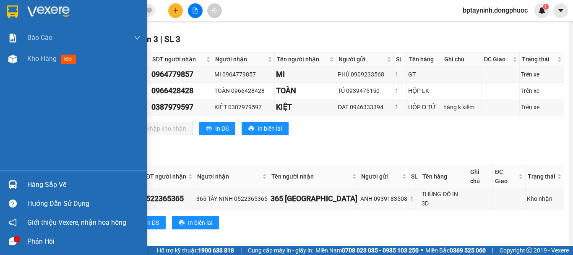
click at [45, 184] on div "Hàng sắp về" at bounding box center [83, 184] width 113 height 13
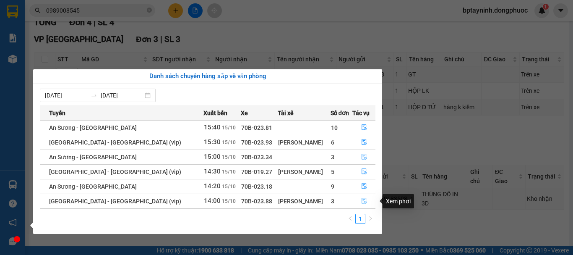
click at [361, 201] on icon "file-done" at bounding box center [364, 201] width 6 height 6
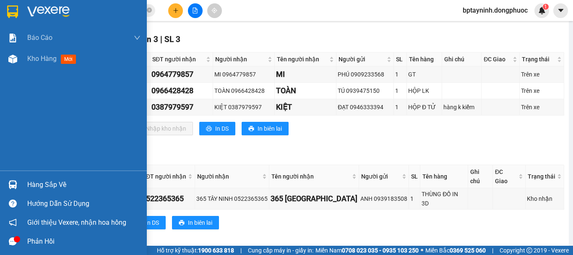
drag, startPoint x: 0, startPoint y: 180, endPoint x: 24, endPoint y: 179, distance: 23.9
click at [3, 180] on div "Hàng sắp về" at bounding box center [73, 184] width 147 height 19
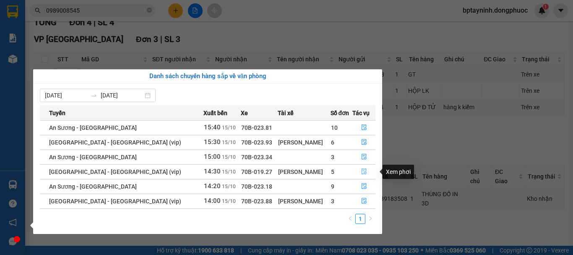
click at [364, 169] on button "button" at bounding box center [364, 171] width 22 height 13
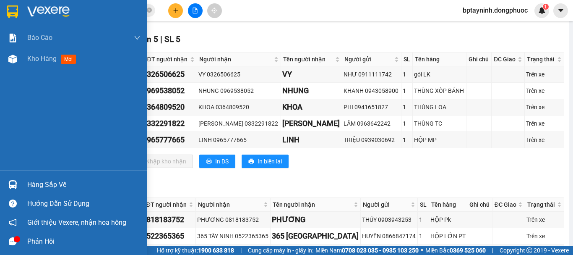
click at [69, 182] on div "Hàng sắp về" at bounding box center [83, 184] width 113 height 13
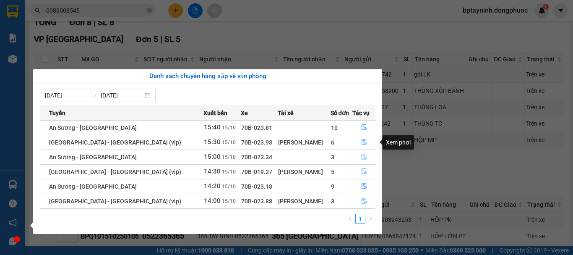
click at [361, 142] on icon "file-done" at bounding box center [364, 142] width 6 height 6
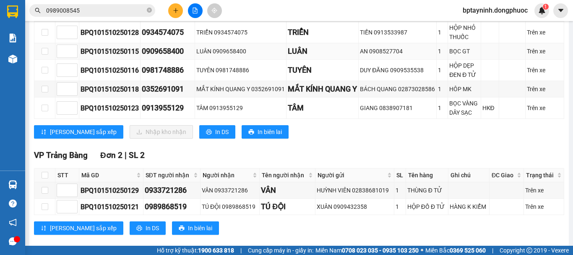
scroll to position [234, 0]
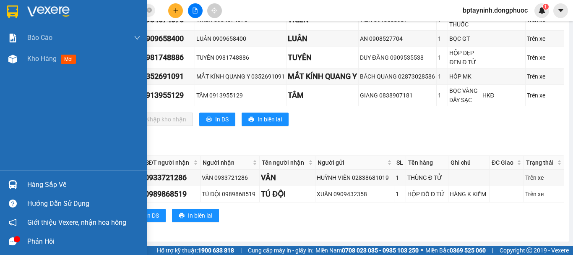
drag, startPoint x: 13, startPoint y: 185, endPoint x: 39, endPoint y: 176, distance: 28.1
click at [13, 185] on img at bounding box center [12, 184] width 9 height 9
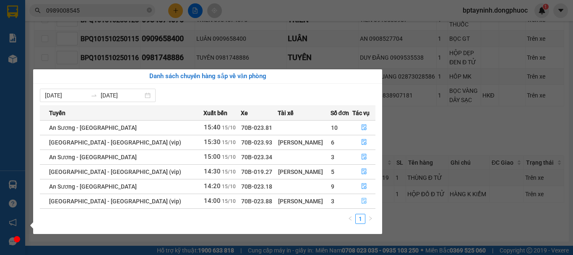
click at [361, 204] on span "file-done" at bounding box center [364, 201] width 6 height 7
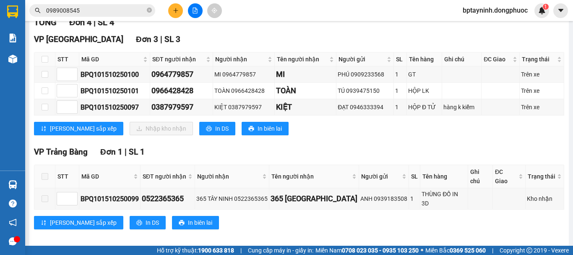
scroll to position [46, 0]
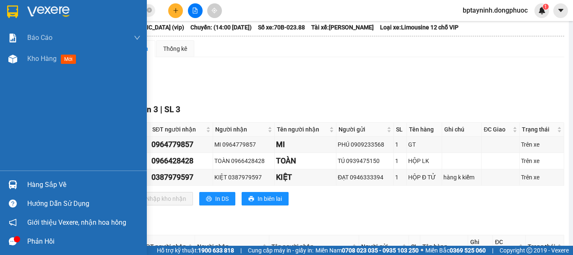
click at [27, 181] on div "Hàng sắp về" at bounding box center [73, 184] width 147 height 19
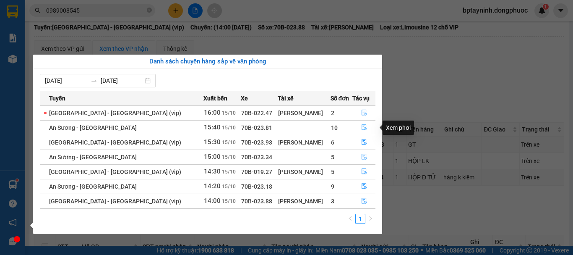
click at [362, 127] on icon "file-done" at bounding box center [364, 127] width 6 height 6
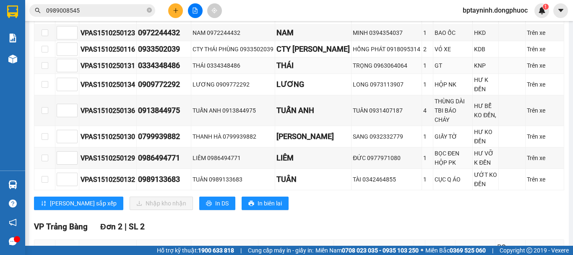
scroll to position [140, 0]
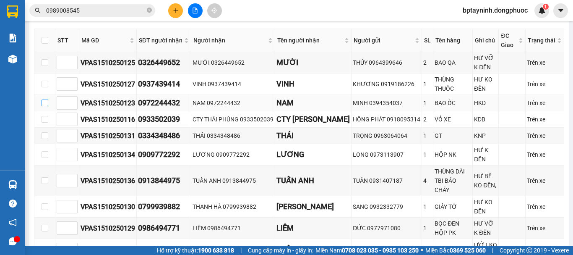
click at [42, 106] on input "checkbox" at bounding box center [45, 102] width 7 height 7
checkbox input "true"
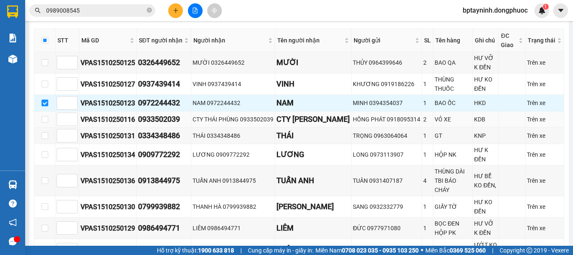
scroll to position [210, 0]
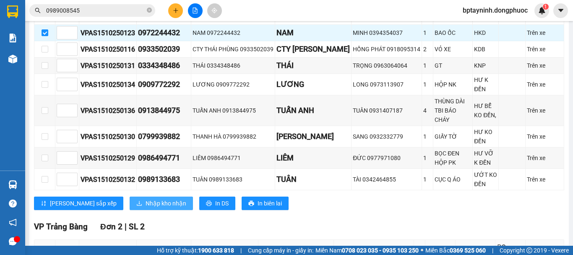
click at [146, 201] on span "Nhập kho nhận" at bounding box center [166, 202] width 41 height 9
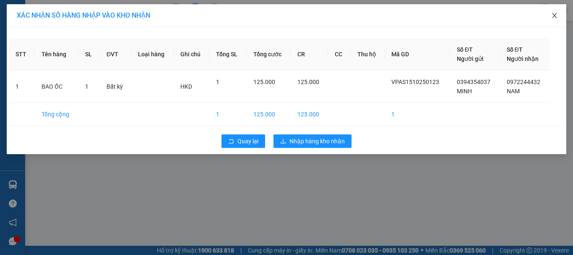
click at [554, 16] on icon "close" at bounding box center [554, 15] width 7 height 7
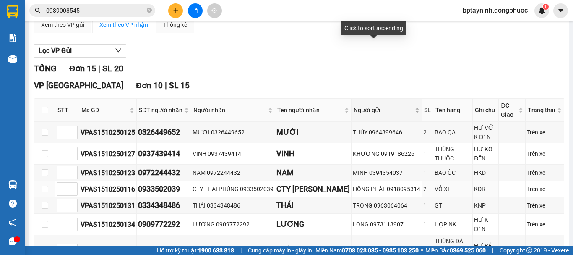
scroll to position [140, 0]
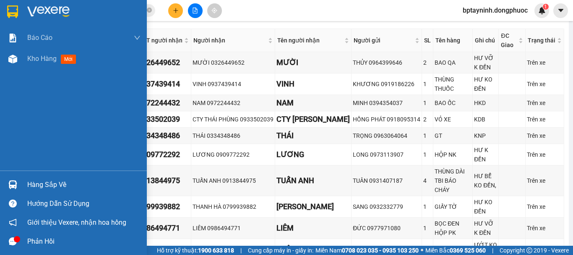
click at [20, 185] on div "Hàng sắp về" at bounding box center [73, 184] width 147 height 19
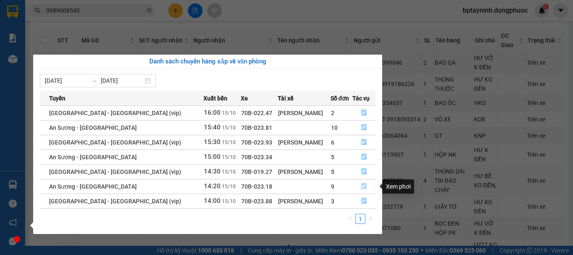
click at [361, 183] on icon "file-done" at bounding box center [364, 186] width 6 height 6
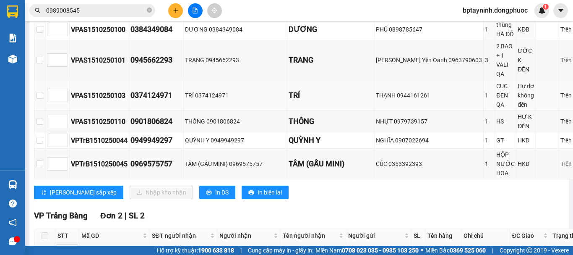
scroll to position [419, 0]
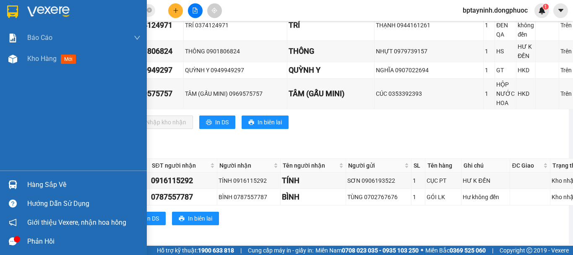
click at [22, 183] on div "Hàng sắp về" at bounding box center [73, 184] width 147 height 19
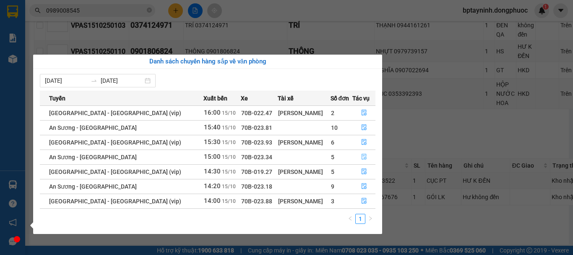
click at [362, 157] on icon "file-done" at bounding box center [364, 157] width 5 height 6
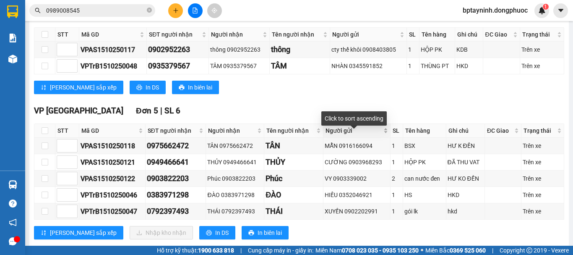
scroll to position [211, 0]
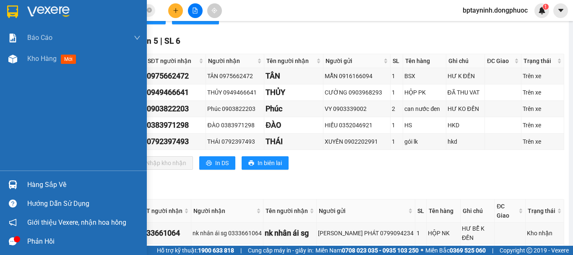
click at [21, 185] on div "Hàng sắp về" at bounding box center [73, 184] width 147 height 19
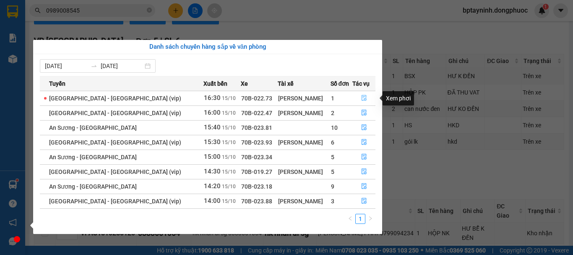
click at [361, 98] on icon "file-done" at bounding box center [364, 98] width 6 height 6
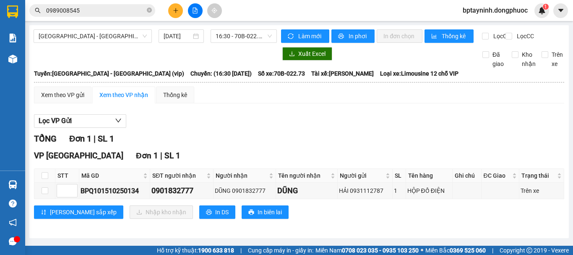
scroll to position [4, 0]
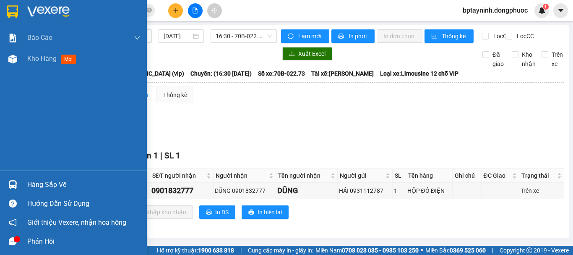
click at [24, 183] on div "Hàng sắp về" at bounding box center [73, 184] width 147 height 19
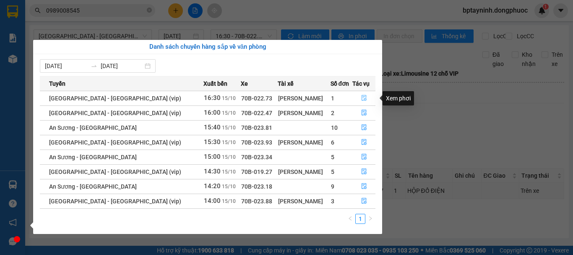
click at [361, 96] on icon "file-done" at bounding box center [364, 98] width 6 height 6
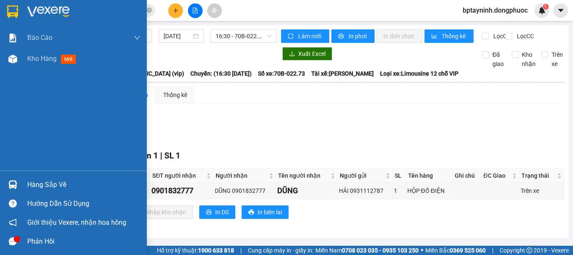
drag, startPoint x: 24, startPoint y: 182, endPoint x: 200, endPoint y: 159, distance: 177.5
click at [25, 182] on div "Hàng sắp về" at bounding box center [73, 184] width 147 height 19
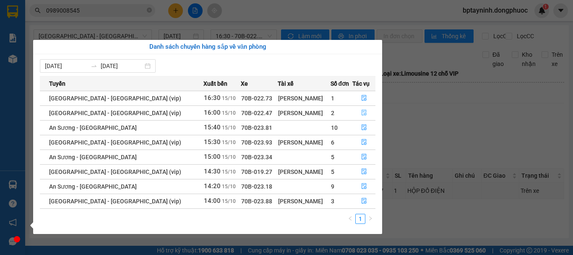
click at [362, 112] on icon "file-done" at bounding box center [364, 112] width 6 height 6
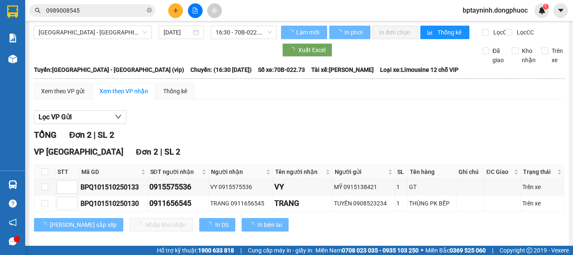
scroll to position [20, 0]
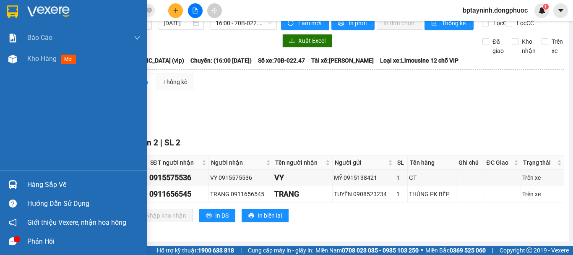
drag, startPoint x: 34, startPoint y: 182, endPoint x: 184, endPoint y: 157, distance: 152.6
click at [34, 182] on div "Hàng sắp về" at bounding box center [83, 184] width 113 height 13
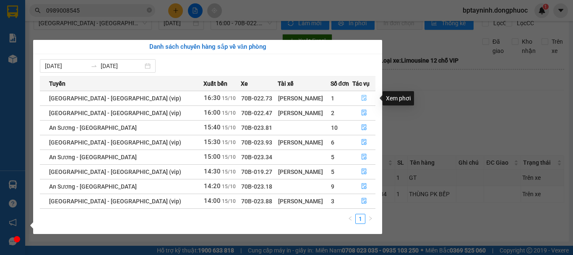
click at [365, 94] on button "button" at bounding box center [364, 97] width 22 height 13
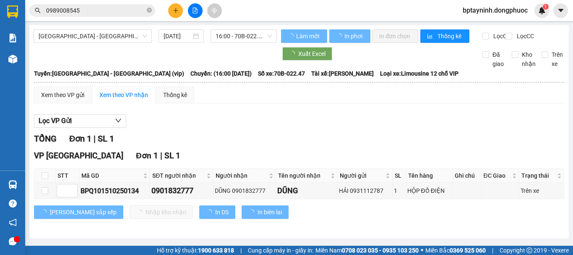
scroll to position [4, 0]
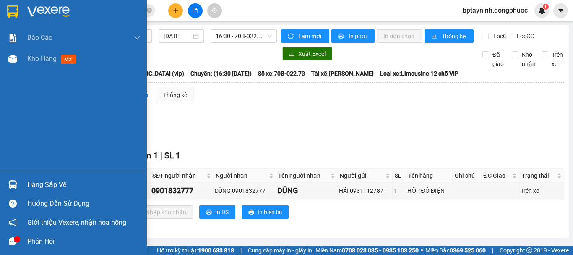
click at [26, 186] on div "Hàng sắp về" at bounding box center [73, 184] width 147 height 19
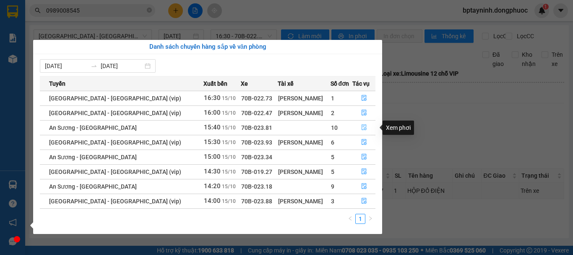
click at [363, 125] on icon "file-done" at bounding box center [364, 128] width 5 height 6
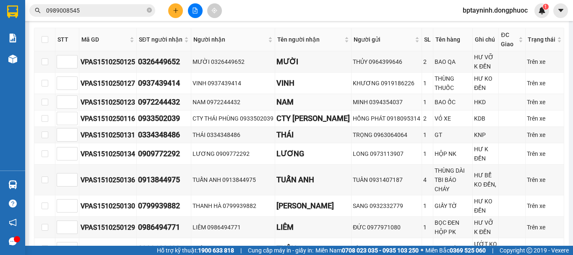
scroll to position [281, 0]
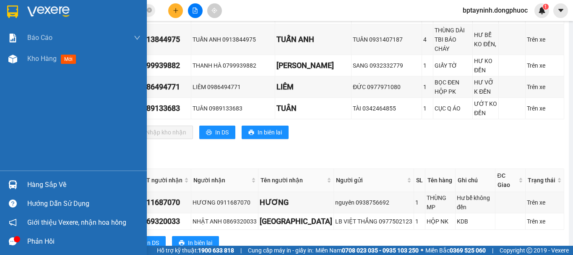
click at [0, 187] on div "Hàng sắp về" at bounding box center [73, 184] width 147 height 19
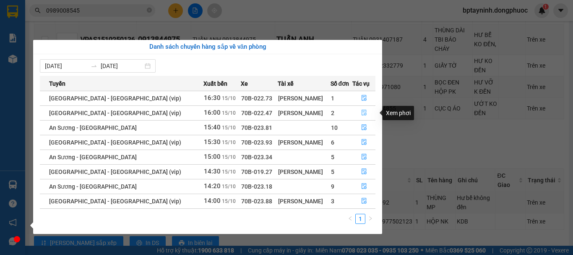
click at [363, 112] on icon "file-done" at bounding box center [364, 112] width 6 height 6
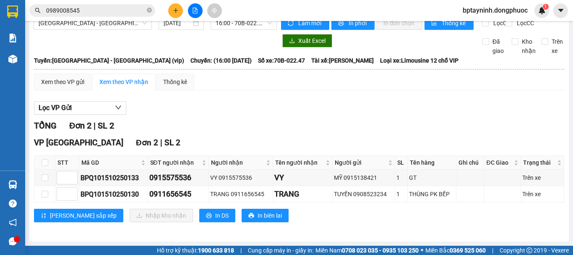
scroll to position [20, 0]
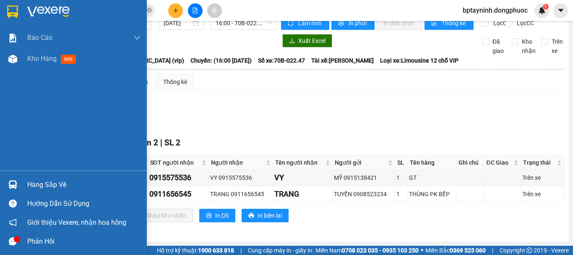
click at [13, 186] on img at bounding box center [12, 184] width 9 height 9
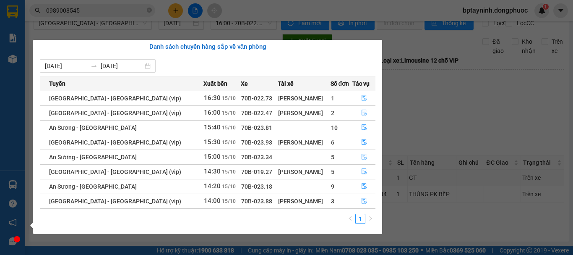
click at [362, 100] on icon "file-done" at bounding box center [364, 98] width 5 height 6
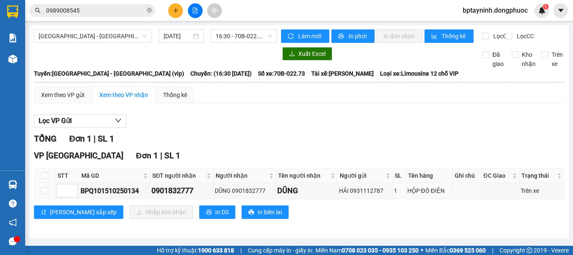
scroll to position [4, 0]
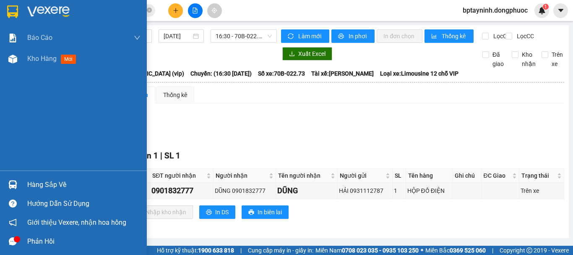
drag, startPoint x: 47, startPoint y: 180, endPoint x: 81, endPoint y: 173, distance: 35.2
click at [47, 180] on div "Hàng sắp về" at bounding box center [83, 184] width 113 height 13
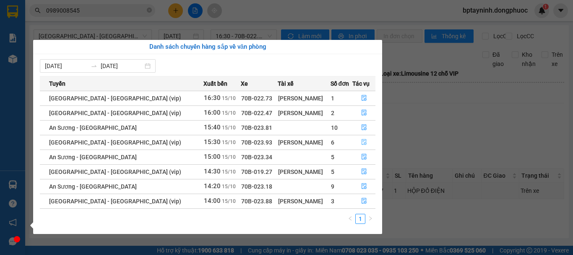
click at [361, 138] on button "button" at bounding box center [364, 141] width 22 height 13
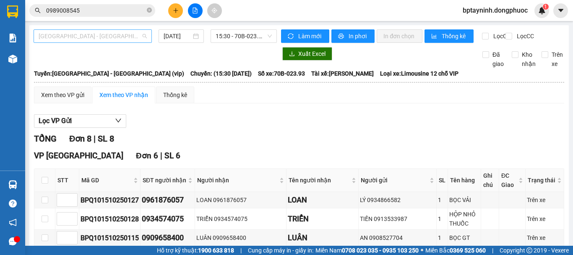
click at [112, 38] on span "[GEOGRAPHIC_DATA][PERSON_NAME][GEOGRAPHIC_DATA] (vip)" at bounding box center [93, 36] width 108 height 13
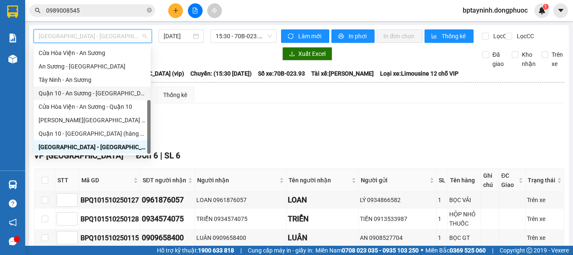
click at [92, 82] on div "Tây Ninh - An Sương" at bounding box center [92, 79] width 107 height 9
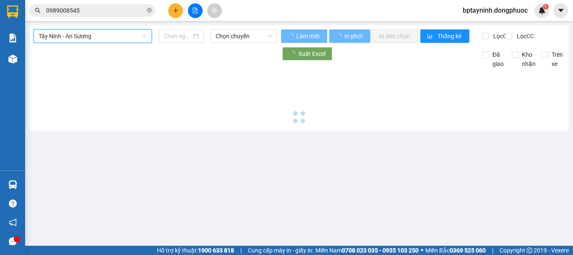
drag, startPoint x: 221, startPoint y: 37, endPoint x: 225, endPoint y: 43, distance: 6.8
click at [222, 37] on span "Chọn chuyến" at bounding box center [244, 36] width 56 height 13
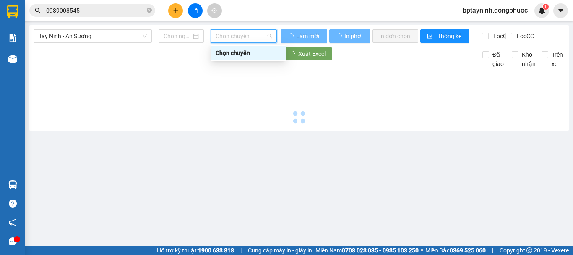
type input "[DATE]"
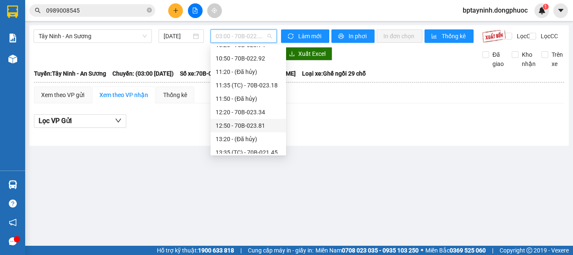
scroll to position [306, 0]
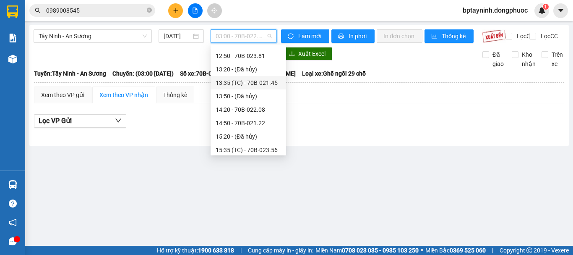
click at [268, 81] on div "13:35 (TC) - 70B-021.45" at bounding box center [248, 82] width 65 height 9
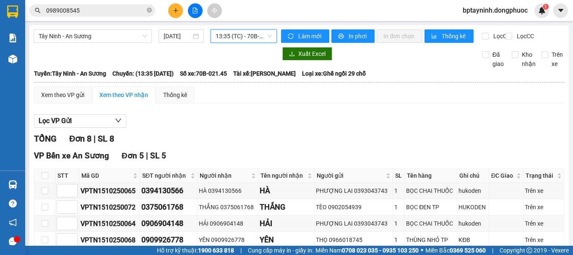
scroll to position [70, 0]
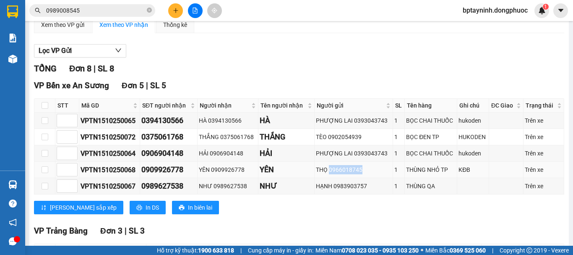
drag, startPoint x: 363, startPoint y: 177, endPoint x: 328, endPoint y: 178, distance: 34.8
click at [328, 174] on div "THỌ 0966018745" at bounding box center [353, 169] width 75 height 9
copy div "0966018745"
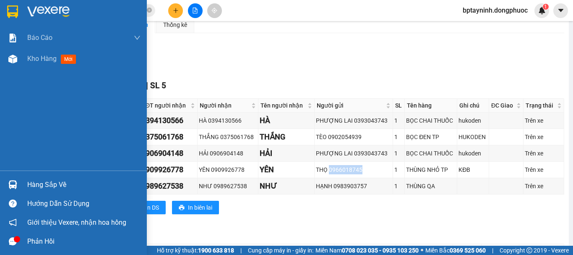
click at [34, 184] on div "Hàng sắp về" at bounding box center [83, 184] width 113 height 13
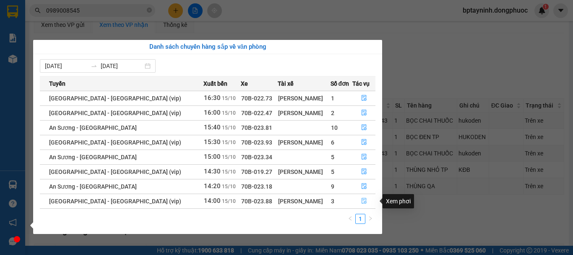
click at [362, 201] on icon "file-done" at bounding box center [364, 201] width 5 height 6
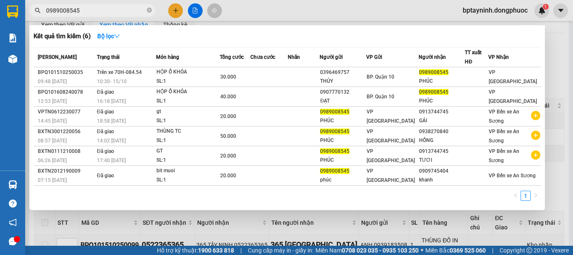
click at [90, 10] on input "0989008545" at bounding box center [95, 10] width 99 height 9
drag, startPoint x: 89, startPoint y: 10, endPoint x: 0, endPoint y: 32, distance: 92.1
click at [0, 32] on section "Kết quả tìm kiếm ( 6 ) Bộ lọc Mã ĐH Trạng thái Món hàng Tổng cước Chưa cước Nhã…" at bounding box center [286, 127] width 573 height 255
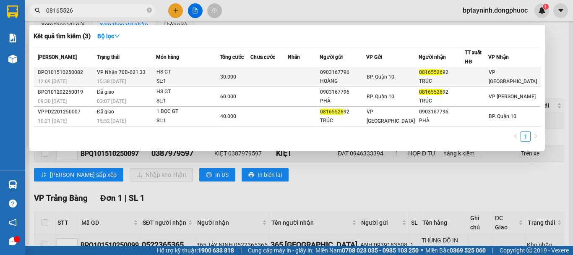
type input "08165526"
click at [213, 77] on div "SL: 1" at bounding box center [187, 81] width 63 height 9
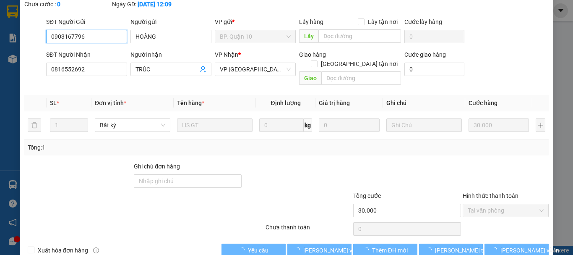
type input "0903167796"
type input "HOÀNG"
type input "0816552692"
type input "TRÚC"
type input "30.000"
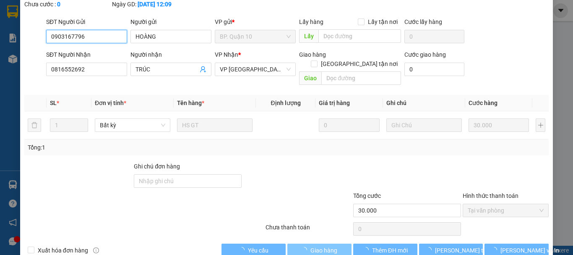
scroll to position [67, 0]
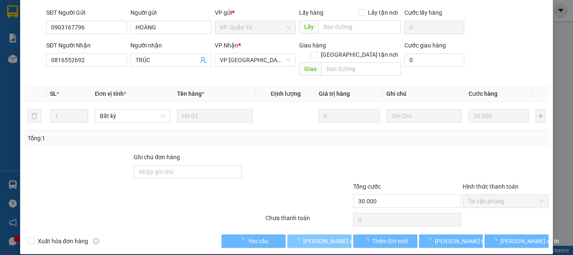
click at [325, 236] on span "[PERSON_NAME] và [PERSON_NAME] hàng" at bounding box center [343, 240] width 81 height 9
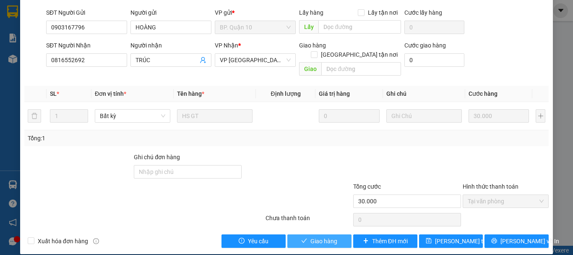
click at [325, 236] on span "Giao hàng" at bounding box center [323, 240] width 27 height 9
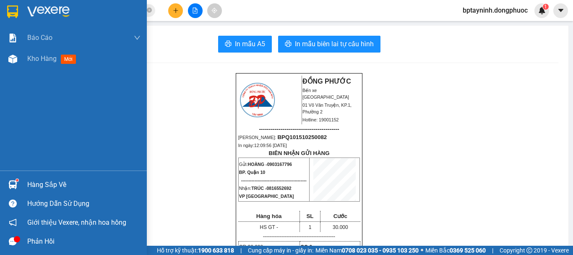
click at [31, 185] on div "Hàng sắp về" at bounding box center [83, 184] width 113 height 13
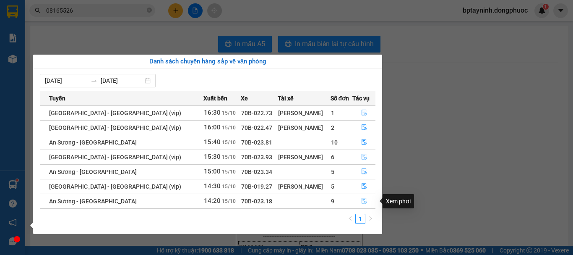
click at [360, 197] on button "button" at bounding box center [364, 200] width 22 height 13
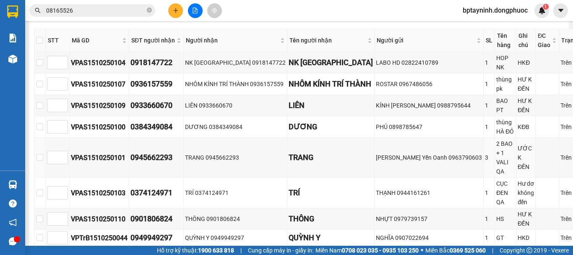
scroll to position [210, 0]
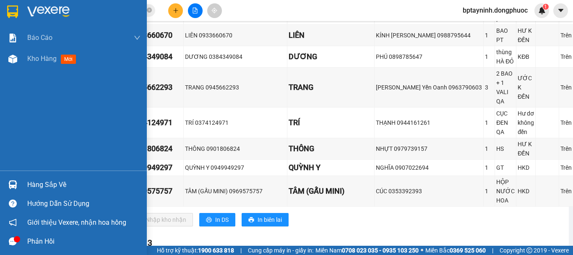
click at [15, 181] on img at bounding box center [12, 184] width 9 height 9
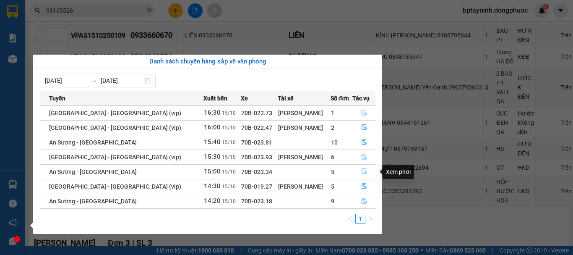
click at [363, 169] on icon "file-done" at bounding box center [364, 172] width 5 height 6
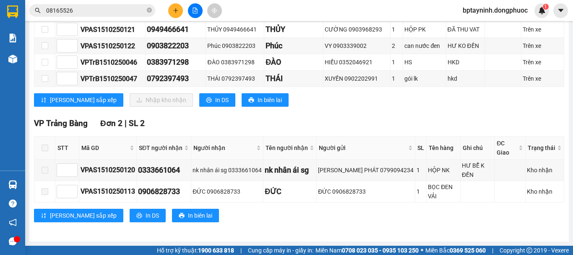
scroll to position [210, 0]
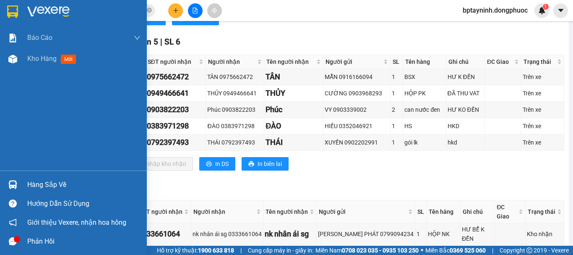
click at [24, 185] on div "Hàng sắp về" at bounding box center [73, 184] width 147 height 19
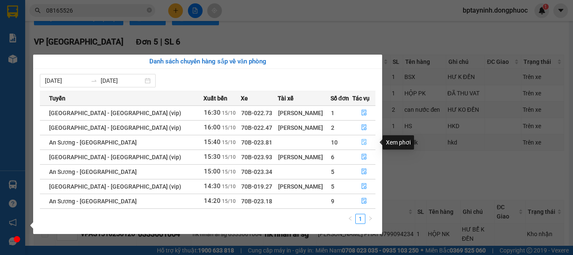
click at [363, 141] on icon "file-done" at bounding box center [364, 142] width 6 height 6
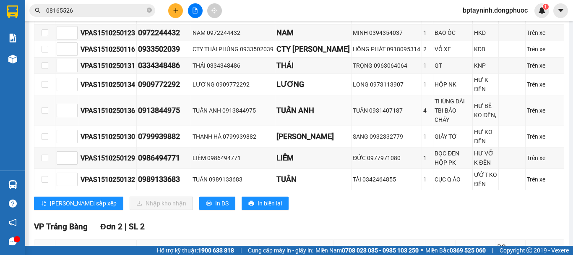
scroll to position [140, 0]
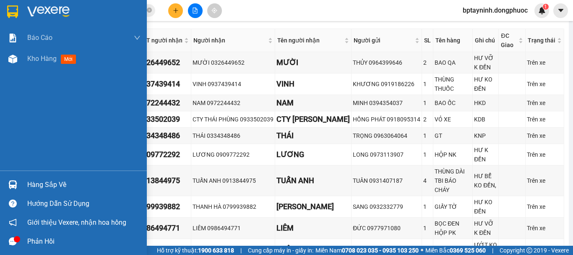
click at [54, 177] on div "Hàng sắp về" at bounding box center [73, 184] width 147 height 19
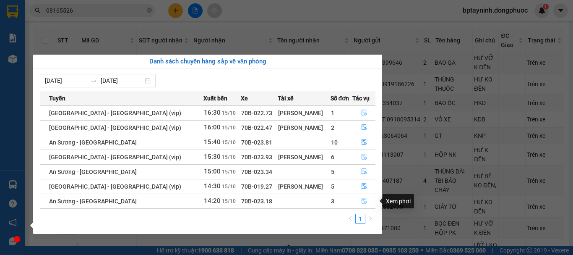
click at [356, 202] on button "button" at bounding box center [364, 200] width 22 height 13
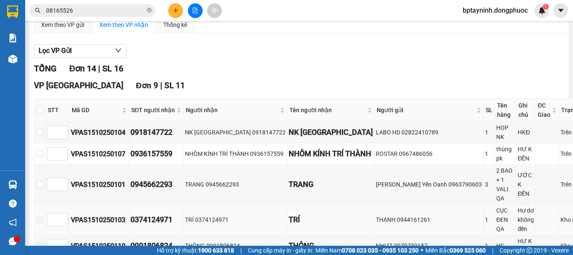
scroll to position [140, 0]
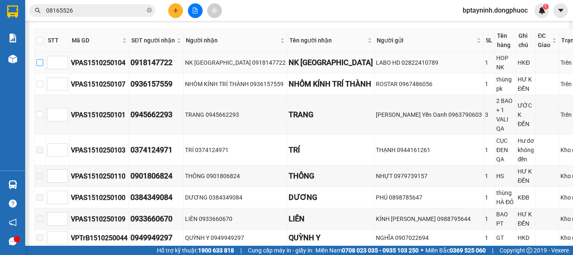
click at [41, 66] on input "checkbox" at bounding box center [39, 62] width 7 height 7
checkbox input "true"
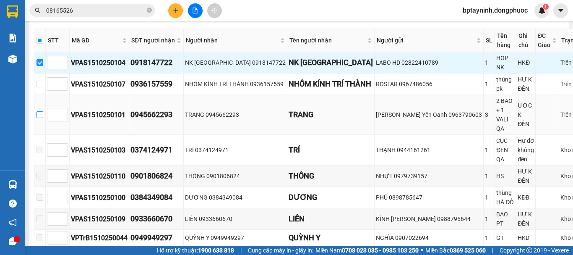
click at [39, 118] on input "checkbox" at bounding box center [39, 114] width 7 height 7
checkbox input "true"
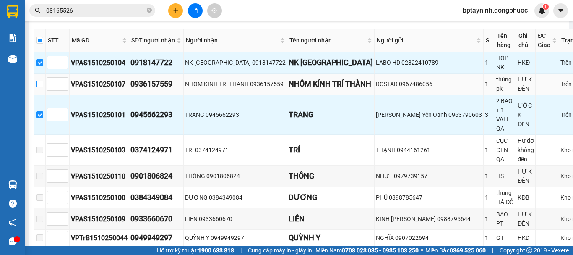
click at [42, 87] on input "checkbox" at bounding box center [39, 84] width 7 height 7
checkbox input "true"
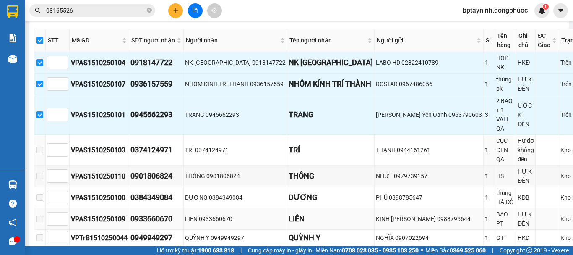
scroll to position [280, 0]
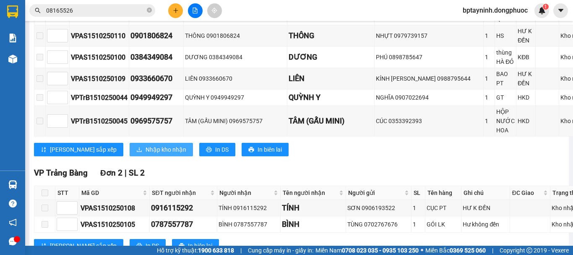
click at [146, 154] on span "Nhập kho nhận" at bounding box center [166, 149] width 41 height 9
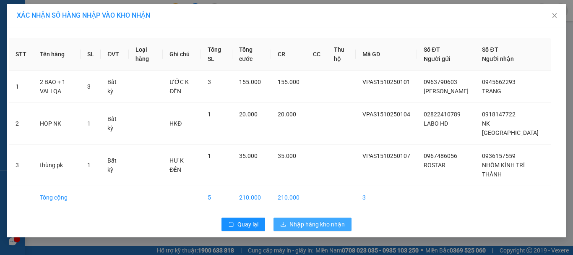
drag, startPoint x: 307, startPoint y: 225, endPoint x: 292, endPoint y: 209, distance: 21.4
click at [307, 226] on span "Nhập hàng kho nhận" at bounding box center [316, 223] width 55 height 9
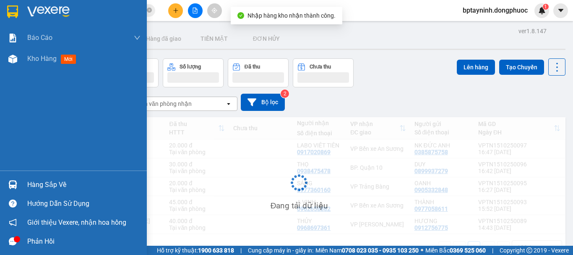
click at [23, 181] on div "Hàng sắp về" at bounding box center [73, 184] width 147 height 19
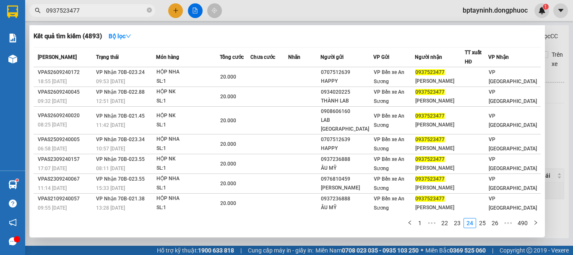
click at [208, 10] on div at bounding box center [286, 127] width 573 height 255
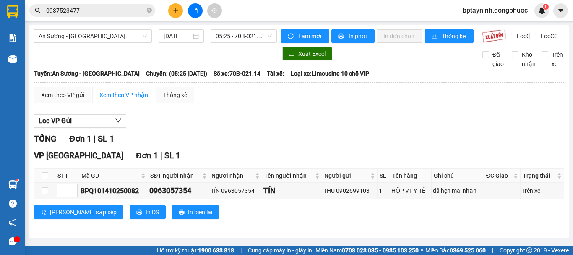
click at [194, 10] on icon "file-add" at bounding box center [195, 11] width 6 height 6
click at [122, 33] on span "An Sương - [GEOGRAPHIC_DATA]" at bounding box center [93, 36] width 108 height 13
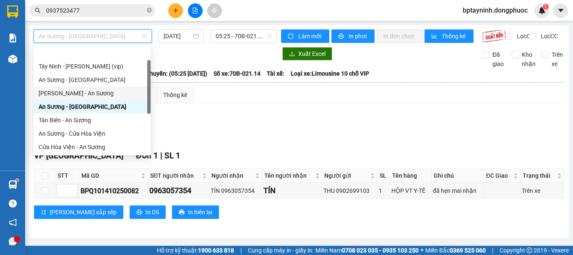
scroll to position [94, 0]
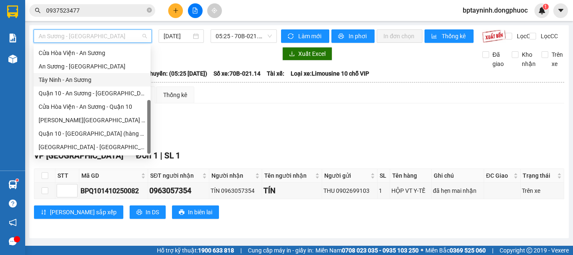
click at [92, 83] on div "Tây Ninh - An Sương" at bounding box center [92, 79] width 107 height 9
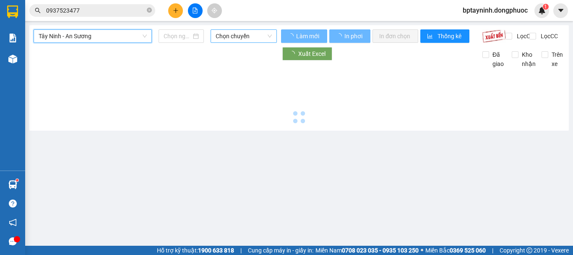
drag, startPoint x: 236, startPoint y: 29, endPoint x: 238, endPoint y: 36, distance: 7.6
click at [237, 29] on div "Chọn chuyến" at bounding box center [244, 35] width 66 height 13
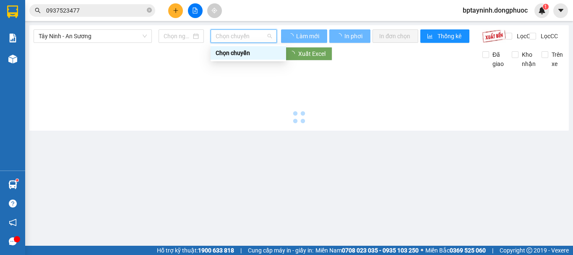
click at [238, 36] on span "Chọn chuyến" at bounding box center [244, 36] width 56 height 13
type input "[DATE]"
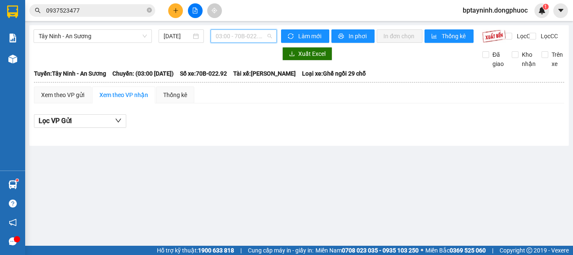
drag, startPoint x: 250, startPoint y: 36, endPoint x: 247, endPoint y: 41, distance: 5.5
click at [249, 36] on span "03:00 - 70B-022.92" at bounding box center [244, 36] width 56 height 13
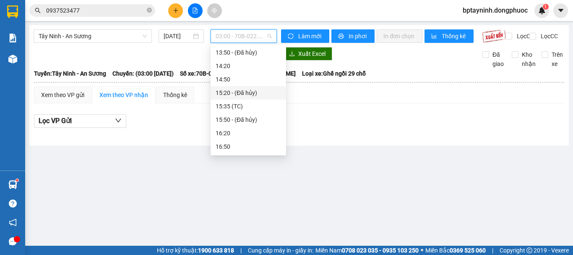
scroll to position [210, 0]
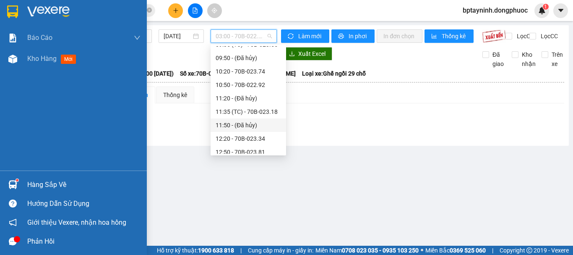
click at [52, 182] on div "Hàng sắp về" at bounding box center [83, 184] width 113 height 13
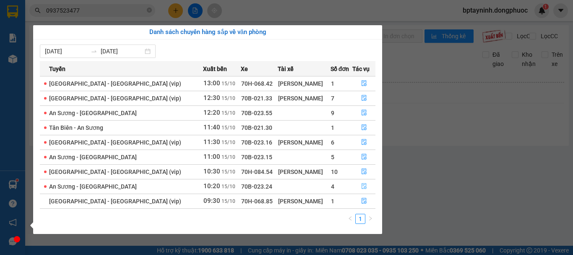
click at [362, 184] on icon "file-done" at bounding box center [364, 186] width 6 height 6
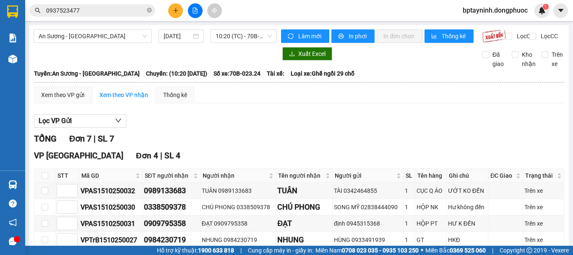
scroll to position [70, 0]
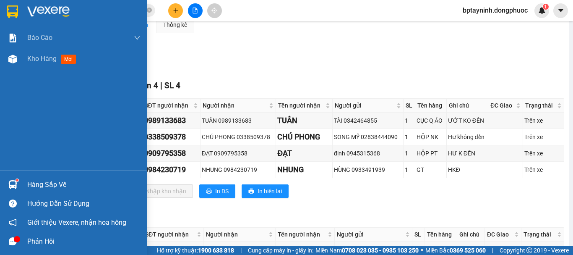
click at [39, 185] on div "Hàng sắp về" at bounding box center [83, 184] width 113 height 13
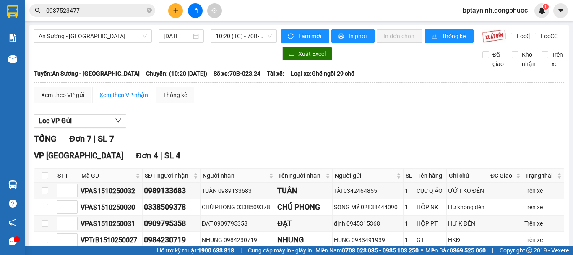
drag, startPoint x: 0, startPoint y: 0, endPoint x: 0, endPoint y: 26, distance: 26.4
click at [0, 26] on section "Kết quả tìm kiếm ( 4893 ) Bộ lọc Mã ĐH Trạng thái Món hàng Tổng cước Chưa cước …" at bounding box center [286, 127] width 573 height 255
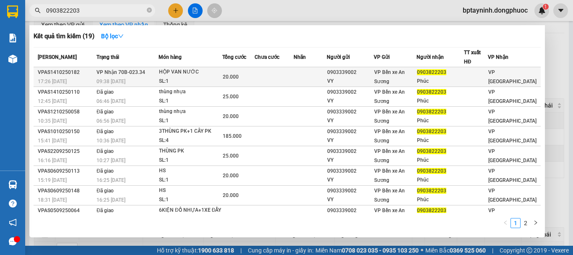
type input "0903822203"
click at [148, 75] on td "VP Nhận 70B-023.34 09:38 - 15/10" at bounding box center [126, 77] width 64 height 20
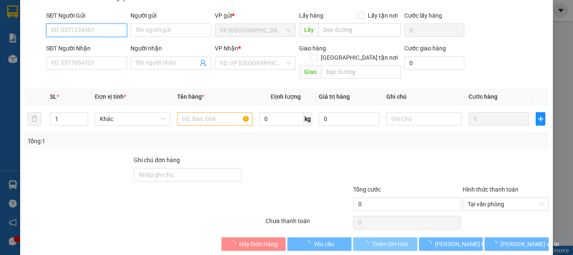
type input "0903339002"
type input "VY"
type input "0903822203"
type input "Phúc"
type input "20.000"
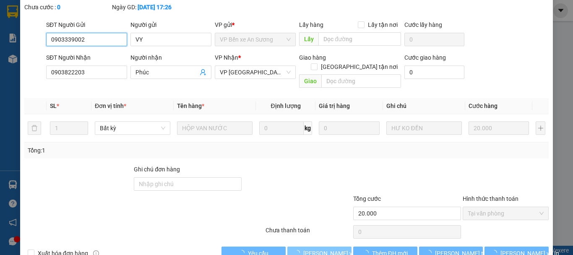
scroll to position [57, 0]
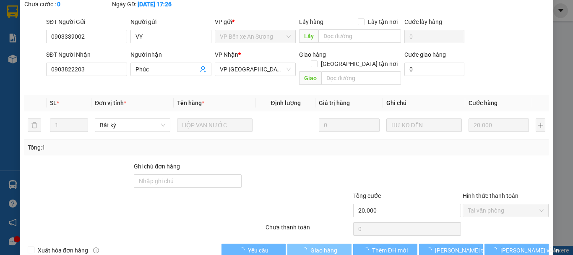
click at [326, 245] on span "Giao hàng" at bounding box center [323, 249] width 27 height 9
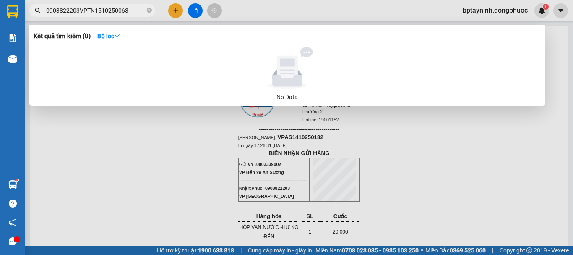
drag, startPoint x: 77, startPoint y: 9, endPoint x: 39, endPoint y: 13, distance: 38.0
click at [41, 13] on span "0903822203VPTN1510250063" at bounding box center [92, 10] width 126 height 13
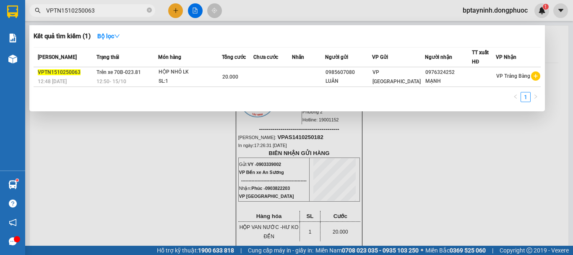
type input "VPTN1510250063"
click at [193, 10] on div at bounding box center [286, 127] width 573 height 255
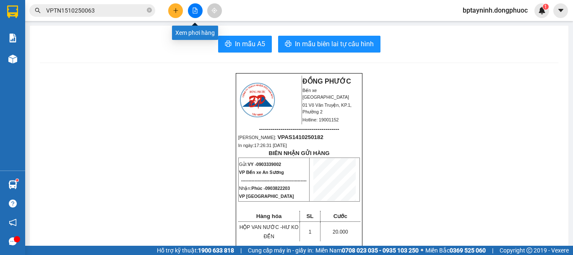
click at [193, 10] on icon "file-add" at bounding box center [195, 11] width 5 height 6
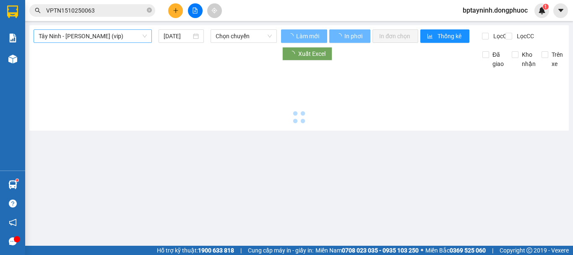
click at [126, 42] on div "Tây Ninh - Hồ Chí Minh (vip)" at bounding box center [93, 35] width 118 height 13
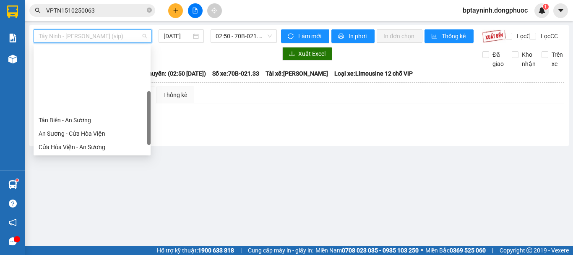
scroll to position [94, 0]
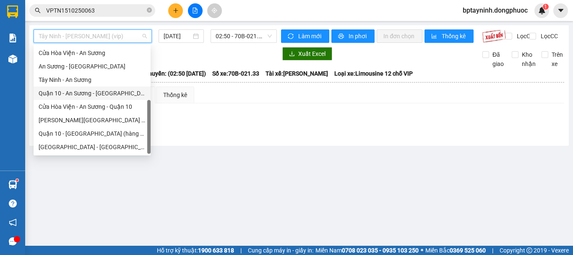
click at [94, 80] on div "Tây Ninh - An Sương" at bounding box center [92, 79] width 107 height 9
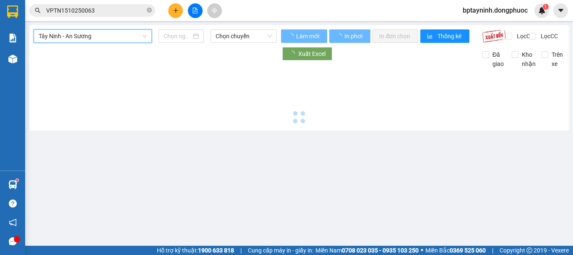
type input "[DATE]"
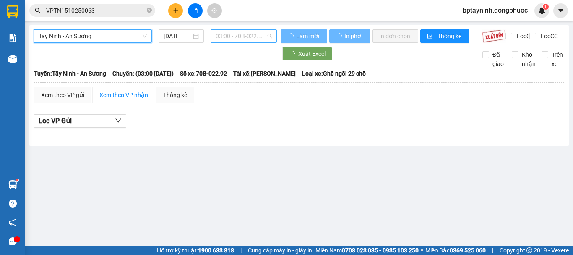
click at [256, 38] on span "03:00 - 70B-022.92" at bounding box center [244, 36] width 56 height 13
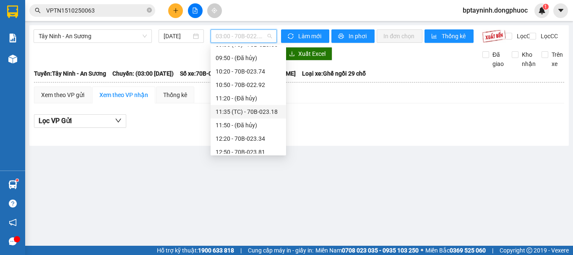
scroll to position [280, 0]
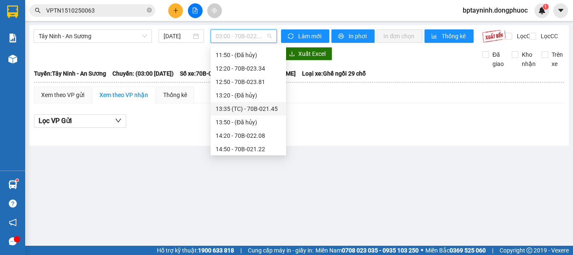
click at [254, 110] on div "13:35 (TC) - 70B-021.45" at bounding box center [248, 108] width 65 height 9
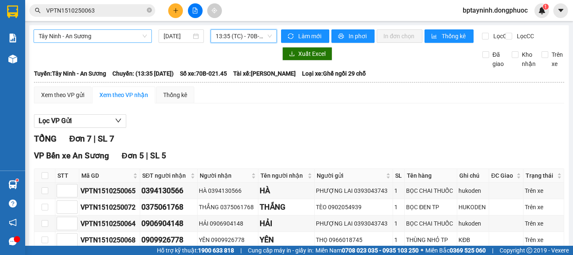
click at [112, 41] on span "Tây Ninh - An Sương" at bounding box center [93, 36] width 108 height 13
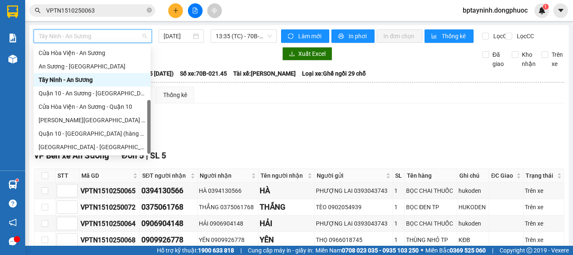
click at [107, 76] on div "Tây Ninh - An Sương" at bounding box center [92, 79] width 107 height 9
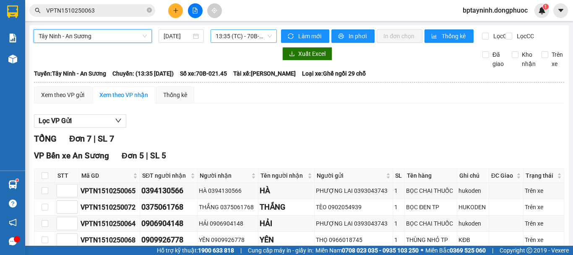
drag, startPoint x: 224, startPoint y: 36, endPoint x: 236, endPoint y: 40, distance: 13.1
click at [225, 36] on span "13:35 (TC) - 70B-021.45" at bounding box center [244, 36] width 56 height 13
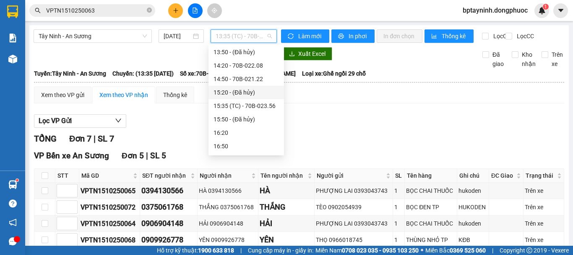
scroll to position [280, 0]
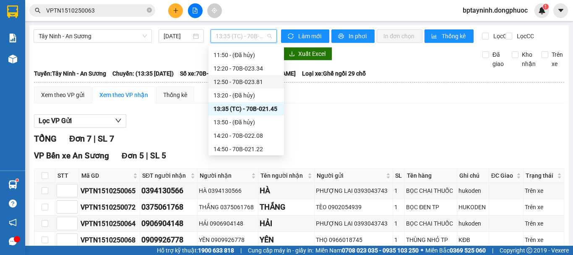
click at [256, 83] on div "12:50 - 70B-023.81" at bounding box center [245, 81] width 65 height 9
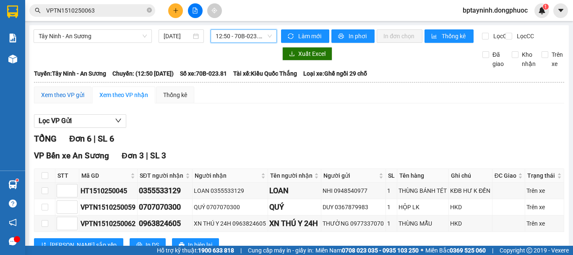
click at [66, 99] on div "Xem theo VP gửi" at bounding box center [62, 94] width 43 height 9
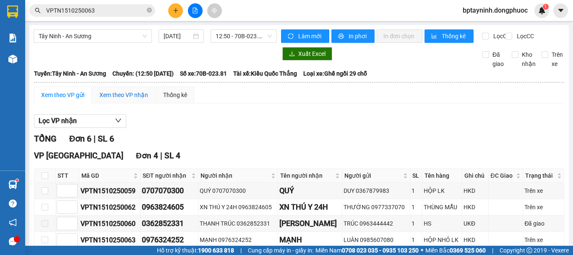
click at [129, 99] on div "Xem theo VP nhận" at bounding box center [123, 94] width 49 height 9
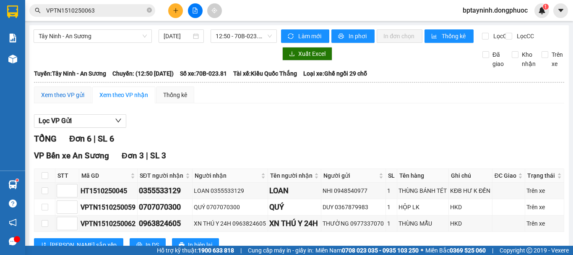
click at [69, 99] on div "Xem theo VP gửi" at bounding box center [62, 94] width 43 height 9
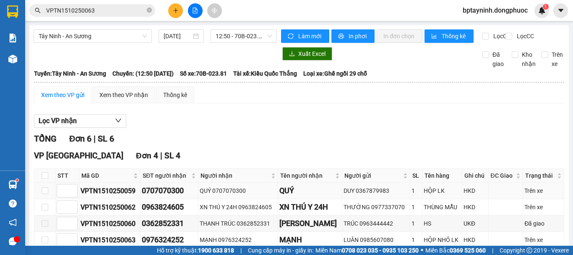
scroll to position [70, 0]
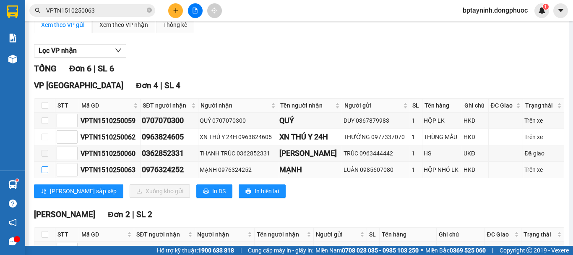
click at [44, 173] on input "checkbox" at bounding box center [45, 169] width 7 height 7
checkbox input "true"
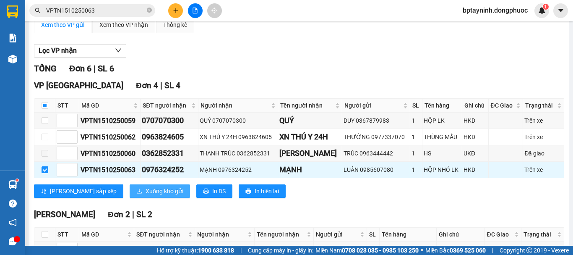
click at [146, 195] on span "Xuống kho gửi" at bounding box center [165, 190] width 38 height 9
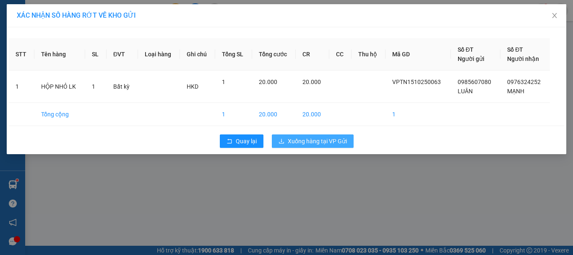
click at [301, 140] on span "Xuống hàng tại VP Gửi" at bounding box center [317, 140] width 59 height 9
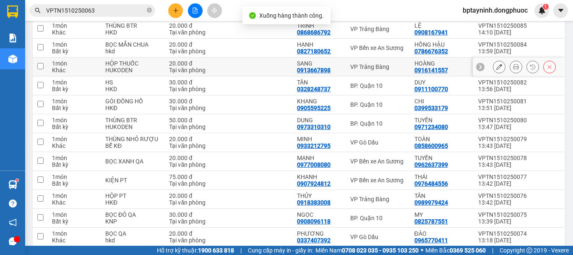
scroll to position [194, 0]
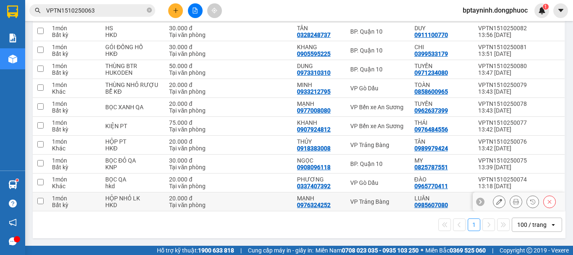
click at [370, 200] on div "VP Trảng Bàng" at bounding box center [377, 201] width 55 height 7
checkbox input "true"
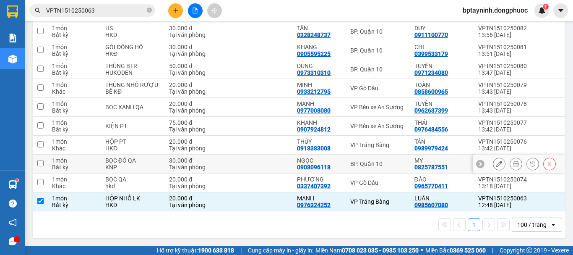
scroll to position [0, 0]
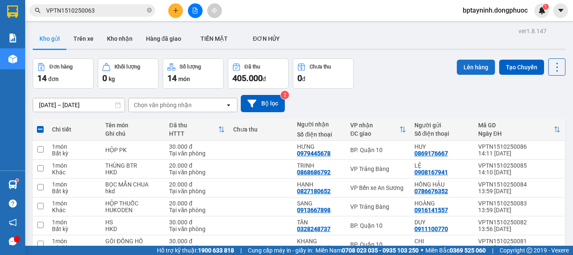
click at [468, 62] on button "Lên hàng" at bounding box center [476, 67] width 38 height 15
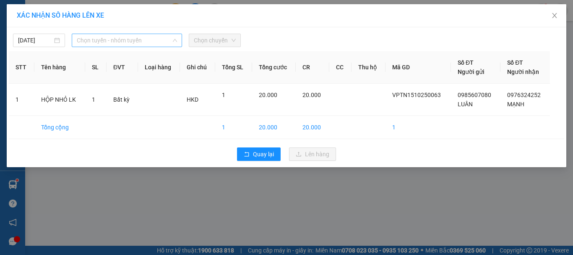
click at [97, 38] on span "Chọn tuyến - nhóm tuyến" at bounding box center [127, 40] width 100 height 13
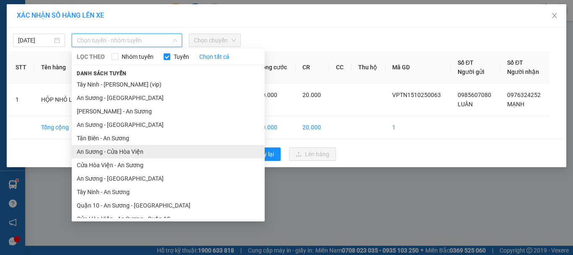
scroll to position [48, 0]
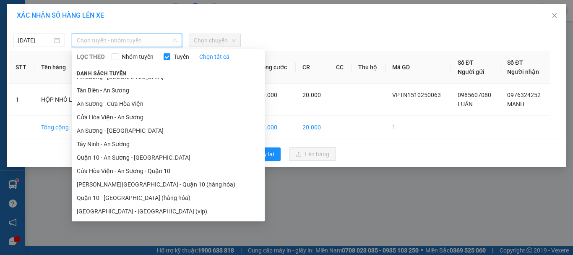
click at [137, 144] on li "Tây Ninh - An Sương" at bounding box center [168, 143] width 193 height 13
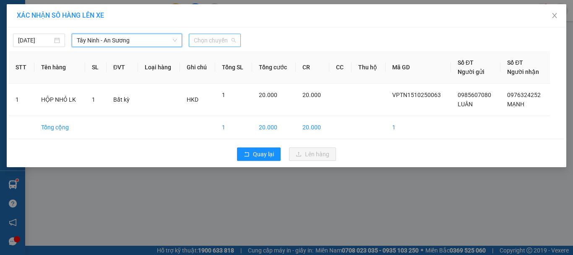
click at [205, 42] on span "Chọn chuyến" at bounding box center [215, 40] width 42 height 13
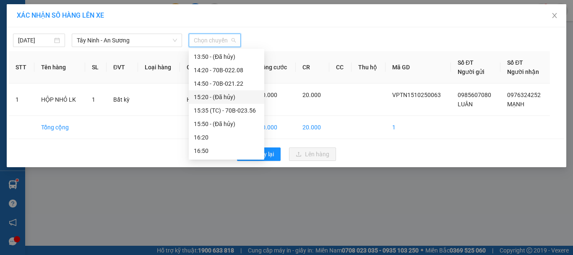
scroll to position [280, 0]
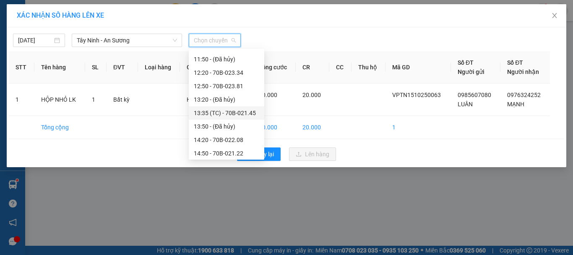
click at [247, 112] on div "13:35 (TC) - 70B-021.45" at bounding box center [226, 112] width 65 height 9
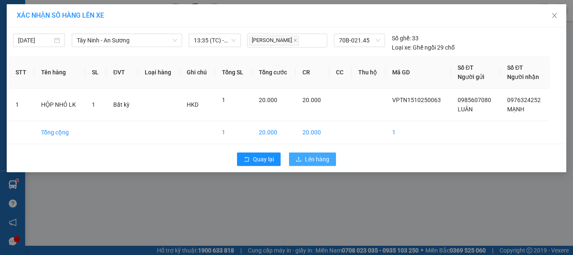
click at [318, 155] on span "Lên hàng" at bounding box center [317, 158] width 24 height 9
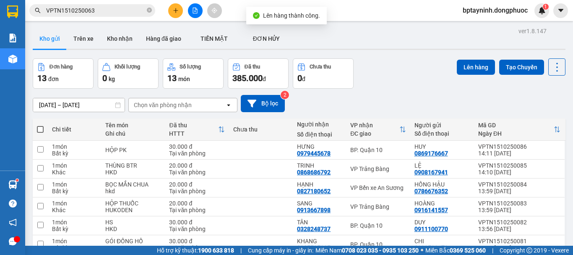
click at [401, 77] on div "Đơn hàng 13 đơn Khối lượng 0 kg Số lượng 13 món Đã thu 385.000 đ Chưa thu 0 đ L…" at bounding box center [299, 73] width 533 height 30
click at [410, 71] on div "Đơn hàng 13 đơn Khối lượng 0 kg Số lượng 13 món Đã thu 385.000 đ Chưa thu 0 đ L…" at bounding box center [299, 73] width 533 height 30
click at [393, 67] on div "Đơn hàng 13 đơn Khối lượng 0 kg Số lượng 13 món Đã thu 385.000 đ Chưa thu 0 đ L…" at bounding box center [299, 73] width 533 height 30
drag, startPoint x: 316, startPoint y: 44, endPoint x: 289, endPoint y: 44, distance: 27.7
drag, startPoint x: 289, startPoint y: 44, endPoint x: 436, endPoint y: 29, distance: 148.4
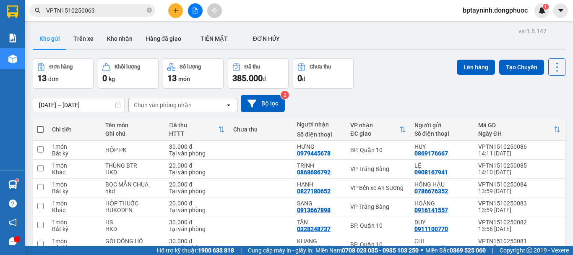
click at [440, 27] on div "ver 1.8.147 Kho gửi Trên xe Kho nhận Hàng đã giao TIỀN MẶT ĐƠN HỦY Đơn hàng 1…" at bounding box center [298, 220] width 539 height 391
click at [174, 8] on icon "plus" at bounding box center [176, 11] width 6 height 6
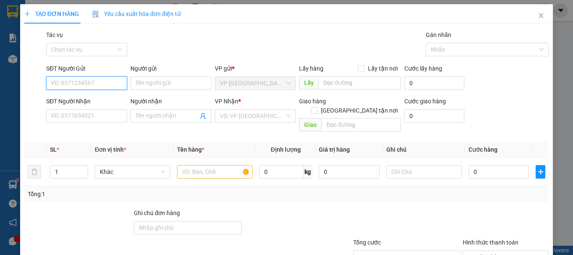
click at [101, 82] on input "SĐT Người Gửi" at bounding box center [86, 82] width 81 height 13
click at [539, 16] on icon "close" at bounding box center [541, 15] width 5 height 5
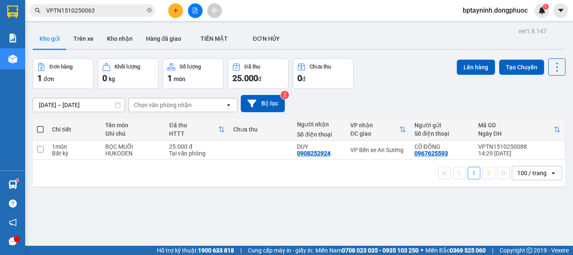
click at [203, 12] on div at bounding box center [195, 10] width 63 height 15
click at [199, 11] on button at bounding box center [195, 10] width 15 height 15
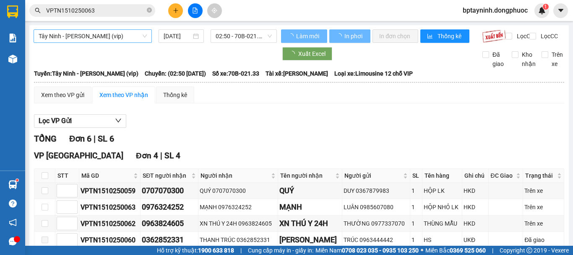
click at [139, 38] on span "Tây Ninh - Hồ Chí Minh (vip)" at bounding box center [93, 36] width 108 height 13
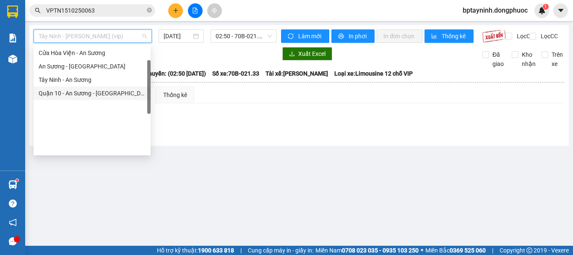
scroll to position [24, 0]
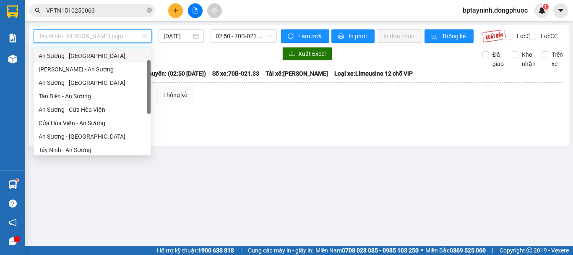
click at [82, 55] on div "An Sương - Châu Thành" at bounding box center [92, 55] width 107 height 9
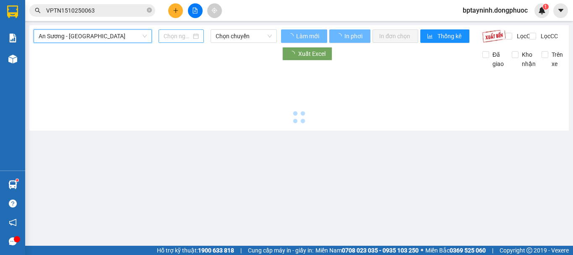
type input "[DATE]"
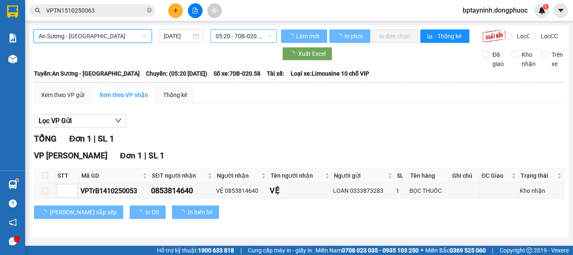
click at [233, 38] on span "05:20 - 70B-020.58" at bounding box center [244, 36] width 56 height 13
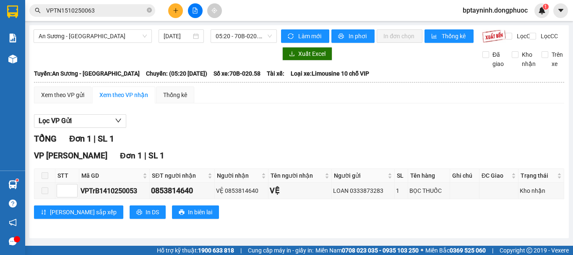
click at [380, 119] on div "Lọc VP Gửi TỔNG Đơn 1 | SL 1 VP Long Khánh Đơn 1 | SL 1 STT Mã GD SĐT người nh…" at bounding box center [299, 169] width 530 height 119
click at [249, 39] on span "05:20 - 70B-020.58" at bounding box center [244, 36] width 56 height 13
click at [256, 35] on span "05:20 - 70B-020.58" at bounding box center [244, 36] width 56 height 13
click at [251, 34] on span "05:20 - 70B-020.58" at bounding box center [244, 36] width 56 height 13
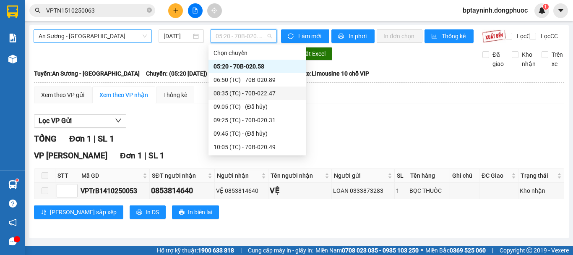
click at [101, 36] on span "An Sương - Châu Thành" at bounding box center [93, 36] width 108 height 13
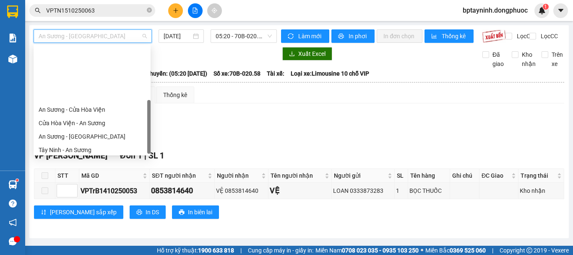
scroll to position [94, 0]
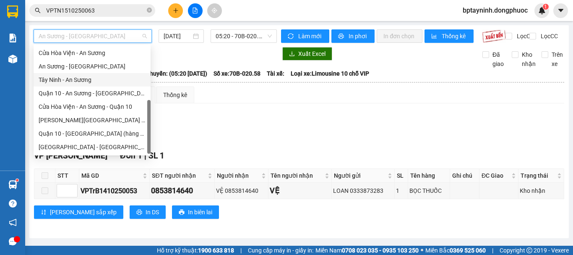
click at [97, 81] on div "Tây Ninh - An Sương" at bounding box center [92, 79] width 107 height 9
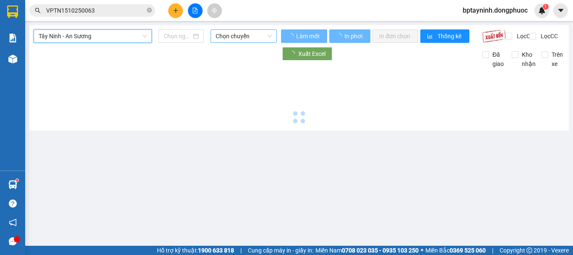
click at [227, 38] on span "Chọn chuyến" at bounding box center [244, 36] width 56 height 13
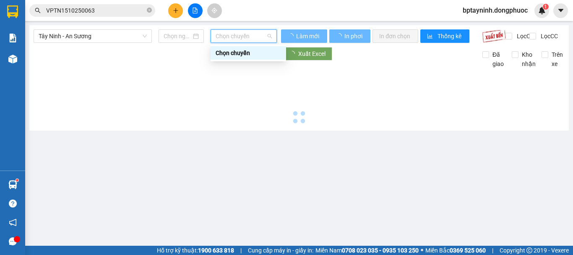
type input "[DATE]"
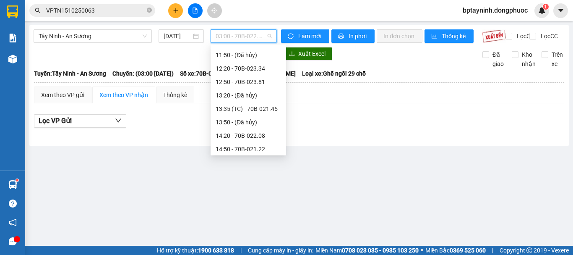
scroll to position [349, 0]
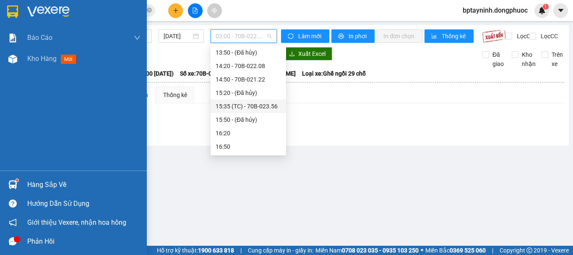
click at [52, 190] on div "Hàng sắp về" at bounding box center [83, 184] width 113 height 13
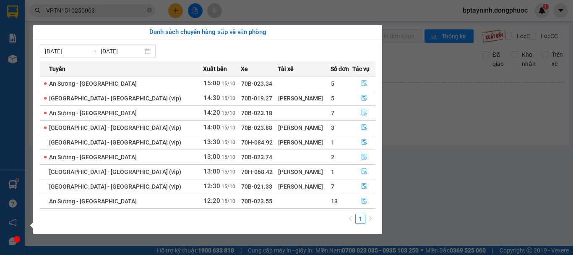
click at [357, 80] on button "button" at bounding box center [364, 83] width 22 height 13
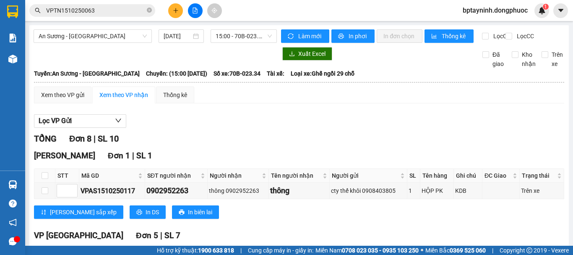
scroll to position [140, 0]
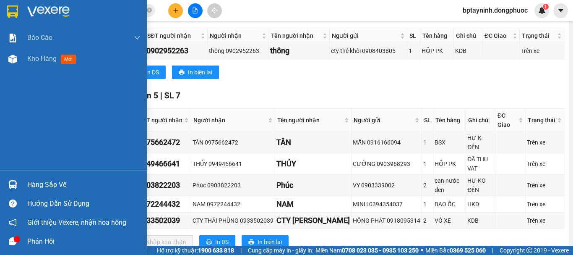
click at [50, 180] on div "Hàng sắp về" at bounding box center [83, 184] width 113 height 13
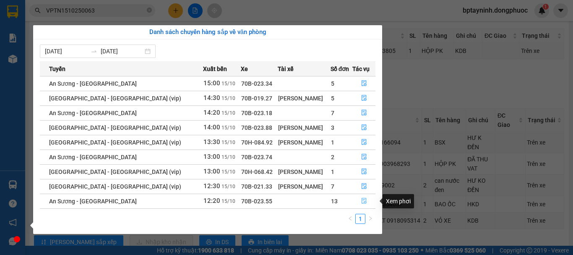
drag, startPoint x: 360, startPoint y: 202, endPoint x: 332, endPoint y: 196, distance: 29.1
click at [361, 202] on icon "file-done" at bounding box center [364, 201] width 6 height 6
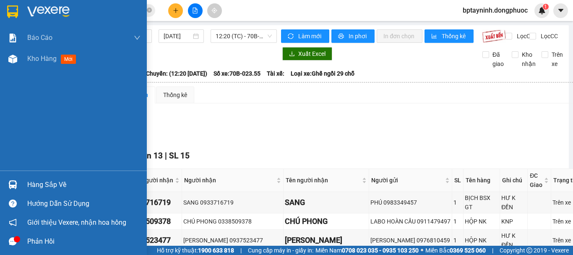
click at [21, 184] on div "Hàng sắp về" at bounding box center [73, 184] width 147 height 19
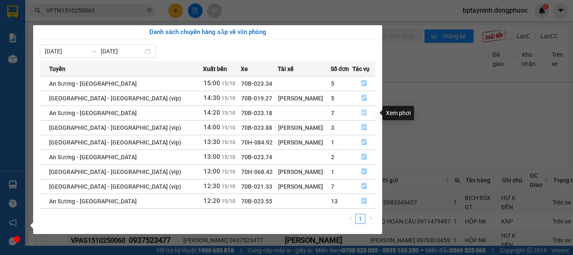
click at [364, 111] on icon "file-done" at bounding box center [364, 112] width 6 height 6
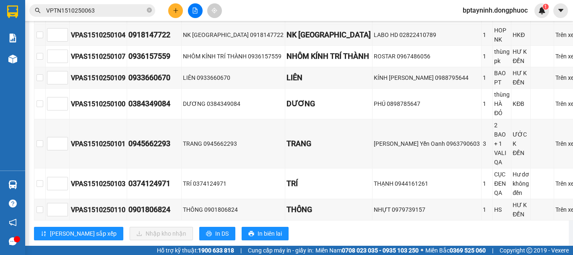
scroll to position [349, 0]
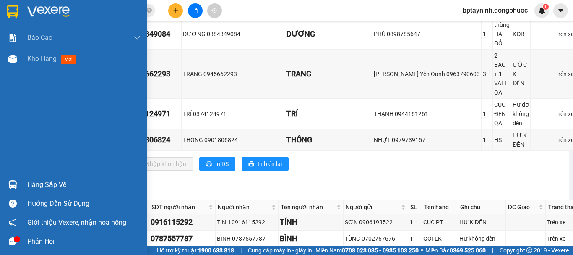
click at [68, 183] on div "Hàng sắp về" at bounding box center [83, 184] width 113 height 13
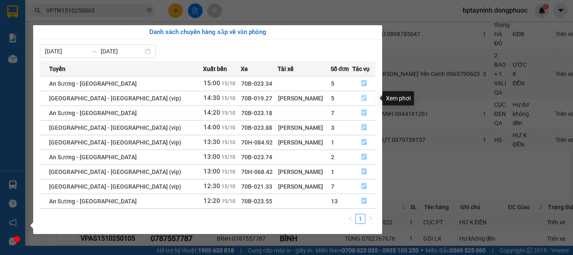
drag, startPoint x: 361, startPoint y: 99, endPoint x: 356, endPoint y: 99, distance: 4.3
click at [361, 99] on icon "file-done" at bounding box center [364, 98] width 6 height 6
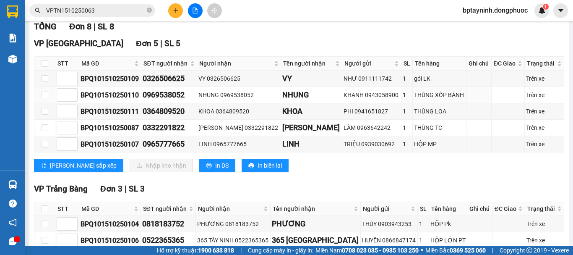
scroll to position [42, 0]
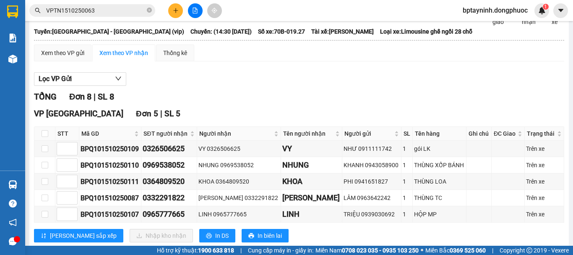
click at [176, 13] on icon "plus" at bounding box center [176, 11] width 6 height 6
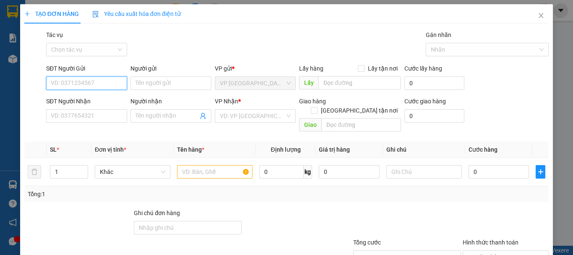
click at [101, 82] on input "SĐT Người Gửi" at bounding box center [86, 82] width 81 height 13
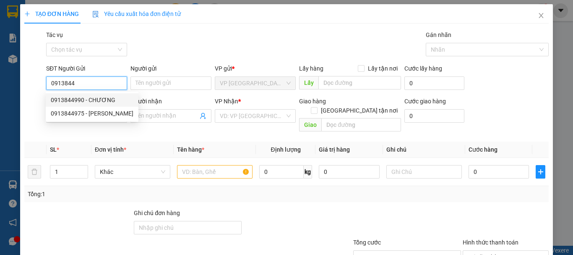
click at [84, 99] on div "0913844990 - CHƯƠNG" at bounding box center [92, 99] width 83 height 9
type input "0913844990"
type input "CHƯƠNG"
type input "0937647511"
type input "NGHI"
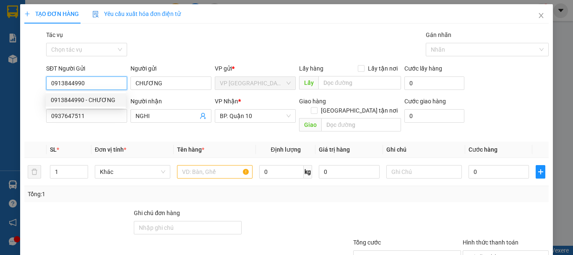
type input "30.000"
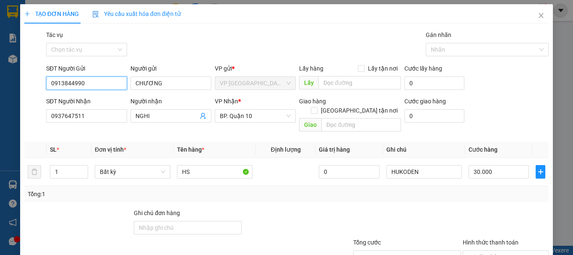
type input "0913844990"
click at [500, 198] on div "Transit Pickup Surcharge Ids Transit Deliver Surcharge Ids Transit Deliver Surc…" at bounding box center [286, 166] width 524 height 273
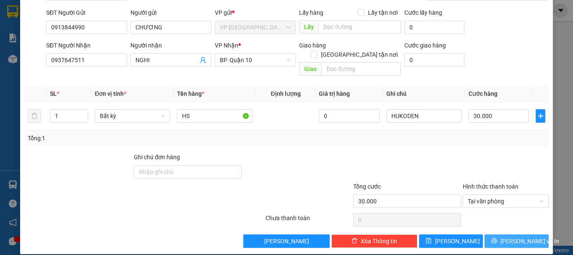
drag, startPoint x: 505, startPoint y: 230, endPoint x: 492, endPoint y: 231, distance: 12.6
click at [505, 236] on span "[PERSON_NAME] và In" at bounding box center [529, 240] width 59 height 9
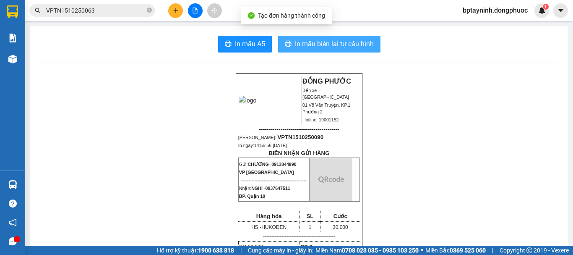
drag, startPoint x: 343, startPoint y: 48, endPoint x: 337, endPoint y: 47, distance: 5.9
click at [343, 47] on span "In mẫu biên lai tự cấu hình" at bounding box center [334, 44] width 79 height 10
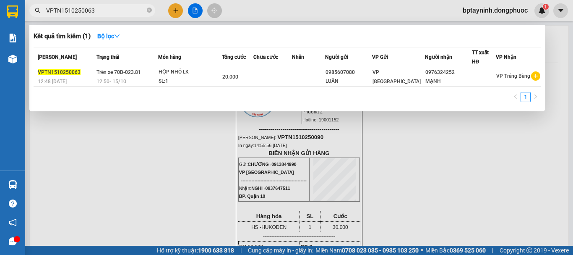
click at [107, 7] on input "VPTN1510250063" at bounding box center [95, 10] width 99 height 9
drag, startPoint x: 99, startPoint y: 7, endPoint x: 0, endPoint y: 38, distance: 103.7
click at [0, 37] on section "Kết quả tìm kiếm ( 1 ) Bộ lọc Mã ĐH Trạng thái Món hàng Tổng cước Chưa cước Nhã…" at bounding box center [286, 127] width 573 height 255
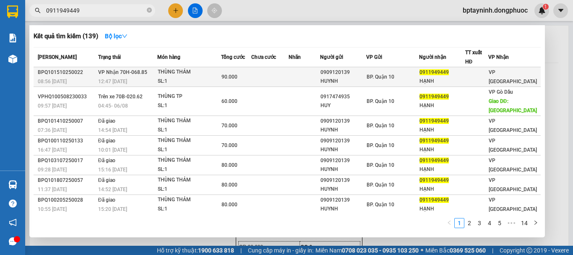
type input "0911949449"
click at [210, 77] on div "SL: 1" at bounding box center [189, 81] width 63 height 9
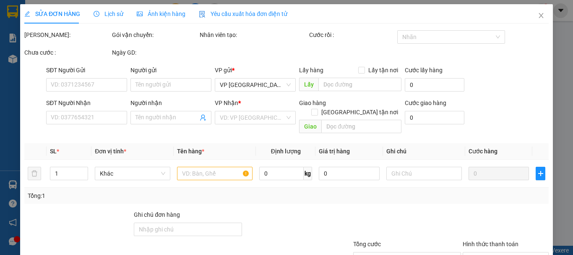
type input "0909120139"
type input "HUYNH"
type input "0911949449"
type input "HẠNH"
type input "90.000"
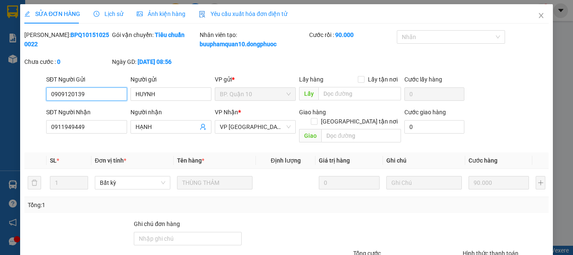
scroll to position [67, 0]
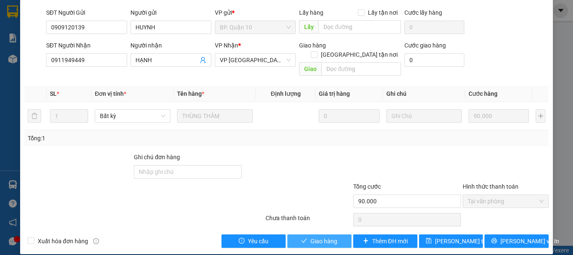
click at [327, 237] on button "Giao hàng" at bounding box center [319, 240] width 64 height 13
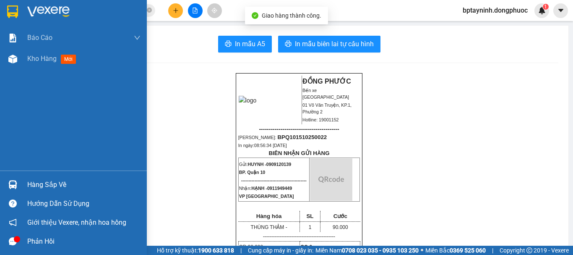
click at [23, 184] on div "Hàng sắp về" at bounding box center [73, 184] width 147 height 19
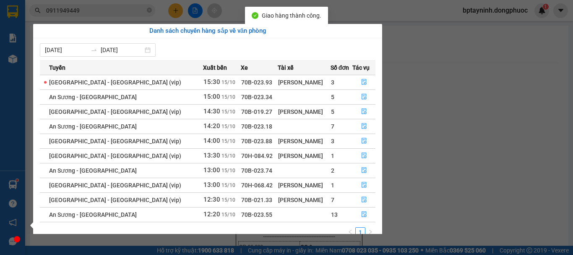
drag, startPoint x: 518, startPoint y: 167, endPoint x: 361, endPoint y: 129, distance: 162.2
click at [518, 164] on section "Kết quả tìm kiếm ( 139 ) Bộ lọc Mã ĐH Trạng thái Món hàng Tổng cước Chưa cước N…" at bounding box center [286, 127] width 573 height 255
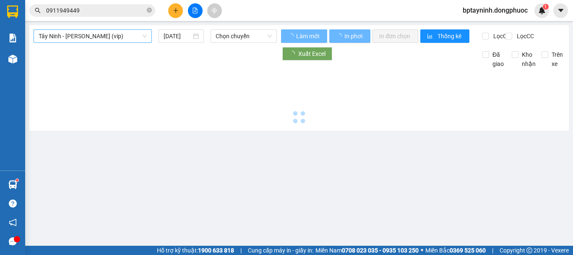
click at [87, 39] on span "Tây Ninh - [PERSON_NAME] (vip)" at bounding box center [93, 36] width 108 height 13
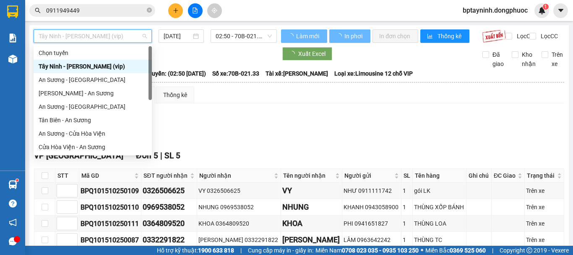
click at [124, 68] on div "Tây Ninh - Hồ Chí Minh (vip)" at bounding box center [93, 66] width 108 height 9
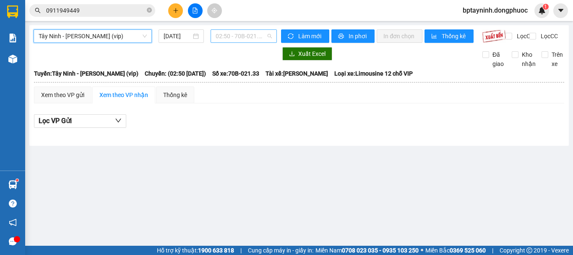
drag, startPoint x: 228, startPoint y: 36, endPoint x: 245, endPoint y: 81, distance: 48.8
click at [229, 35] on span "02:50 - 70B-021.33" at bounding box center [244, 36] width 56 height 13
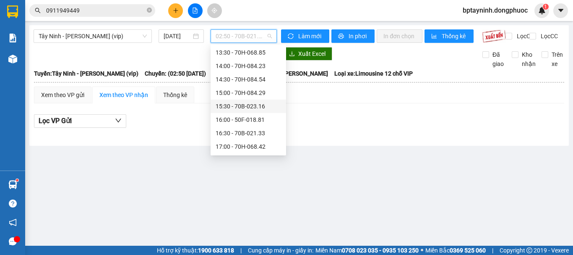
scroll to position [376, 0]
click at [423, 174] on main "Tây Ninh - Hồ Chí Minh (vip) 15/10/2025 02:50 - 70B-021.33 Làm mới In phơi In đ…" at bounding box center [286, 122] width 573 height 245
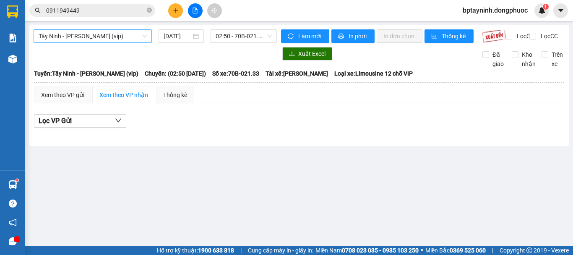
drag, startPoint x: 118, startPoint y: 28, endPoint x: 123, endPoint y: 41, distance: 13.9
click at [118, 29] on div "Tây Ninh - Hồ Chí Minh (vip) 15/10/2025 02:50 - 70B-021.33 Làm mới In phơi In đ…" at bounding box center [298, 85] width 539 height 120
click at [122, 38] on span "Tây Ninh - Hồ Chí Minh (vip)" at bounding box center [93, 36] width 108 height 13
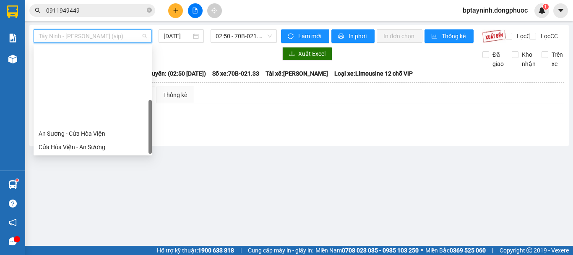
scroll to position [94, 0]
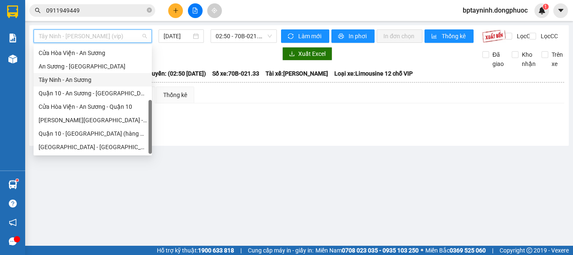
click at [96, 80] on div "Tây Ninh - An Sương" at bounding box center [93, 79] width 108 height 9
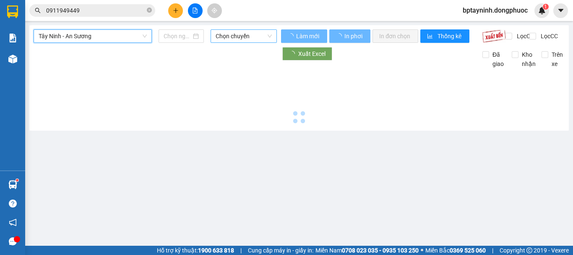
drag, startPoint x: 232, startPoint y: 36, endPoint x: 238, endPoint y: 36, distance: 6.3
click at [233, 36] on span "Chọn chuyến" at bounding box center [244, 36] width 56 height 13
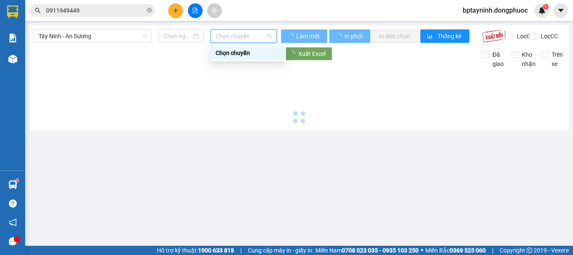
type input "[DATE]"
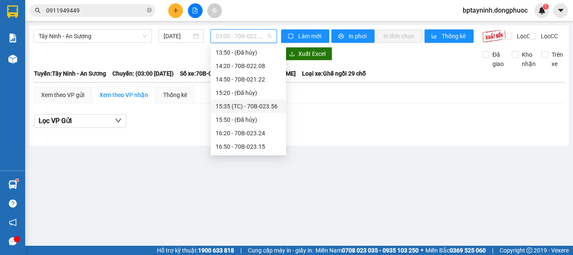
scroll to position [376, 0]
click at [338, 126] on div "Lọc VP Gửi" at bounding box center [299, 121] width 530 height 14
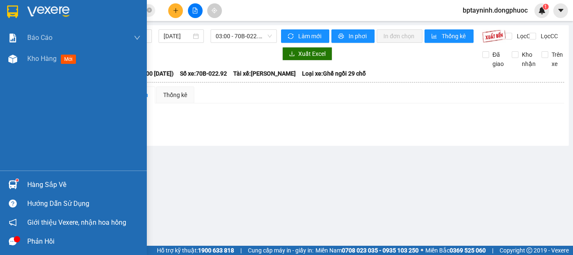
drag, startPoint x: 35, startPoint y: 181, endPoint x: 39, endPoint y: 181, distance: 4.2
click at [36, 182] on div "Hàng sắp về" at bounding box center [83, 184] width 113 height 13
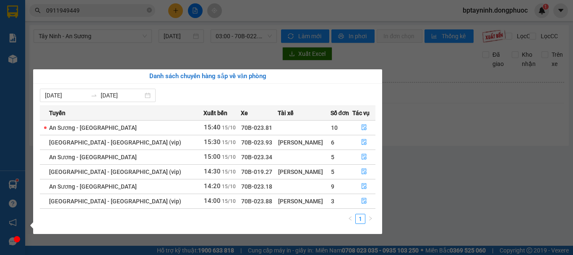
click at [413, 136] on section "Kết quả tìm kiếm ( 139 ) Bộ lọc Mã ĐH Trạng thái Món hàng Tổng cước Chưa cước N…" at bounding box center [286, 127] width 573 height 255
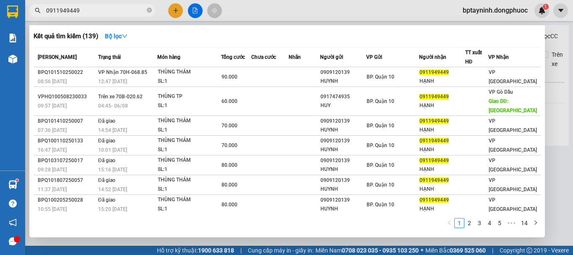
drag, startPoint x: 115, startPoint y: 14, endPoint x: 107, endPoint y: 13, distance: 8.8
click at [115, 13] on input "0911949449" at bounding box center [95, 10] width 99 height 9
drag, startPoint x: 103, startPoint y: 13, endPoint x: 0, endPoint y: 19, distance: 102.9
click at [0, 19] on section "Kết quả tìm kiếm ( 139 ) Bộ lọc Mã ĐH Trạng thái Món hàng Tổng cước Chưa cước N…" at bounding box center [286, 127] width 573 height 255
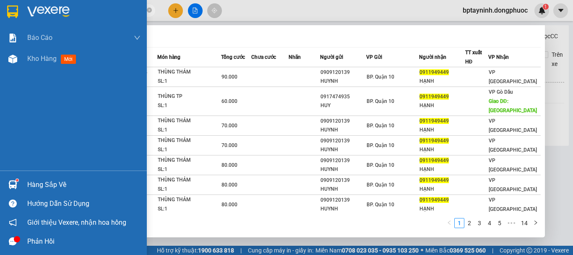
paste input "66018745"
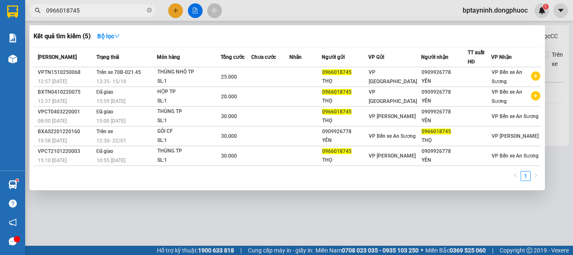
type input "0966018745"
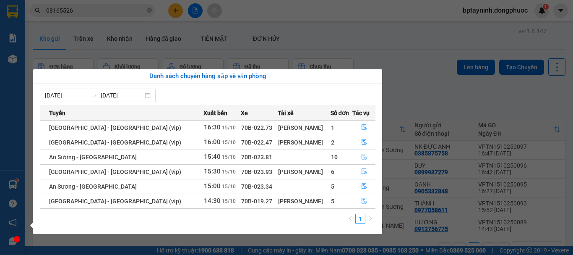
click at [82, 12] on section "Kết quả tìm kiếm ( 3 ) Bộ lọc Mã ĐH Trạng thái Món hàng Tổng cước Chưa cước Nhã…" at bounding box center [286, 127] width 573 height 255
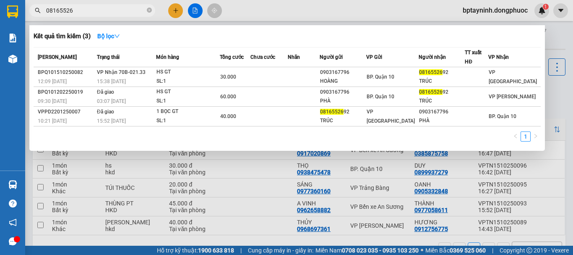
drag, startPoint x: 82, startPoint y: 12, endPoint x: 34, endPoint y: 25, distance: 49.5
click at [12, 19] on section "Kết quả tìm kiếm ( 3 ) Bộ lọc Mã ĐH Trạng thái Món hàng Tổng cước Chưa cước Nhã…" at bounding box center [286, 127] width 573 height 255
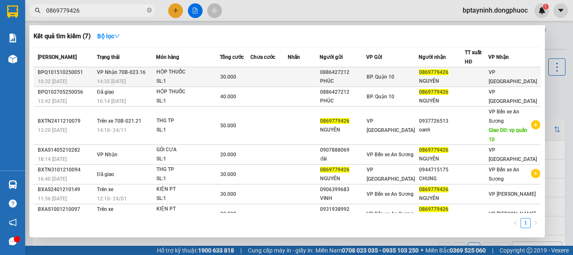
type input "0869779426"
click at [191, 76] on div "HỘP THUỐC" at bounding box center [187, 72] width 63 height 9
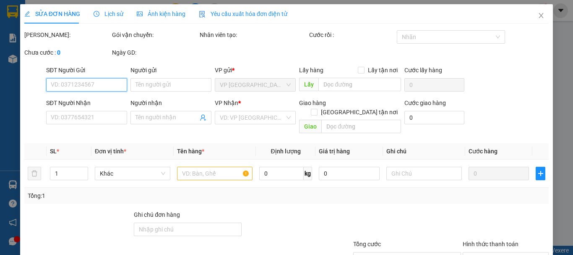
type input "0886427212"
type input "PHÚC"
type input "0869779426"
type input "NGUYÊN"
type input "30.000"
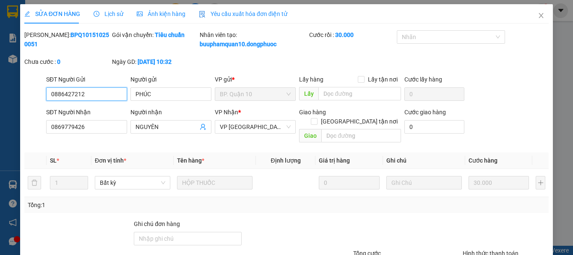
scroll to position [67, 0]
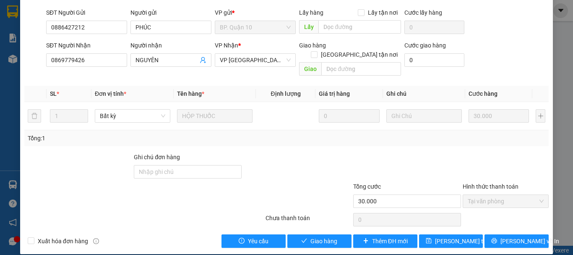
click at [291, 222] on div "Total Paid Fee 30.000 Total UnPaid Fee 0 Cash Collection Total Fee Mã ĐH: BPQ10…" at bounding box center [286, 106] width 524 height 284
click at [298, 234] on button "Giao hàng" at bounding box center [319, 240] width 64 height 13
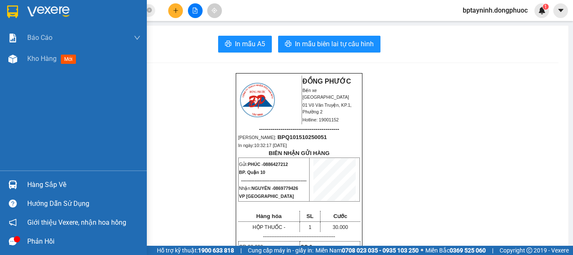
click at [30, 184] on div "Hàng sắp về" at bounding box center [83, 184] width 113 height 13
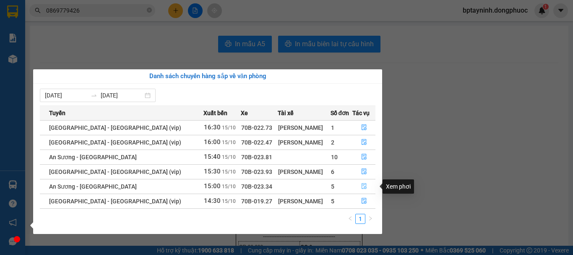
click at [362, 187] on icon "file-done" at bounding box center [364, 186] width 6 height 6
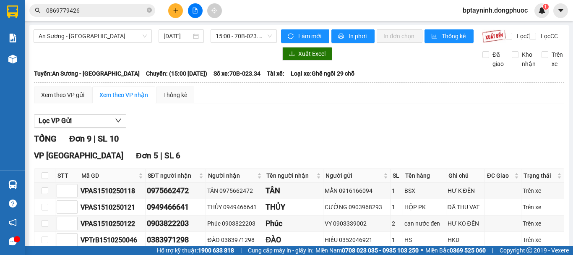
scroll to position [70, 0]
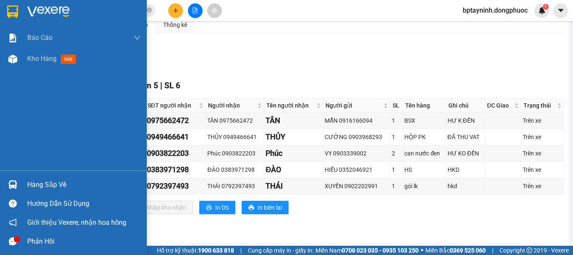
drag, startPoint x: 43, startPoint y: 182, endPoint x: 47, endPoint y: 180, distance: 5.1
click at [44, 182] on div "Hàng sắp về" at bounding box center [83, 184] width 113 height 13
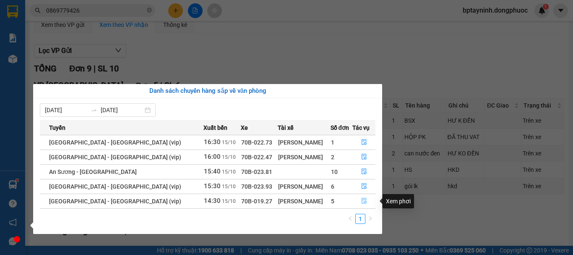
click at [361, 200] on icon "file-done" at bounding box center [364, 201] width 6 height 6
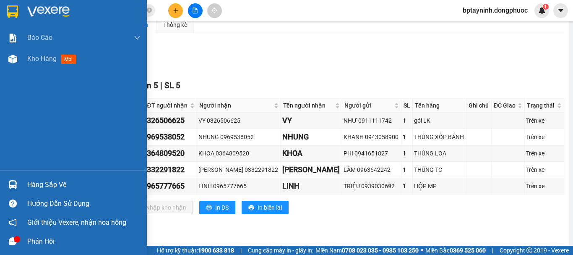
click at [55, 184] on div "Hàng sắp về" at bounding box center [83, 184] width 113 height 13
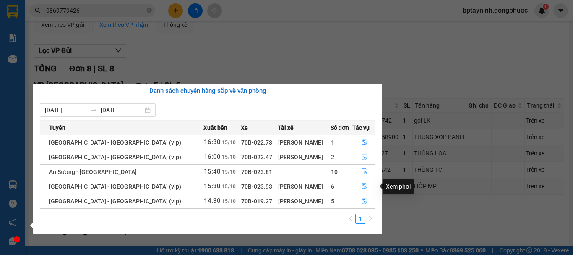
click at [362, 185] on icon "file-done" at bounding box center [364, 186] width 6 height 6
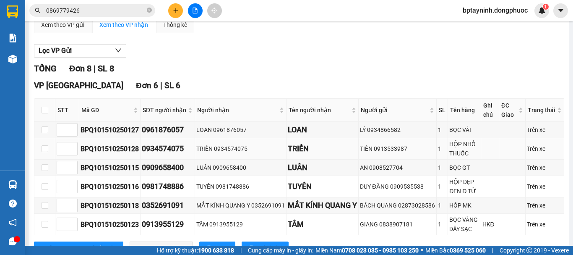
scroll to position [140, 0]
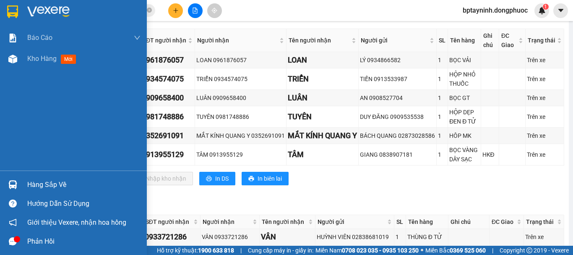
drag, startPoint x: 10, startPoint y: 187, endPoint x: 117, endPoint y: 167, distance: 108.0
click at [10, 187] on img at bounding box center [12, 184] width 9 height 9
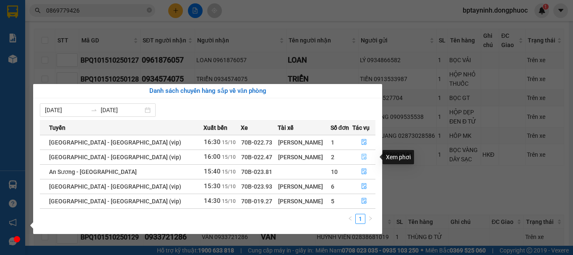
click at [362, 158] on icon "file-done" at bounding box center [364, 157] width 5 height 6
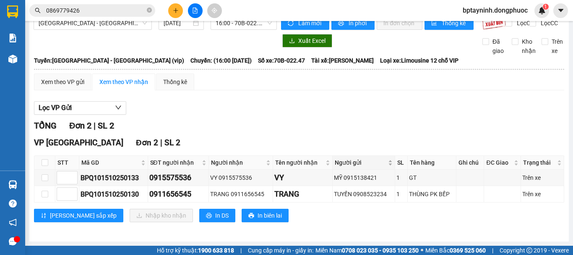
scroll to position [20, 0]
click at [9, 182] on img at bounding box center [12, 184] width 9 height 9
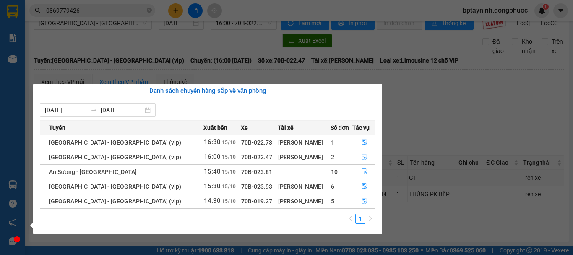
click at [482, 107] on section "Kết quả tìm kiếm ( 7 ) Bộ lọc Mã ĐH Trạng thái Món hàng Tổng cước Chưa cước Nhã…" at bounding box center [286, 127] width 573 height 255
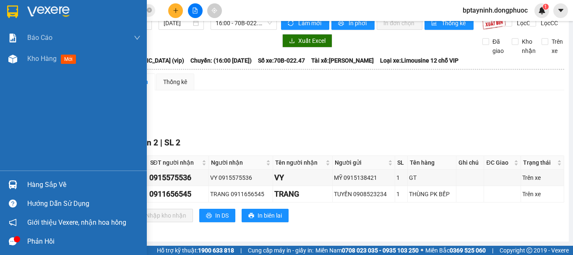
click at [31, 182] on div "Hàng sắp về" at bounding box center [83, 184] width 113 height 13
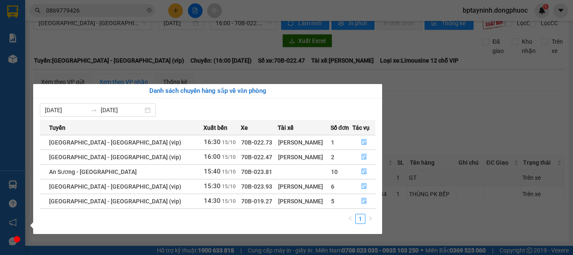
click at [454, 115] on section "Kết quả tìm kiếm ( 7 ) Bộ lọc Mã ĐH Trạng thái Món hàng Tổng cước Chưa cước Nhã…" at bounding box center [286, 127] width 573 height 255
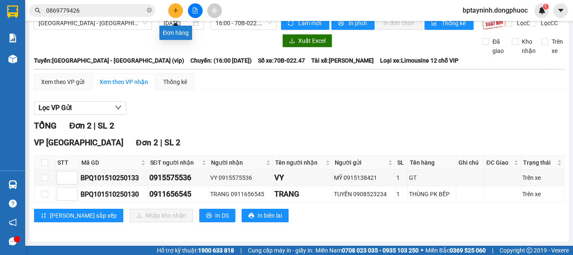
click at [174, 11] on icon "plus" at bounding box center [176, 11] width 6 height 6
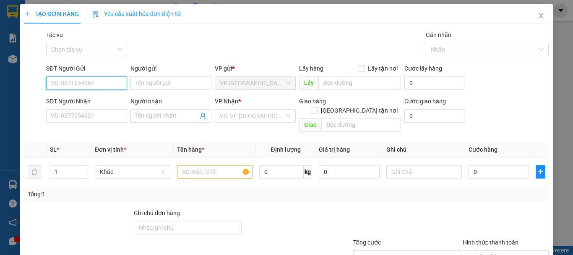
click at [95, 84] on input "SĐT Người Gửi" at bounding box center [86, 82] width 81 height 13
click at [112, 96] on div "0975662472 - TÂN" at bounding box center [86, 99] width 70 height 9
type input "0975662472"
type input "TÂN"
type input "0855079010"
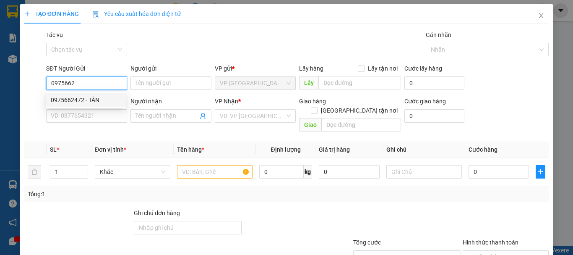
type input "PHÚC"
type input "20.000"
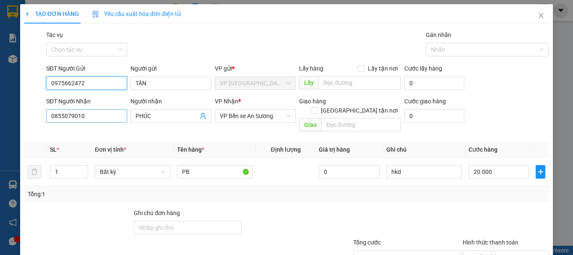
type input "0975662472"
drag, startPoint x: 99, startPoint y: 116, endPoint x: 10, endPoint y: 137, distance: 91.9
click at [10, 137] on div "TẠO ĐƠN HÀNG Yêu cầu xuất hóa đơn điện tử Transit Pickup Surcharge Ids Transit …" at bounding box center [286, 127] width 573 height 255
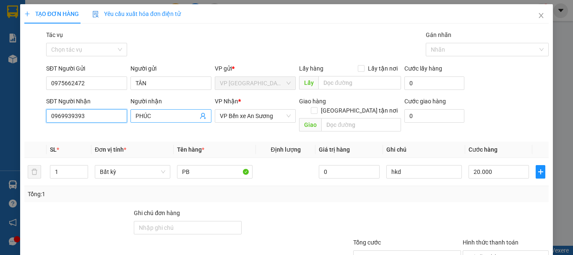
type input "0969939393"
drag, startPoint x: 166, startPoint y: 112, endPoint x: 104, endPoint y: 132, distance: 64.7
click at [106, 131] on div "Transit Pickup Surcharge Ids Transit Deliver Surcharge Ids Transit Deliver Surc…" at bounding box center [286, 166] width 524 height 273
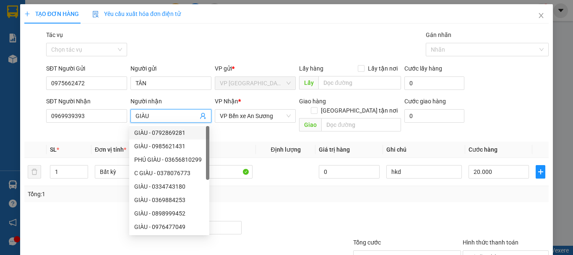
type input "GIÀU"
click at [250, 141] on th "Tên hàng *" at bounding box center [215, 149] width 82 height 16
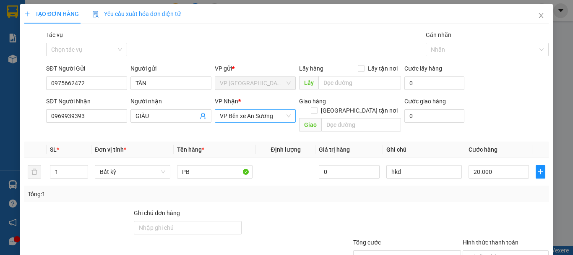
click at [264, 114] on span "VP Bến xe An Sương" at bounding box center [255, 115] width 71 height 13
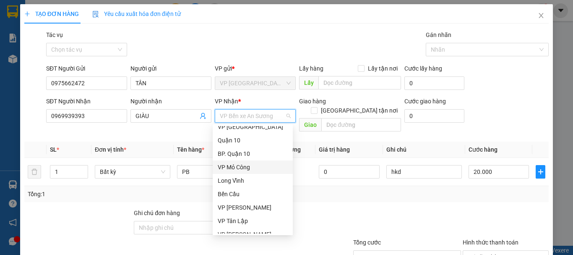
scroll to position [205, 0]
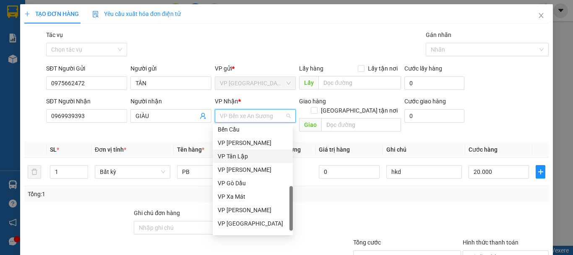
click at [243, 154] on div "VP Tân Lập" at bounding box center [253, 155] width 70 height 9
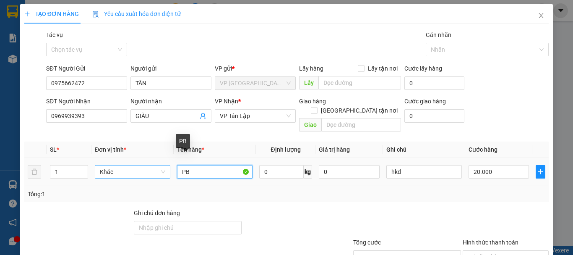
drag, startPoint x: 200, startPoint y: 162, endPoint x: 151, endPoint y: 169, distance: 49.5
click at [151, 169] on tr "1 Khác PB 0 kg 0 hkd 20.000" at bounding box center [286, 172] width 524 height 28
type input "HS"
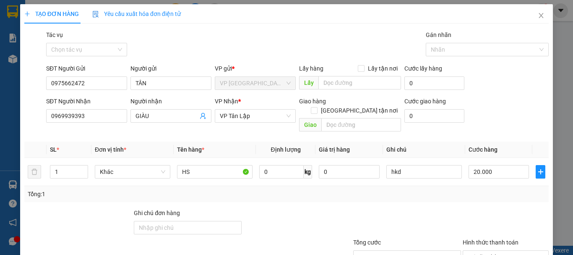
click at [435, 189] on div "Tổng: 1" at bounding box center [287, 193] width 518 height 9
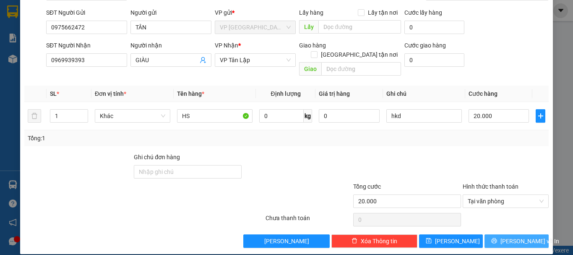
click at [516, 236] on span "[PERSON_NAME] và In" at bounding box center [529, 240] width 59 height 9
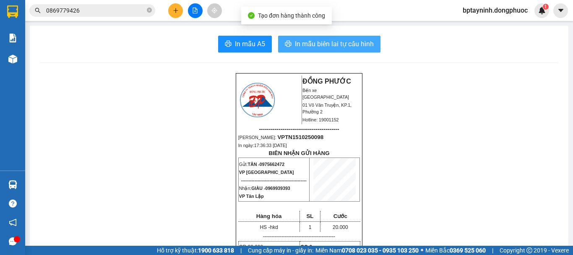
click at [326, 45] on span "In mẫu biên lai tự cấu hình" at bounding box center [334, 44] width 79 height 10
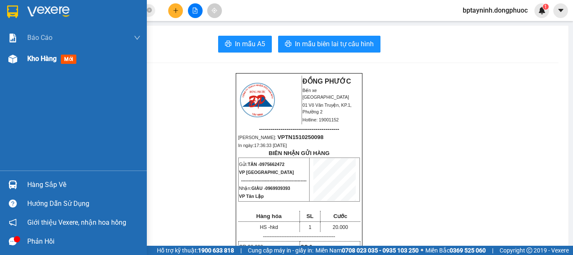
click at [37, 61] on span "Kho hàng" at bounding box center [41, 59] width 29 height 8
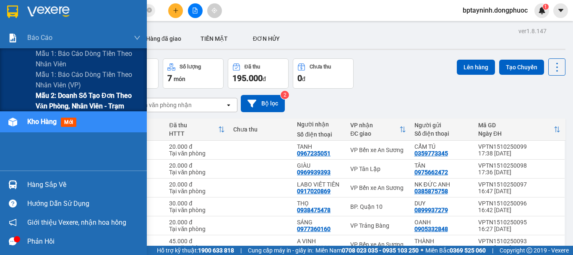
click at [41, 101] on span "Mẫu 2: Doanh số tạo đơn theo Văn phòng, nhân viên - Trạm" at bounding box center [88, 100] width 105 height 21
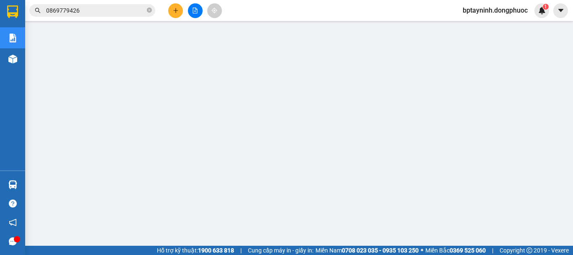
click at [88, 8] on input "0869779426" at bounding box center [95, 10] width 99 height 9
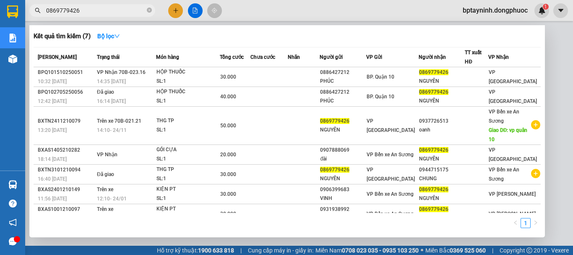
drag, startPoint x: 88, startPoint y: 9, endPoint x: 37, endPoint y: 19, distance: 52.1
click at [37, 18] on div "Kết quả tìm kiếm ( 7 ) Bộ lọc Mã ĐH Trạng thái Món hàng Tổng cước Chưa cước Nhã…" at bounding box center [82, 10] width 164 height 15
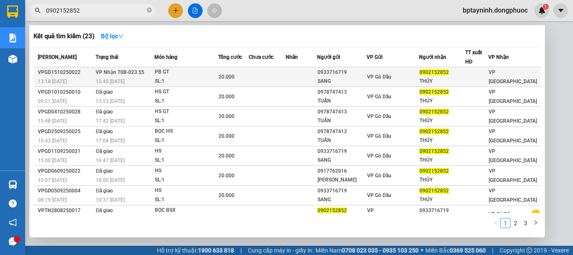
type input "0902152852"
click at [211, 70] on div "PB GT" at bounding box center [186, 72] width 63 height 9
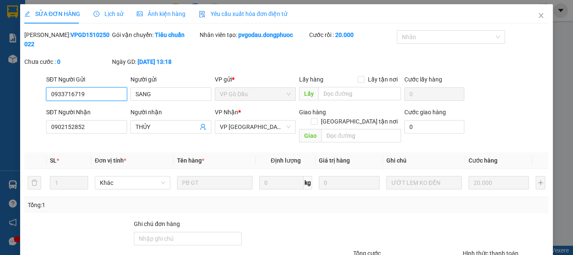
type input "0933716719"
type input "SANG"
type input "0902152852"
type input "THỦY"
type input "20.000"
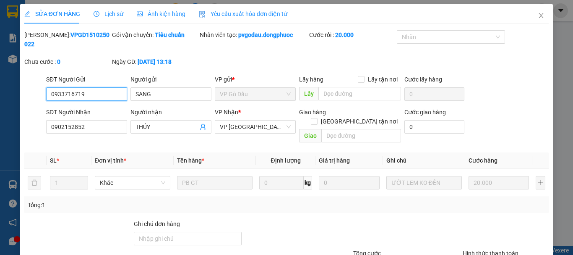
scroll to position [57, 0]
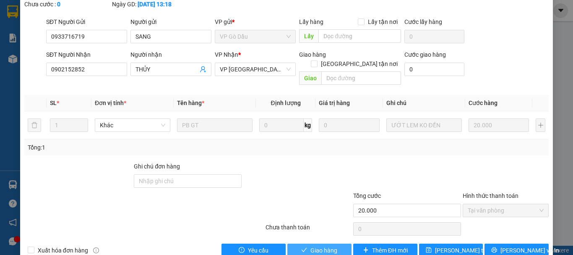
drag, startPoint x: 319, startPoint y: 232, endPoint x: 314, endPoint y: 206, distance: 27.3
click at [319, 245] on span "Giao hàng" at bounding box center [323, 249] width 27 height 9
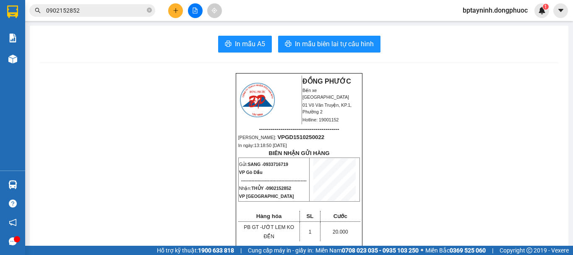
click at [180, 12] on button at bounding box center [175, 10] width 15 height 15
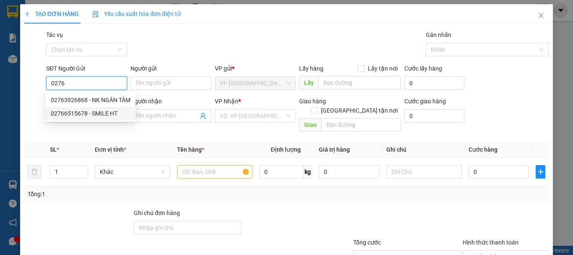
click at [105, 112] on div "02766515678 - SMILE HT" at bounding box center [91, 113] width 80 height 9
type input "02766515678"
type input "SMILE HT"
type input "0786768179"
type input "DUY VỸ"
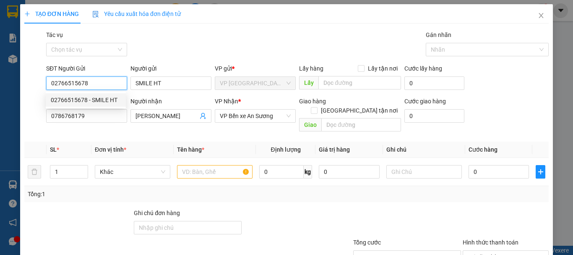
type input "20.000"
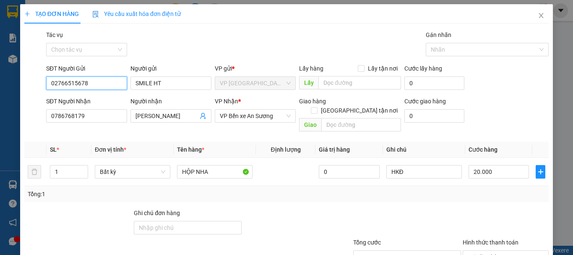
scroll to position [56, 0]
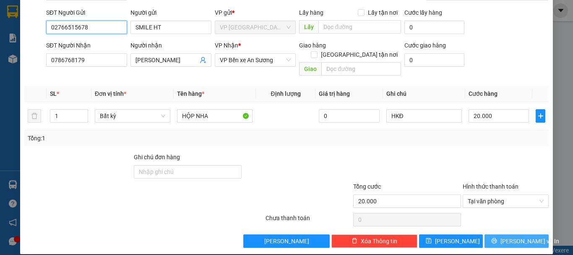
type input "02766515678"
click at [507, 236] on span "[PERSON_NAME] và In" at bounding box center [529, 240] width 59 height 9
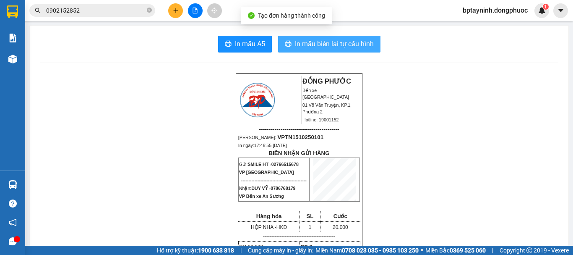
click at [330, 46] on span "In mẫu biên lai tự cấu hình" at bounding box center [334, 44] width 79 height 10
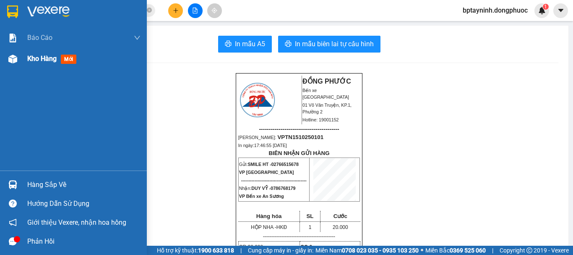
click at [46, 53] on div "Kho hàng mới" at bounding box center [53, 58] width 52 height 10
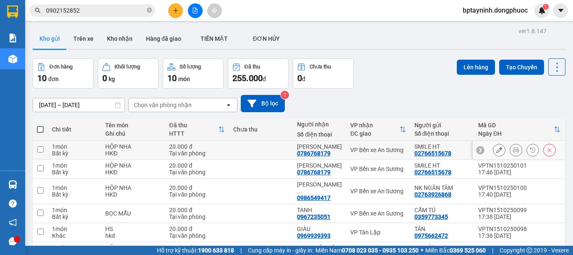
click at [496, 147] on icon at bounding box center [499, 150] width 6 height 6
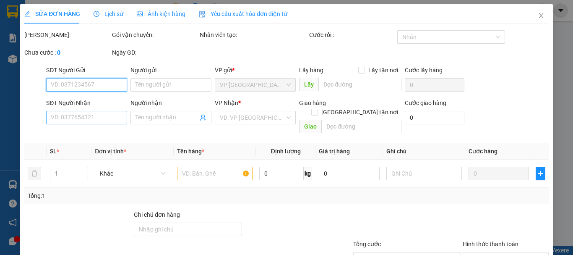
type input "02766515678"
type input "SMILE HT"
type input "0786768179"
type input "DUY VỸ"
type input "20.000"
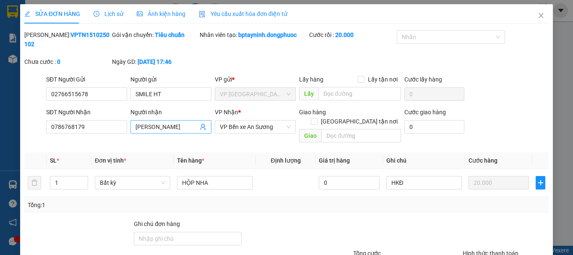
click at [201, 123] on icon "user-add" at bounding box center [203, 126] width 7 height 7
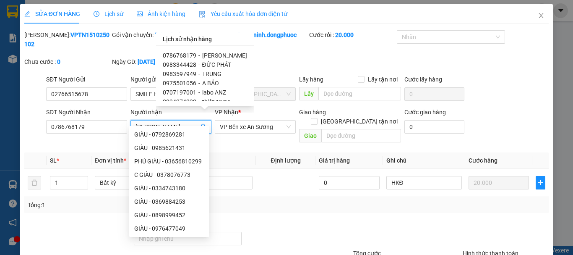
click at [218, 61] on span "ĐỨC PHÁT" at bounding box center [216, 64] width 29 height 7
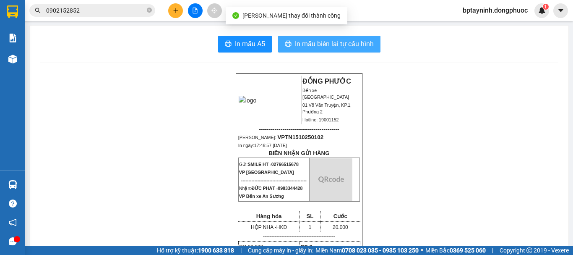
click at [305, 37] on button "In mẫu biên lai tự cấu hình" at bounding box center [329, 44] width 102 height 17
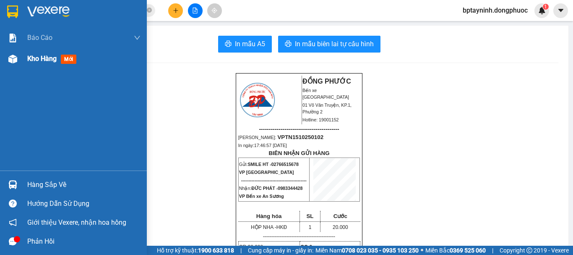
click at [54, 62] on span "Kho hàng" at bounding box center [41, 59] width 29 height 8
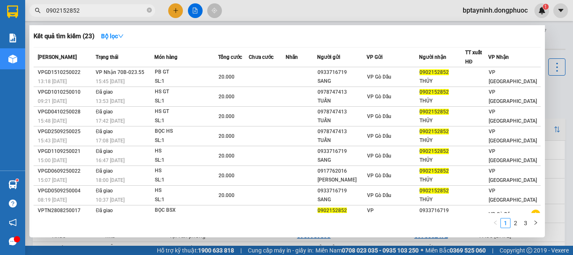
click at [100, 10] on input "0902152852" at bounding box center [95, 10] width 99 height 9
drag, startPoint x: 100, startPoint y: 10, endPoint x: 0, endPoint y: 10, distance: 99.8
click at [0, 10] on section "Kết quả tìm kiếm ( 23 ) Bộ lọc Mã ĐH Trạng thái Món hàng Tổng cước Chưa cước Nh…" at bounding box center [286, 127] width 573 height 255
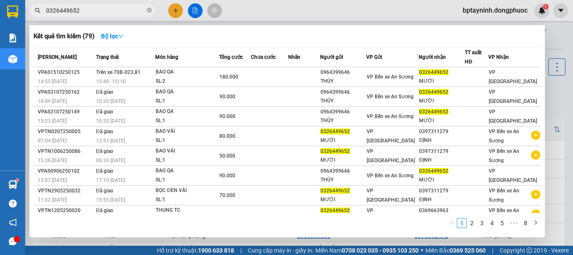
type input "0326449652"
click at [552, 39] on div at bounding box center [286, 127] width 573 height 255
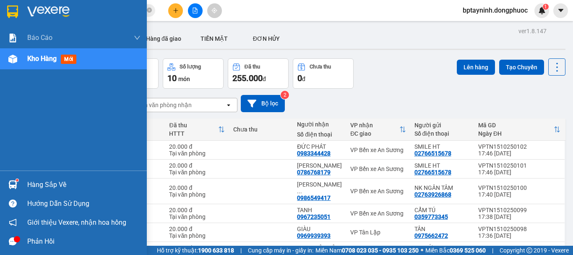
click at [48, 184] on div "Hàng sắp về" at bounding box center [83, 184] width 113 height 13
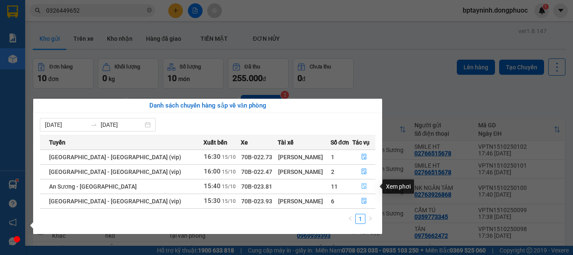
click at [361, 186] on icon "file-done" at bounding box center [364, 186] width 6 height 6
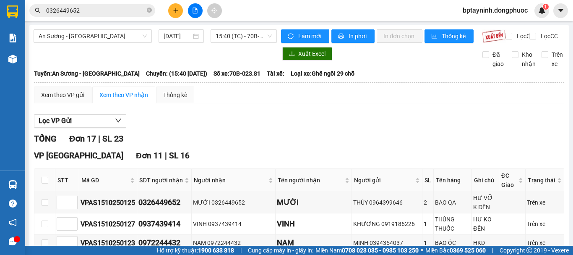
click at [39, 169] on th at bounding box center [44, 180] width 21 height 23
click at [46, 177] on input "checkbox" at bounding box center [45, 180] width 7 height 7
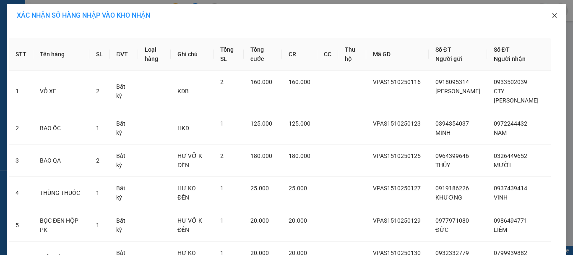
click at [552, 13] on icon "close" at bounding box center [554, 15] width 7 height 7
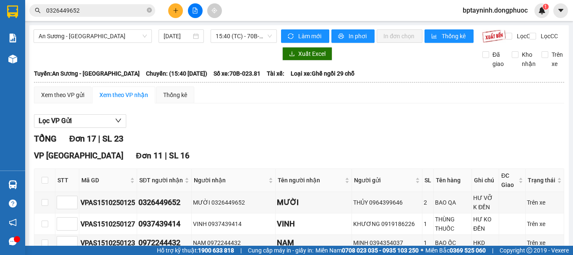
click at [317, 124] on div "Lọc VP Gửi" at bounding box center [299, 121] width 530 height 14
click at [179, 11] on button at bounding box center [175, 10] width 15 height 15
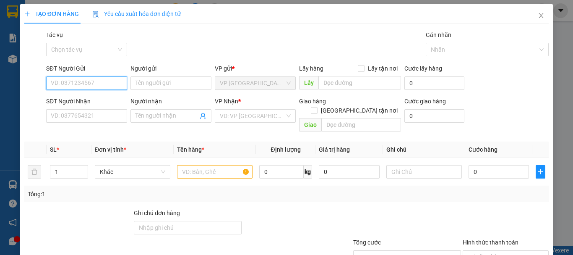
click at [102, 84] on input "SĐT Người Gửi" at bounding box center [86, 82] width 81 height 13
drag, startPoint x: 88, startPoint y: 99, endPoint x: 95, endPoint y: 100, distance: 7.6
click at [88, 99] on div "0989313034 - HẬU" at bounding box center [86, 99] width 70 height 9
type input "0989313034"
type input "HẬU"
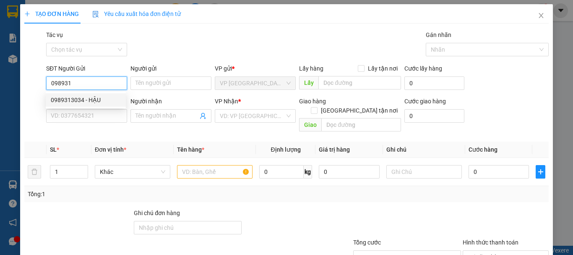
type input "0902202991"
type input "XUYẾN"
type input "20.000"
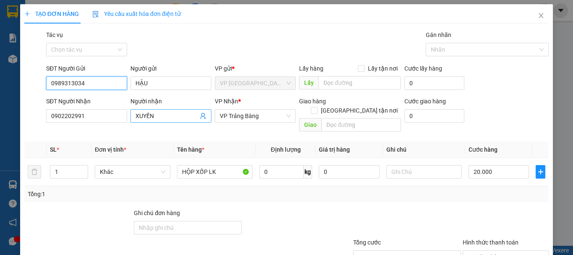
type input "0989313034"
click at [200, 115] on icon "user-add" at bounding box center [203, 115] width 7 height 7
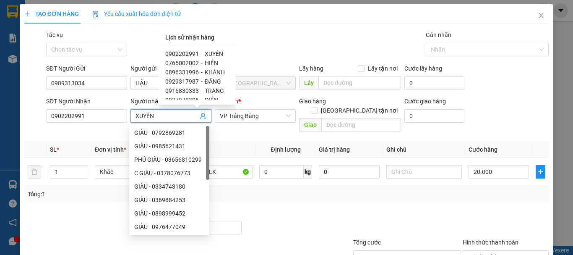
click at [215, 81] on span "ĐĂNG" at bounding box center [213, 81] width 16 height 7
type input "0929317987"
type input "ĐĂNG"
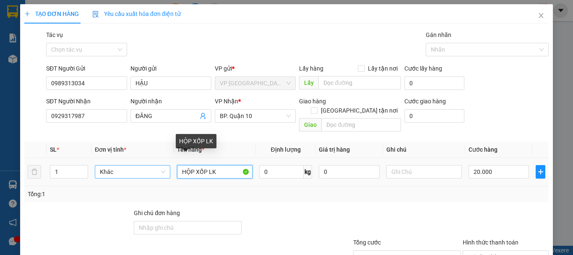
drag, startPoint x: 205, startPoint y: 162, endPoint x: 133, endPoint y: 164, distance: 71.7
click at [133, 164] on tr "1 Khác HỘP XỐP LK 0 kg 0 20.000" at bounding box center [286, 172] width 524 height 28
type input "GÓI LK"
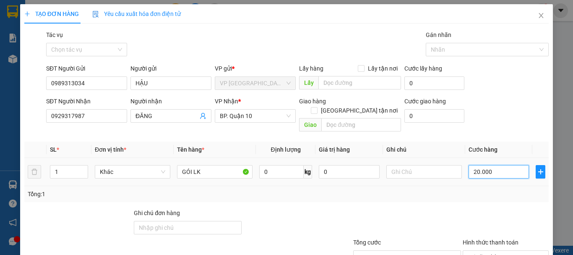
click at [500, 165] on input "20.000" at bounding box center [498, 171] width 60 height 13
type input "3"
type input "30"
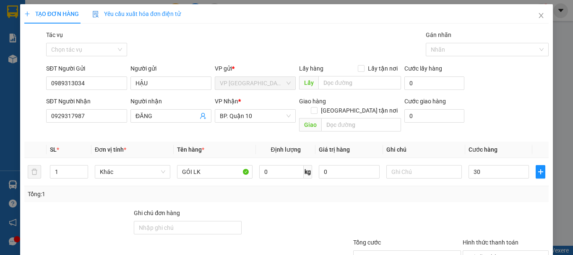
type input "30.000"
click at [510, 208] on div at bounding box center [506, 222] width 88 height 29
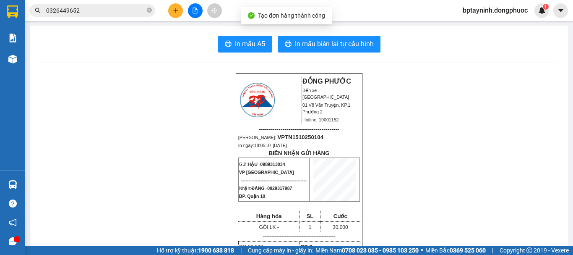
click at [304, 43] on span "In mẫu biên lai tự cấu hình" at bounding box center [334, 44] width 79 height 10
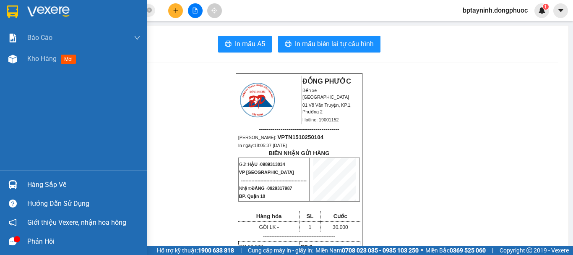
click at [26, 180] on div "Hàng sắp về" at bounding box center [73, 184] width 147 height 19
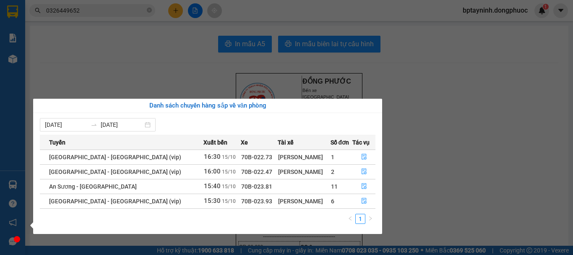
click at [480, 85] on section "Kết quả tìm kiếm ( 79 ) Bộ lọc Mã ĐH Trạng thái Món hàng Tổng cước Chưa cước Nh…" at bounding box center [286, 127] width 573 height 255
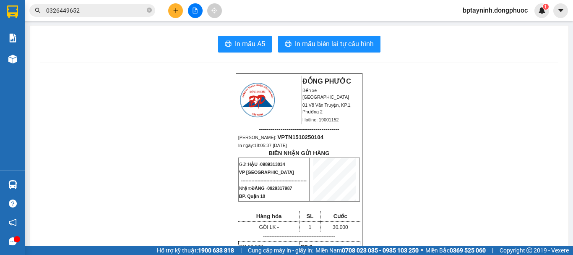
click at [96, 7] on input "0326449652" at bounding box center [95, 10] width 99 height 9
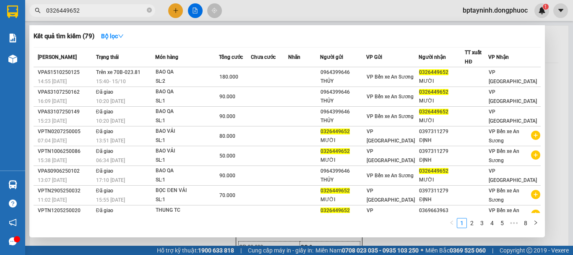
drag, startPoint x: 96, startPoint y: 8, endPoint x: 62, endPoint y: 20, distance: 36.3
click at [62, 18] on div "Kết quả tìm kiếm ( 79 ) Bộ lọc Mã ĐH Trạng thái Món hàng Tổng cước Chưa cước Nh…" at bounding box center [82, 10] width 164 height 15
click at [81, 11] on input "0326449652" at bounding box center [95, 10] width 99 height 9
drag, startPoint x: 96, startPoint y: 6, endPoint x: 38, endPoint y: 16, distance: 58.7
click at [38, 16] on span "0326449652" at bounding box center [92, 10] width 126 height 13
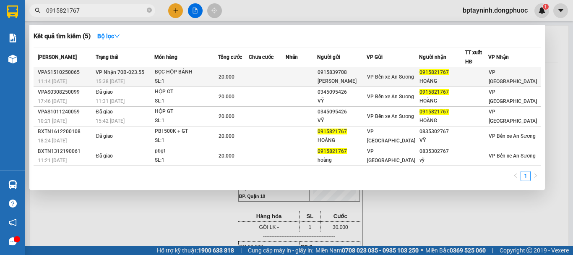
type input "0915821767"
click at [199, 75] on div "BỌC HỘP BÁNH" at bounding box center [186, 72] width 63 height 9
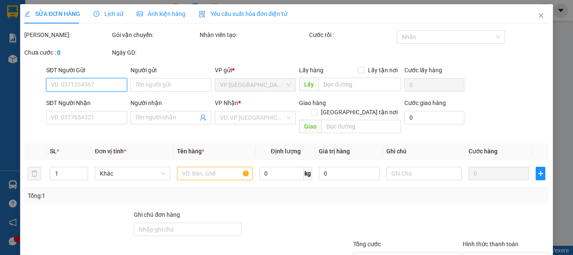
type input "0915839708"
type input "KIM YẾN"
type input "0915821767"
type input "HOÀNG"
type input "20.000"
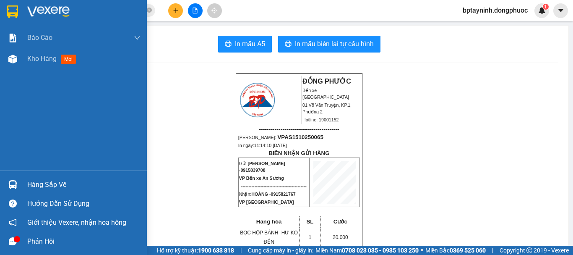
click at [34, 178] on div "Hàng sắp về" at bounding box center [83, 184] width 113 height 13
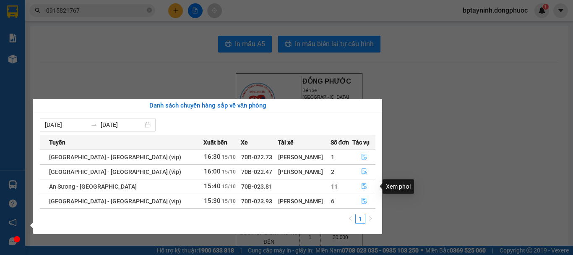
click at [362, 185] on icon "file-done" at bounding box center [364, 186] width 6 height 6
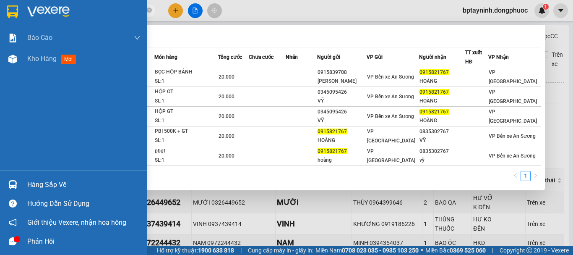
drag, startPoint x: 111, startPoint y: 11, endPoint x: 0, endPoint y: 7, distance: 110.8
click at [0, 7] on section "Kết quả tìm kiếm ( 5 ) Bộ lọc Mã ĐH Trạng thái Món hàng Tổng cước Chưa cước Nhã…" at bounding box center [286, 127] width 573 height 255
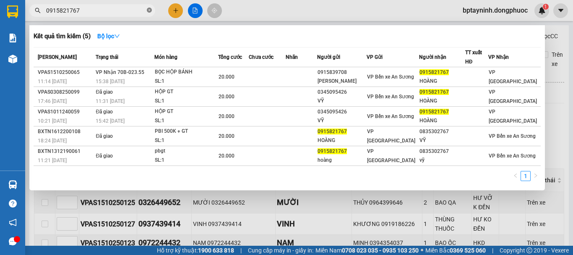
click at [150, 9] on icon "close-circle" at bounding box center [149, 10] width 5 height 5
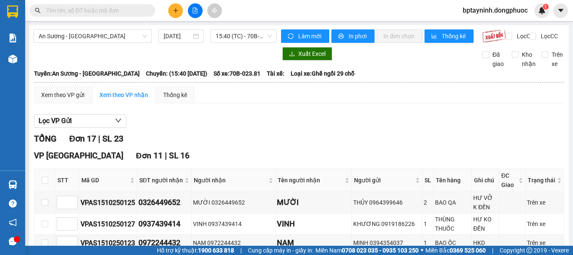
click at [147, 10] on span at bounding box center [149, 10] width 5 height 9
click at [140, 11] on input "text" at bounding box center [95, 10] width 99 height 9
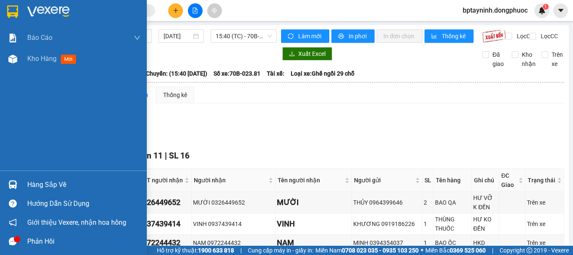
drag, startPoint x: 56, startPoint y: 195, endPoint x: 58, endPoint y: 189, distance: 6.6
click at [56, 192] on div "Hàng sắp về Hướng dẫn sử dụng Giới thiệu Vexere, nhận hoa hồng Phản hồi" at bounding box center [73, 210] width 147 height 80
click at [59, 184] on div "Hàng sắp về" at bounding box center [83, 184] width 113 height 13
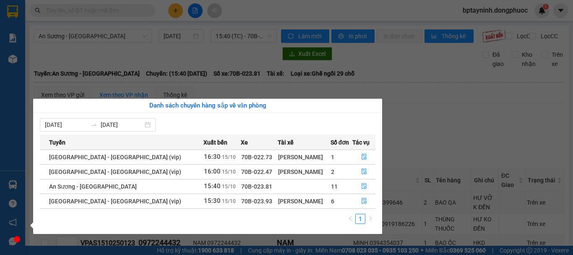
click at [51, 81] on section "Kết quả tìm kiếm ( 5 ) Bộ lọc Mã ĐH Trạng thái Món hàng Tổng cước Chưa cước Nhã…" at bounding box center [286, 127] width 573 height 255
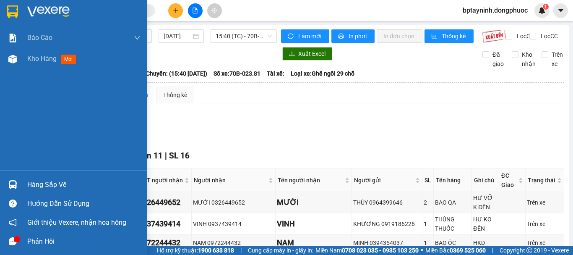
click at [50, 180] on div "Hàng sắp về" at bounding box center [83, 184] width 113 height 13
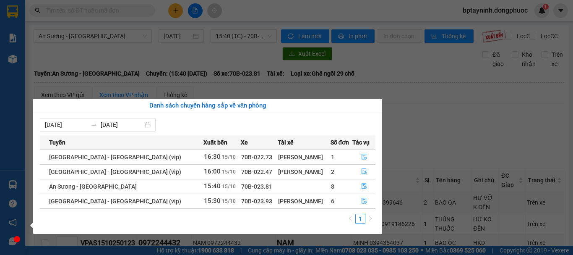
click at [312, 83] on section "Kết quả tìm kiếm ( 5 ) Bộ lọc Mã ĐH Trạng thái Món hàng Tổng cước Chưa cước Nhã…" at bounding box center [286, 127] width 573 height 255
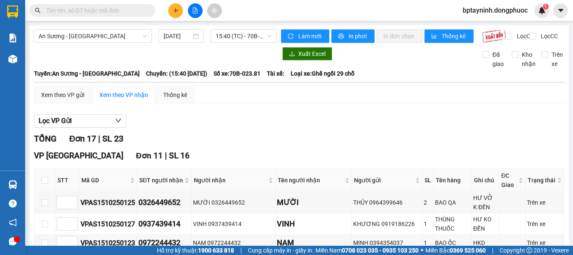
click at [114, 254] on div "VPAS1510250116" at bounding box center [108, 259] width 55 height 10
click at [115, 254] on div "VPAS1510250116" at bounding box center [108, 259] width 55 height 10
click at [130, 197] on div "VPAS1510250125" at bounding box center [108, 202] width 55 height 10
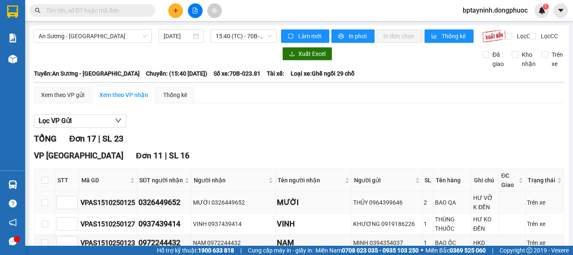
click at [130, 197] on div "VPAS1510250125" at bounding box center [108, 202] width 55 height 10
click at [86, 10] on input "text" at bounding box center [95, 10] width 99 height 9
paste input "VPAS1510250125"
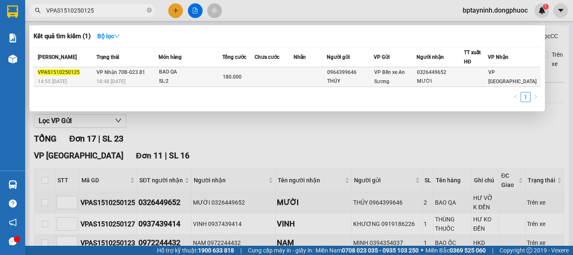
type input "VPAS1510250125"
click at [254, 73] on div "180.000" at bounding box center [238, 76] width 31 height 9
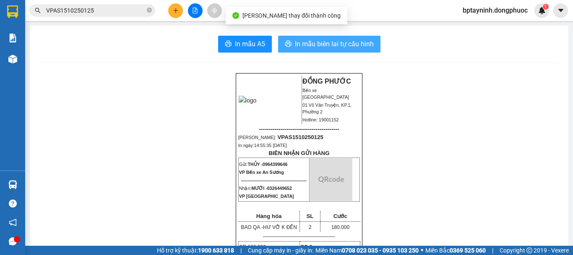
click at [342, 43] on span "In mẫu biên lai tự cấu hình" at bounding box center [334, 44] width 79 height 10
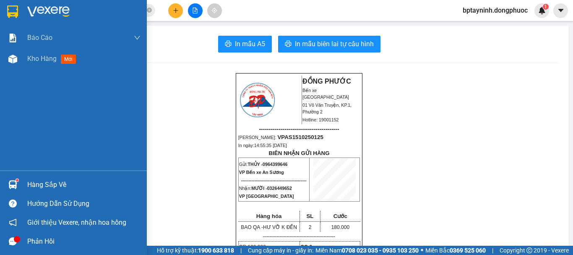
click at [39, 187] on div "Hàng sắp về" at bounding box center [83, 184] width 113 height 13
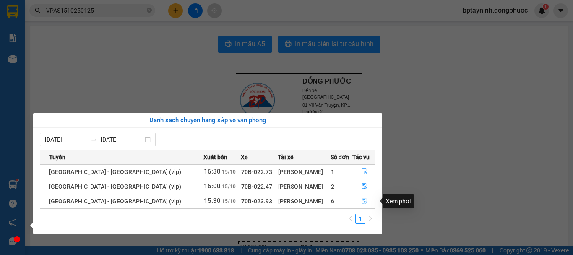
click at [361, 201] on icon "file-done" at bounding box center [364, 201] width 6 height 6
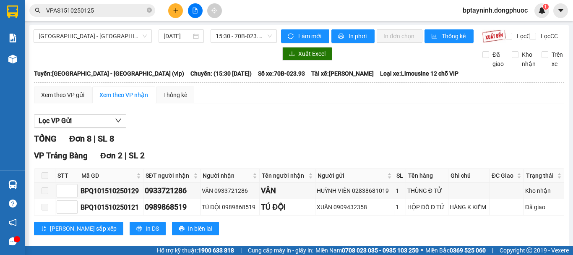
drag, startPoint x: 140, startPoint y: 91, endPoint x: 87, endPoint y: 99, distance: 53.4
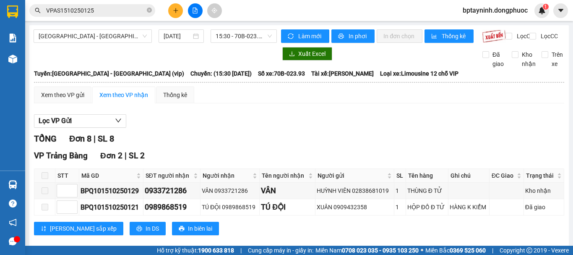
drag, startPoint x: 140, startPoint y: 93, endPoint x: 18, endPoint y: 107, distance: 122.8
click at [18, 107] on section "Kết quả tìm kiếm ( 1 ) Bộ lọc Mã ĐH Trạng thái Món hàng Tổng cước Chưa cước Nhã…" at bounding box center [286, 127] width 573 height 255
click at [227, 38] on body "Kết quả tìm kiếm ( 1 ) Bộ lọc Mã ĐH Trạng thái Món hàng Tổng cước Chưa cước Nhã…" at bounding box center [286, 127] width 573 height 255
drag, startPoint x: 142, startPoint y: 93, endPoint x: 84, endPoint y: 100, distance: 58.3
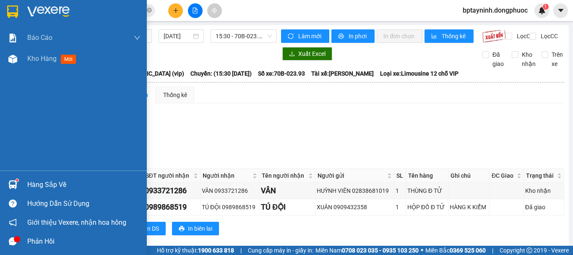
click at [31, 187] on div "Hàng sắp về" at bounding box center [83, 184] width 113 height 13
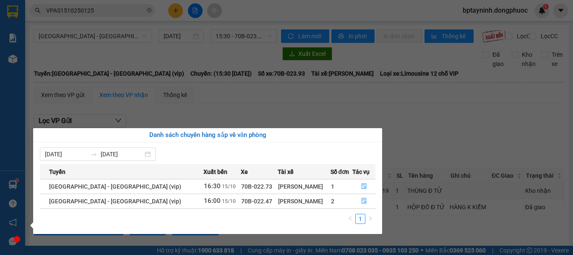
click at [322, 74] on section "Kết quả tìm kiếm ( 1 ) Bộ lọc Mã ĐH Trạng thái Món hàng Tổng cước Chưa cước Nhã…" at bounding box center [286, 127] width 573 height 255
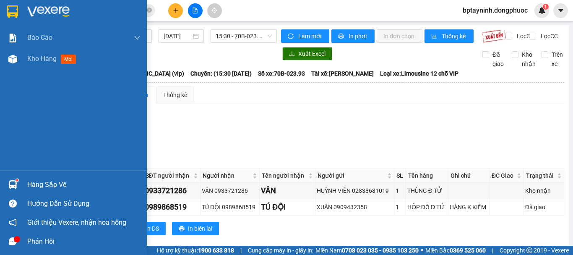
click at [55, 184] on div "Hàng sắp về" at bounding box center [83, 184] width 113 height 13
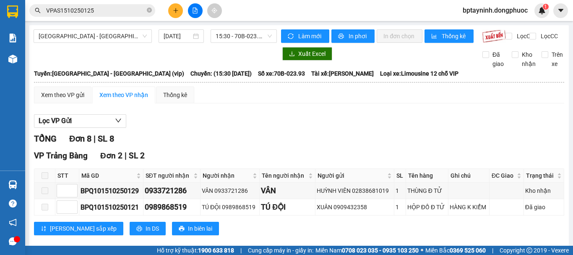
click at [255, 39] on section "Kết quả tìm kiếm ( 1 ) Bộ lọc Mã ĐH Trạng thái Món hàng Tổng cước Chưa cước Nhã…" at bounding box center [286, 127] width 573 height 255
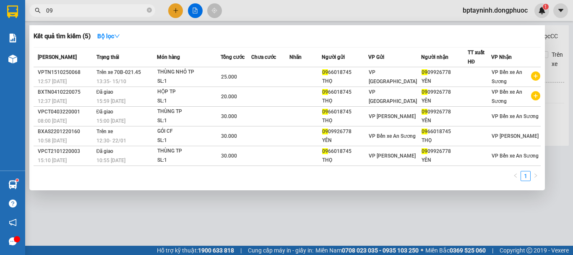
click at [323, 204] on div at bounding box center [286, 127] width 573 height 255
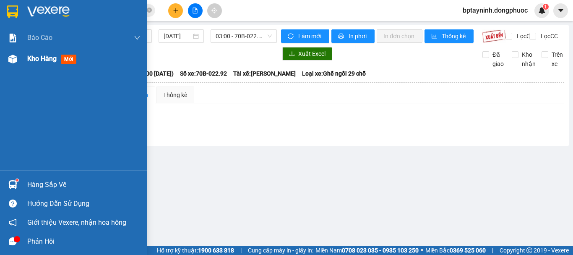
click at [42, 62] on span "Kho hàng" at bounding box center [41, 59] width 29 height 8
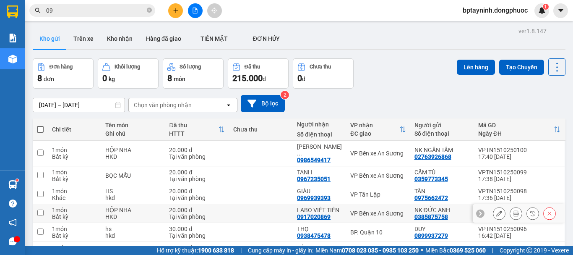
scroll to position [81, 0]
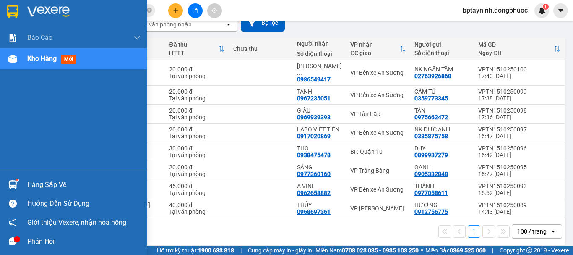
click at [58, 178] on div "Hàng sắp về" at bounding box center [83, 184] width 113 height 13
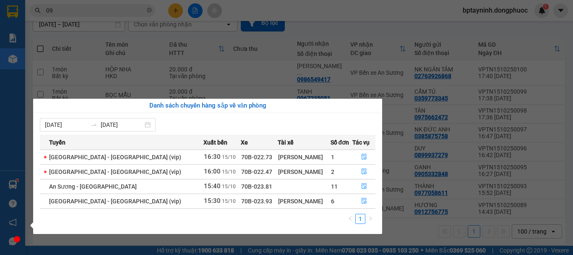
click at [117, 10] on section "Kết quả tìm kiếm ( 5 ) Bộ lọc Mã ĐH Trạng thái Món hàng Tổng cước Chưa cước Nhã…" at bounding box center [286, 127] width 573 height 255
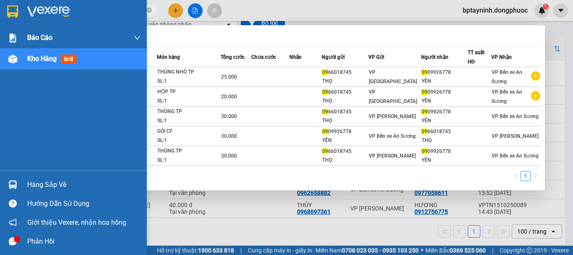
drag, startPoint x: 10, startPoint y: 17, endPoint x: 80, endPoint y: 33, distance: 70.9
click at [0, 24] on section "Kết quả tìm kiếm ( 5 ) Bộ lọc Mã ĐH Trạng thái Món hàng Tổng cước Chưa cước Nhã…" at bounding box center [286, 127] width 573 height 255
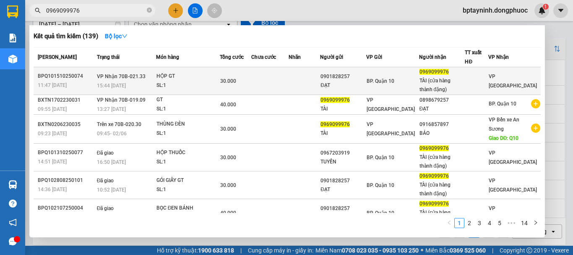
type input "0969099976"
click at [197, 78] on div "HỘP GT" at bounding box center [187, 76] width 63 height 9
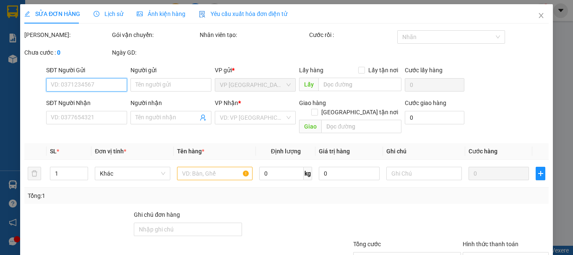
type input "0901828257"
type input "ĐẠT"
type input "0969099976"
type input "TÀI (cửa hàng thành đặng)"
type input "30.000"
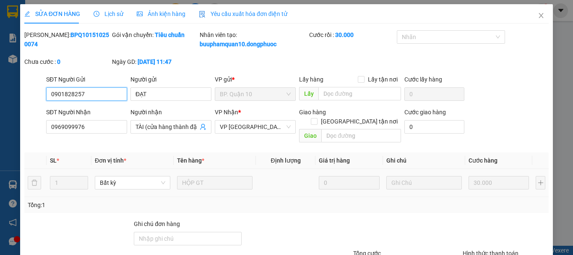
scroll to position [67, 0]
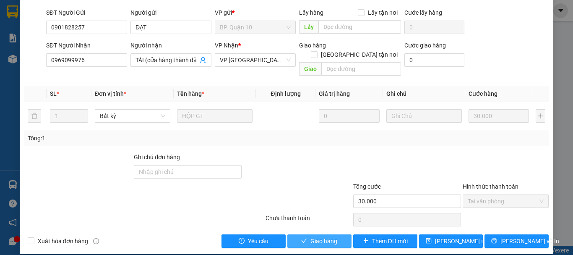
click at [318, 236] on span "Giao hàng" at bounding box center [323, 240] width 27 height 9
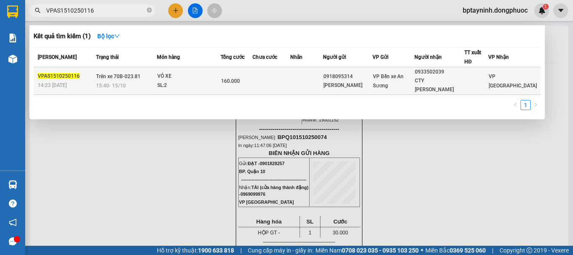
type input "VPAS1510250116"
click at [252, 77] on div "160.000" at bounding box center [236, 80] width 31 height 9
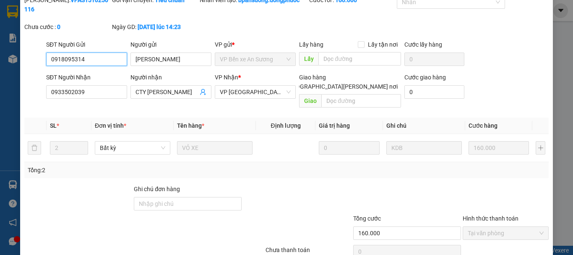
type input "0918095314"
type input "[PERSON_NAME]"
type input "0933502039"
type input "CTY [PERSON_NAME]"
type input "160.000"
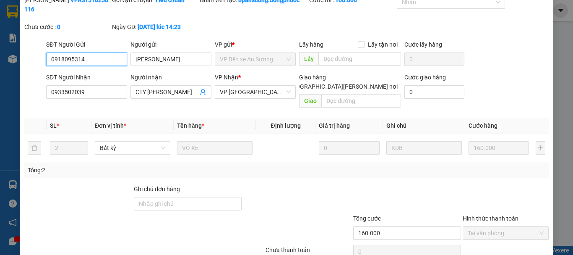
scroll to position [69, 0]
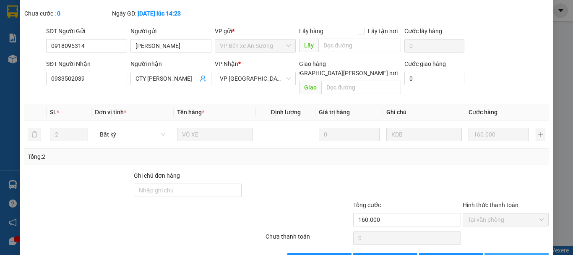
click at [522, 254] on span "[PERSON_NAME] và In" at bounding box center [529, 259] width 59 height 9
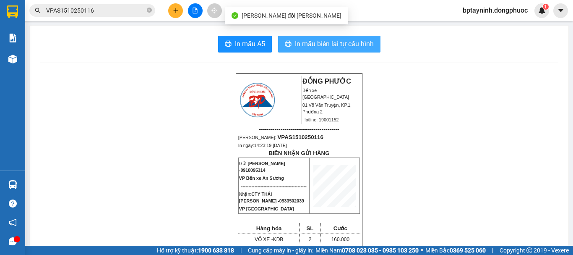
click at [340, 50] on button "In mẫu biên lai tự cấu hình" at bounding box center [329, 44] width 102 height 17
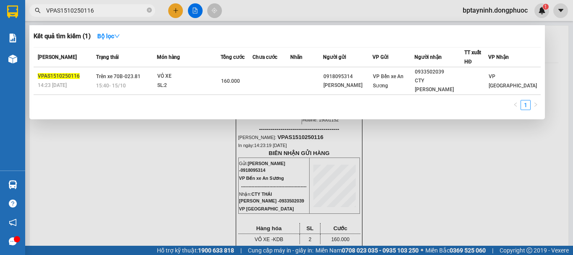
drag, startPoint x: 114, startPoint y: 9, endPoint x: 0, endPoint y: 2, distance: 113.9
click at [0, 21] on section "Kết quả [PERSON_NAME] ( 1 ) Bộ lọc Mã ĐH Trạng thái Món hàng Tổng [PERSON_NAME]…" at bounding box center [286, 127] width 573 height 255
paste input "34"
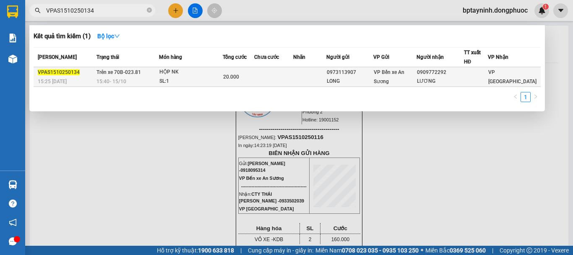
type input "VPAS1510250134"
click at [334, 71] on div "0973113907" at bounding box center [350, 72] width 47 height 9
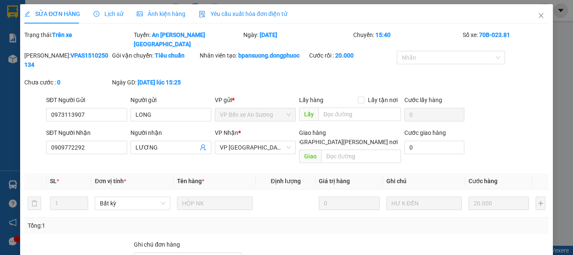
type input "0973113907"
type input "LONG"
type input "0909772292"
type input "LƯƠNG"
type input "20.000"
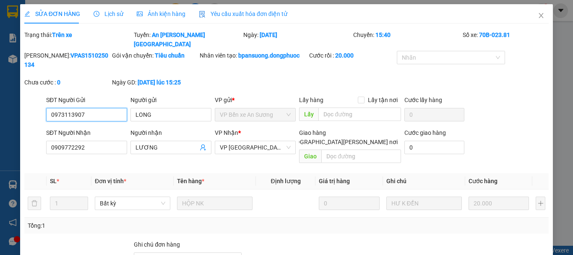
scroll to position [69, 0]
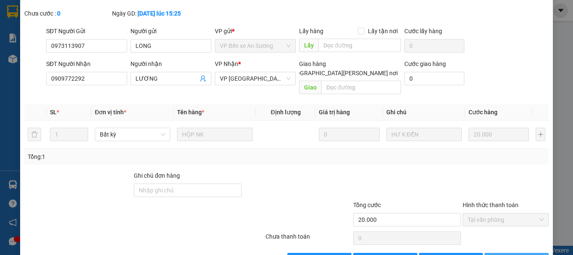
click at [507, 254] on span "[PERSON_NAME] và In" at bounding box center [529, 259] width 59 height 9
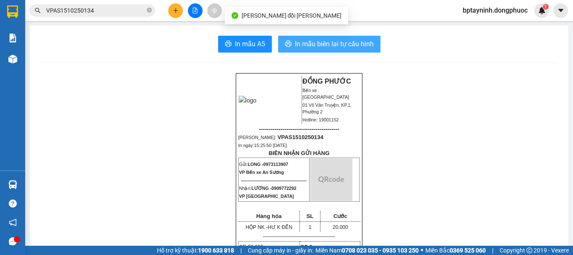
click at [298, 42] on span "In mẫu biên lai tự cấu hình" at bounding box center [334, 44] width 79 height 10
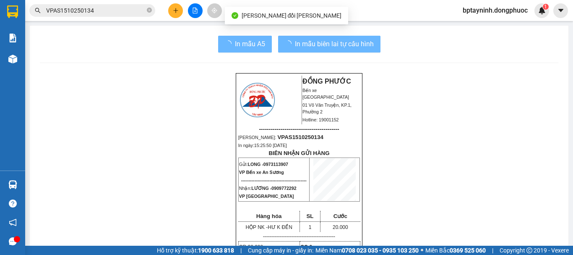
click at [0, 0] on html "Kết quả [PERSON_NAME] ( 1 ) Bộ lọc Mã ĐH Trạng thái Món hàng Tổng [PERSON_NAME]…" at bounding box center [286, 127] width 573 height 255
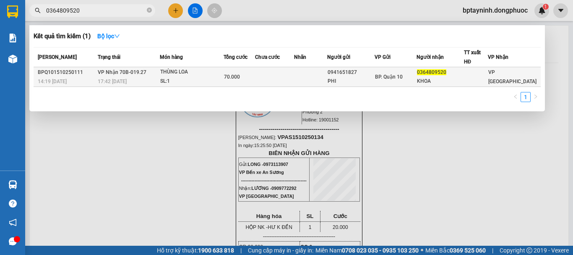
type input "0364809520"
click at [201, 77] on div "SL: 1" at bounding box center [191, 81] width 63 height 9
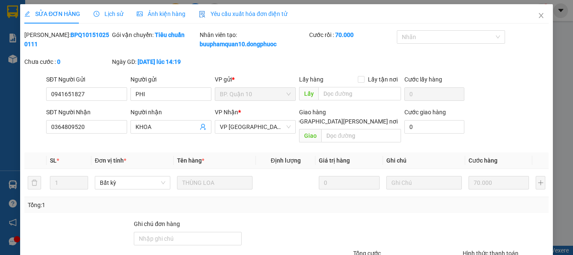
type input "0941651827"
type input "PHI"
type input "0364809520"
type input "KHOA"
type input "70.000"
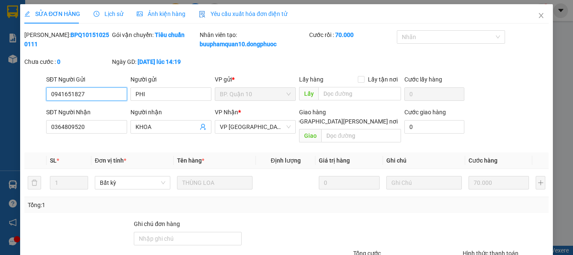
scroll to position [67, 0]
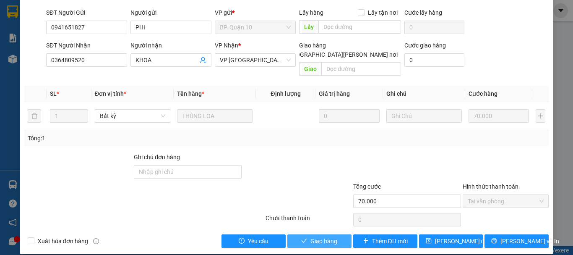
click at [332, 236] on span "Giao hàng" at bounding box center [323, 240] width 27 height 9
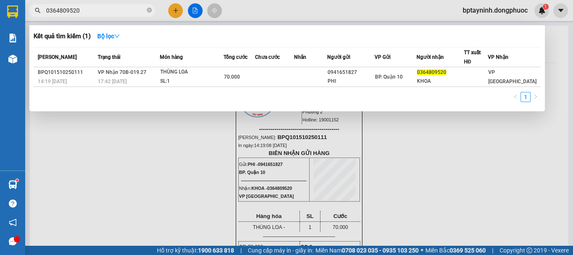
drag, startPoint x: 95, startPoint y: 13, endPoint x: 31, endPoint y: 34, distance: 67.3
click at [17, 33] on section "Kết quả [PERSON_NAME] ( 1 ) Bộ lọc Mã ĐH Trạng thái Món hàng Tổng [PERSON_NAME]…" at bounding box center [286, 127] width 573 height 255
paste input "VPAS1510250125"
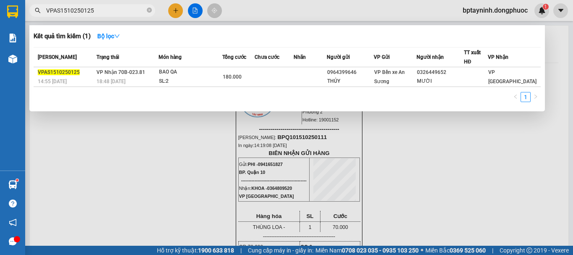
drag, startPoint x: 70, startPoint y: 13, endPoint x: 0, endPoint y: 49, distance: 78.4
click at [0, 49] on section "Kết quả [PERSON_NAME] ( 1 ) Bộ lọc Mã ĐH Trạng thái Món hàng Tổng [PERSON_NAME]…" at bounding box center [286, 127] width 573 height 255
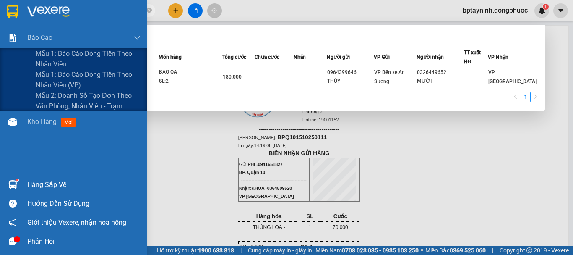
paste input "PQ101510250128"
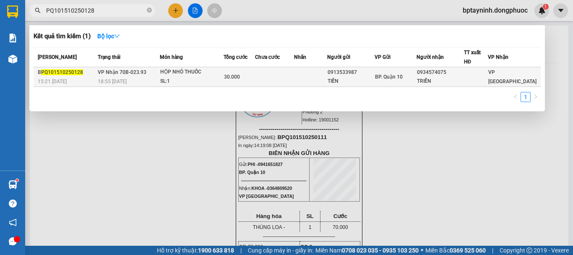
type input "PQ101510250128"
click at [216, 76] on div "HỘP NHỎ THUỐC" at bounding box center [191, 72] width 63 height 9
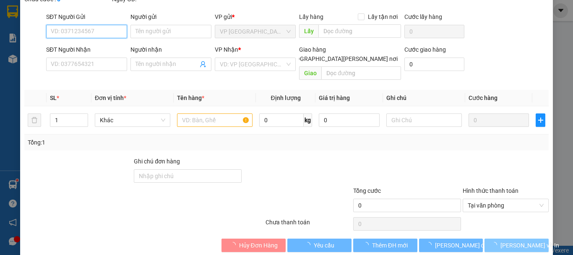
type input "0913533987"
type input "TIẾN"
type input "0934574075"
type input "TRIỂN"
type input "30.000"
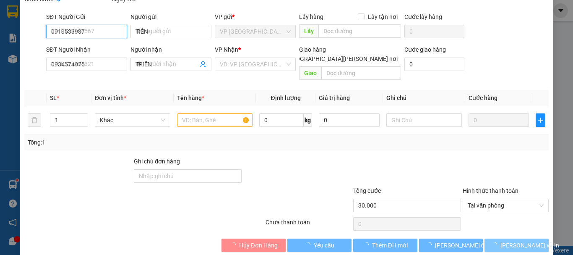
scroll to position [67, 0]
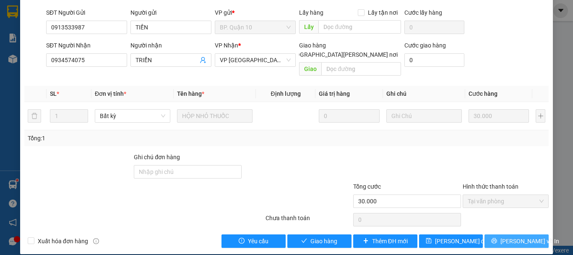
click at [507, 236] on span "[PERSON_NAME] và In" at bounding box center [529, 240] width 59 height 9
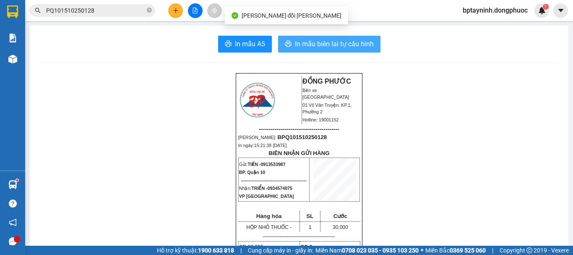
drag, startPoint x: 305, startPoint y: 39, endPoint x: 310, endPoint y: 41, distance: 4.4
click at [310, 41] on span "In mẫu biên lai tự cấu hình" at bounding box center [334, 44] width 79 height 10
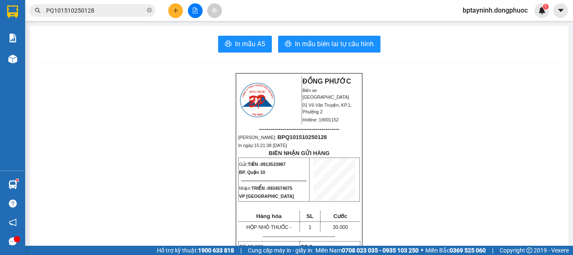
drag, startPoint x: 310, startPoint y: 41, endPoint x: 148, endPoint y: 149, distance: 194.3
click at [24, 181] on div "Hàng sắp về" at bounding box center [12, 184] width 25 height 19
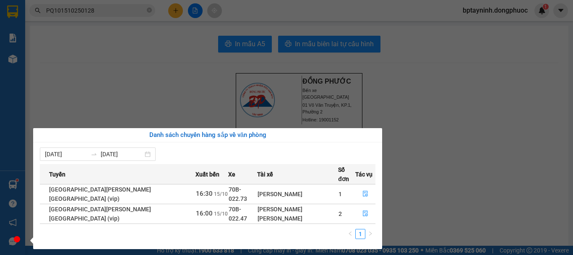
drag, startPoint x: 168, startPoint y: 74, endPoint x: 178, endPoint y: 11, distance: 63.8
click at [168, 73] on section "Kết quả [PERSON_NAME] ( 1 ) Bộ lọc Mã ĐH Trạng thái Món hàng Tổng [PERSON_NAME]…" at bounding box center [286, 127] width 573 height 255
